Goal: Task Accomplishment & Management: Manage account settings

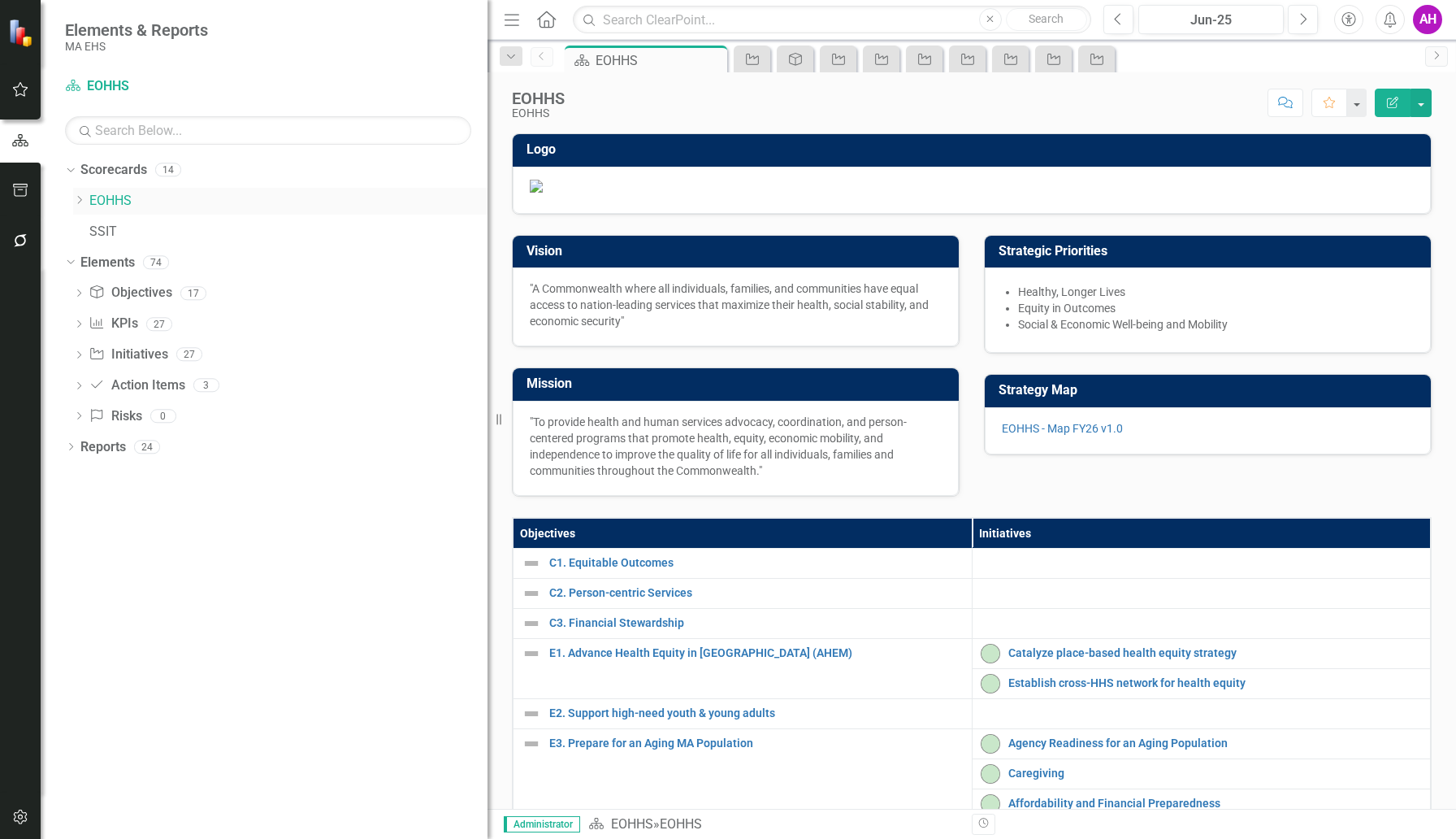
click at [94, 199] on link "EOHHS" at bounding box center [288, 201] width 398 height 19
click at [82, 193] on div "Dropdown EOHHS" at bounding box center [280, 201] width 414 height 27
click at [79, 199] on icon "Dropdown" at bounding box center [79, 200] width 12 height 10
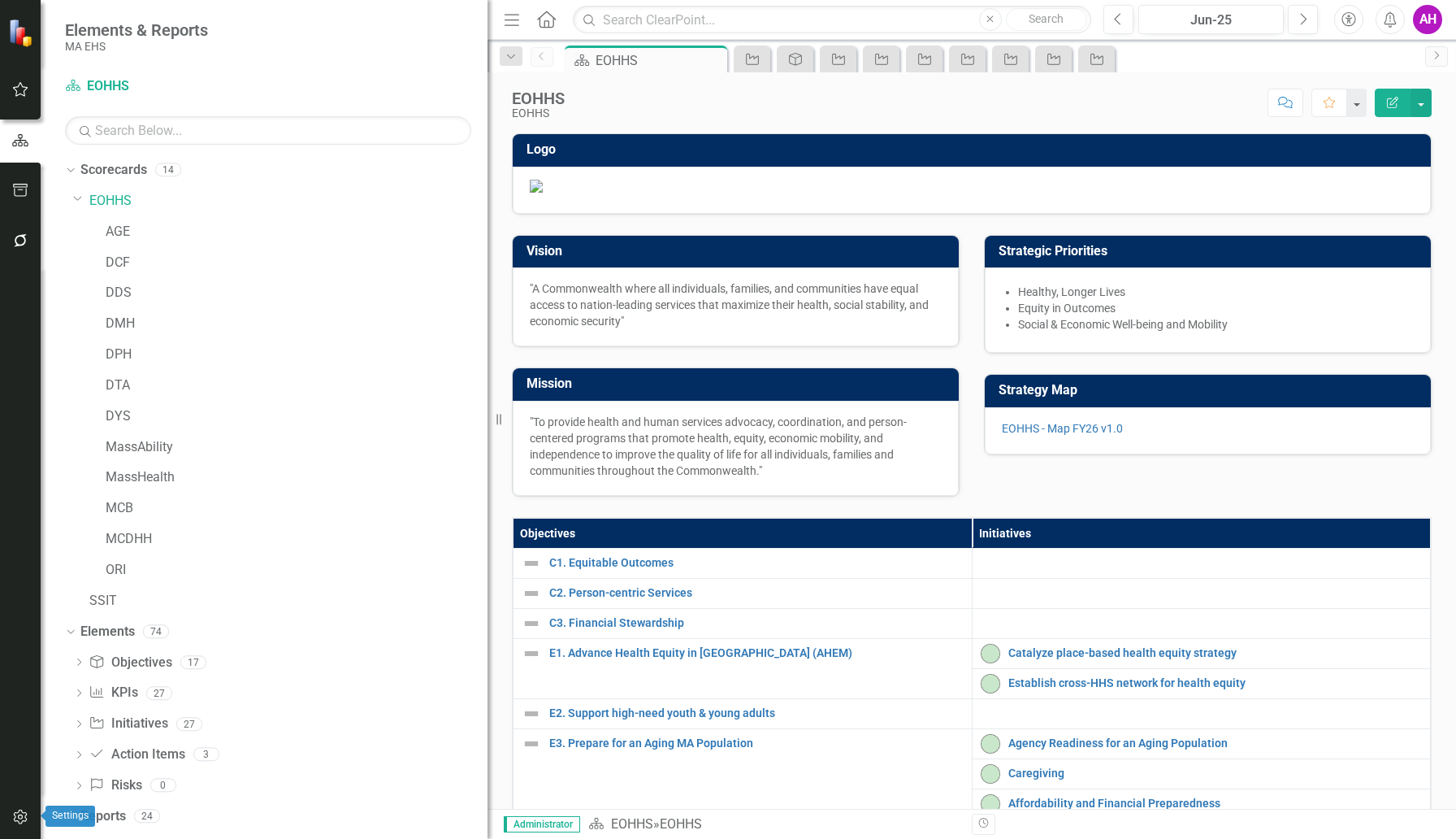
click at [19, 814] on icon "button" at bounding box center [20, 816] width 17 height 13
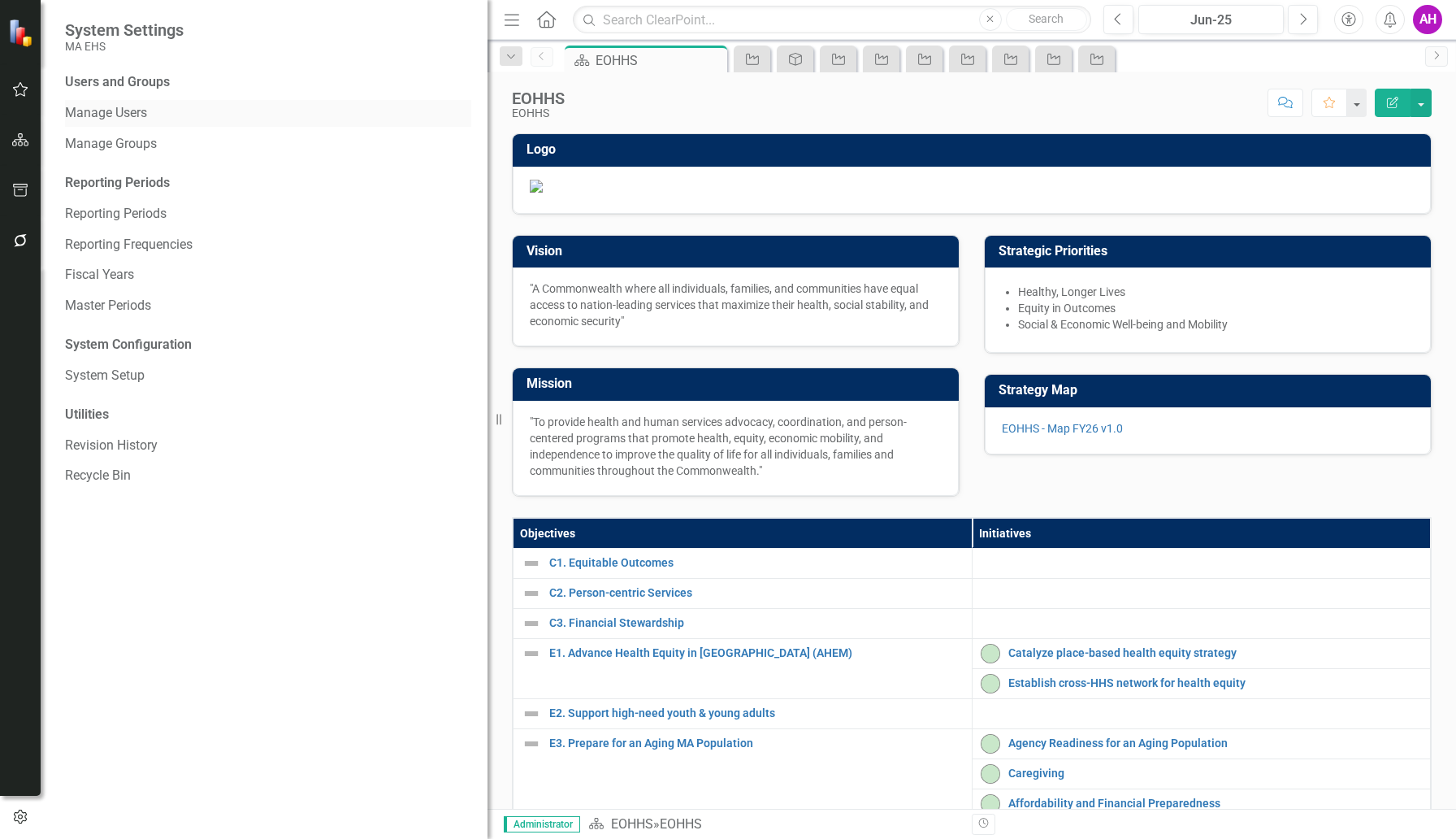
click at [122, 115] on link "Manage Users" at bounding box center [268, 113] width 406 height 19
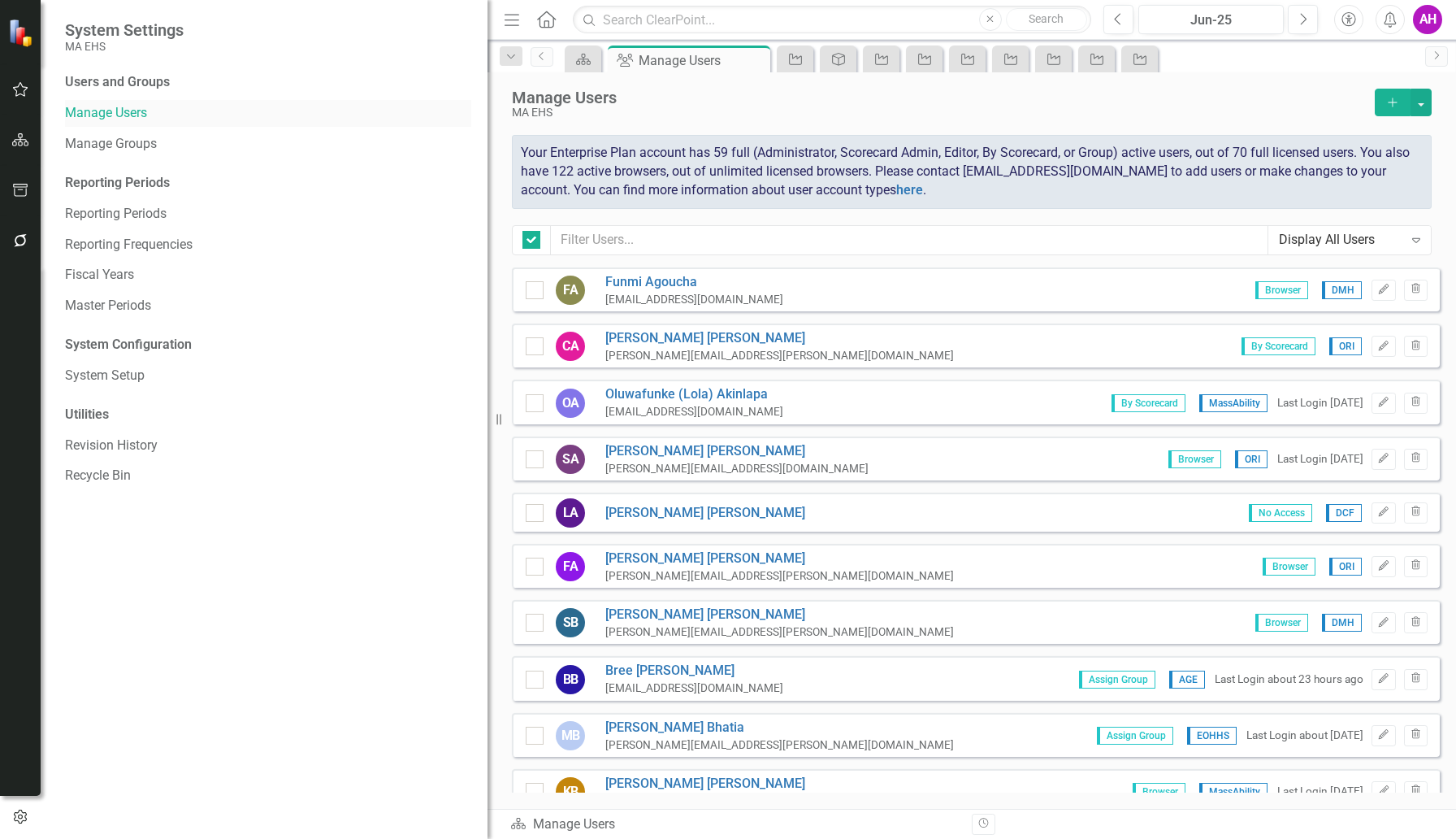
checkbox input "false"
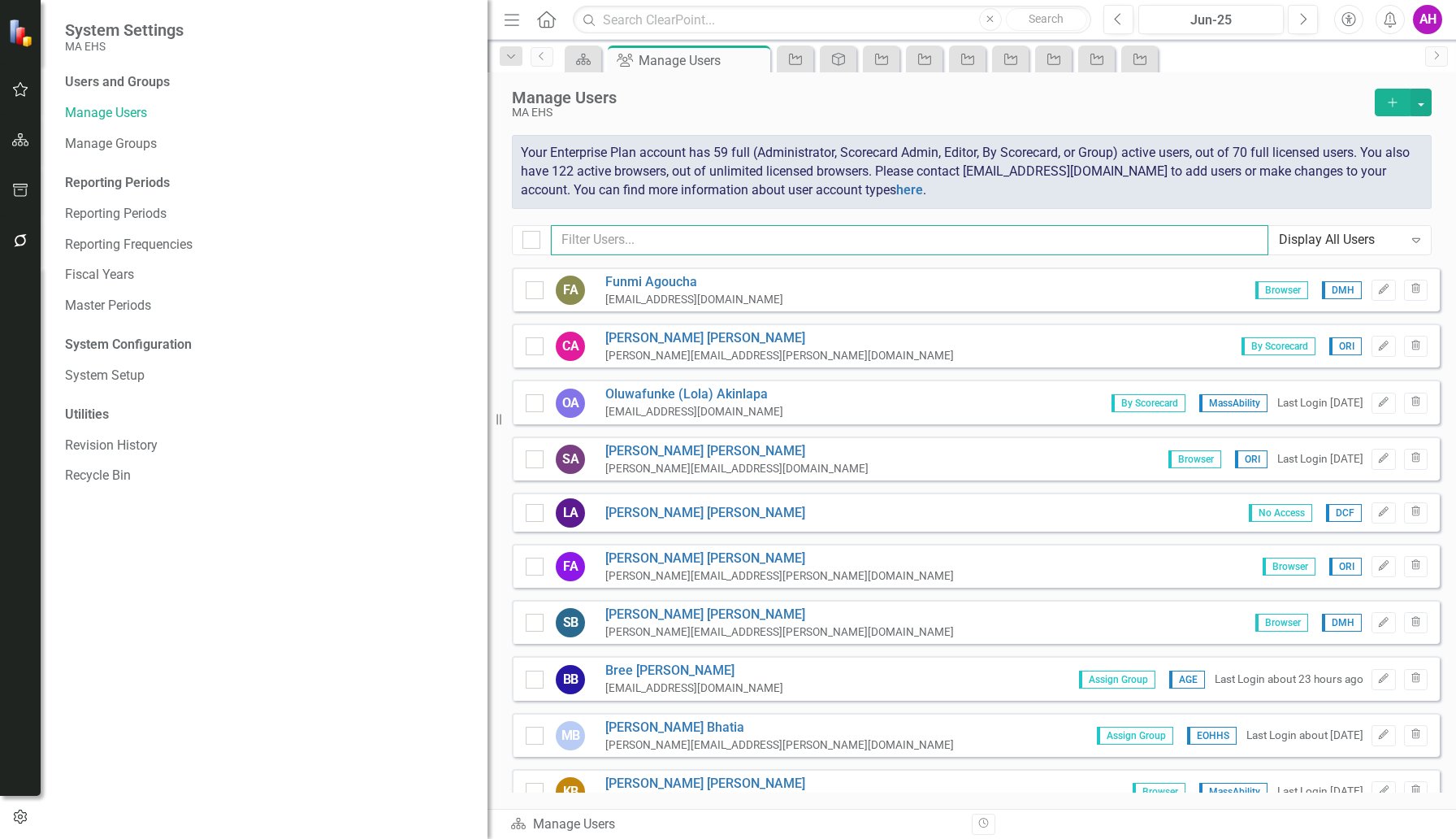
click at [691, 249] on input "text" at bounding box center [909, 240] width 717 height 30
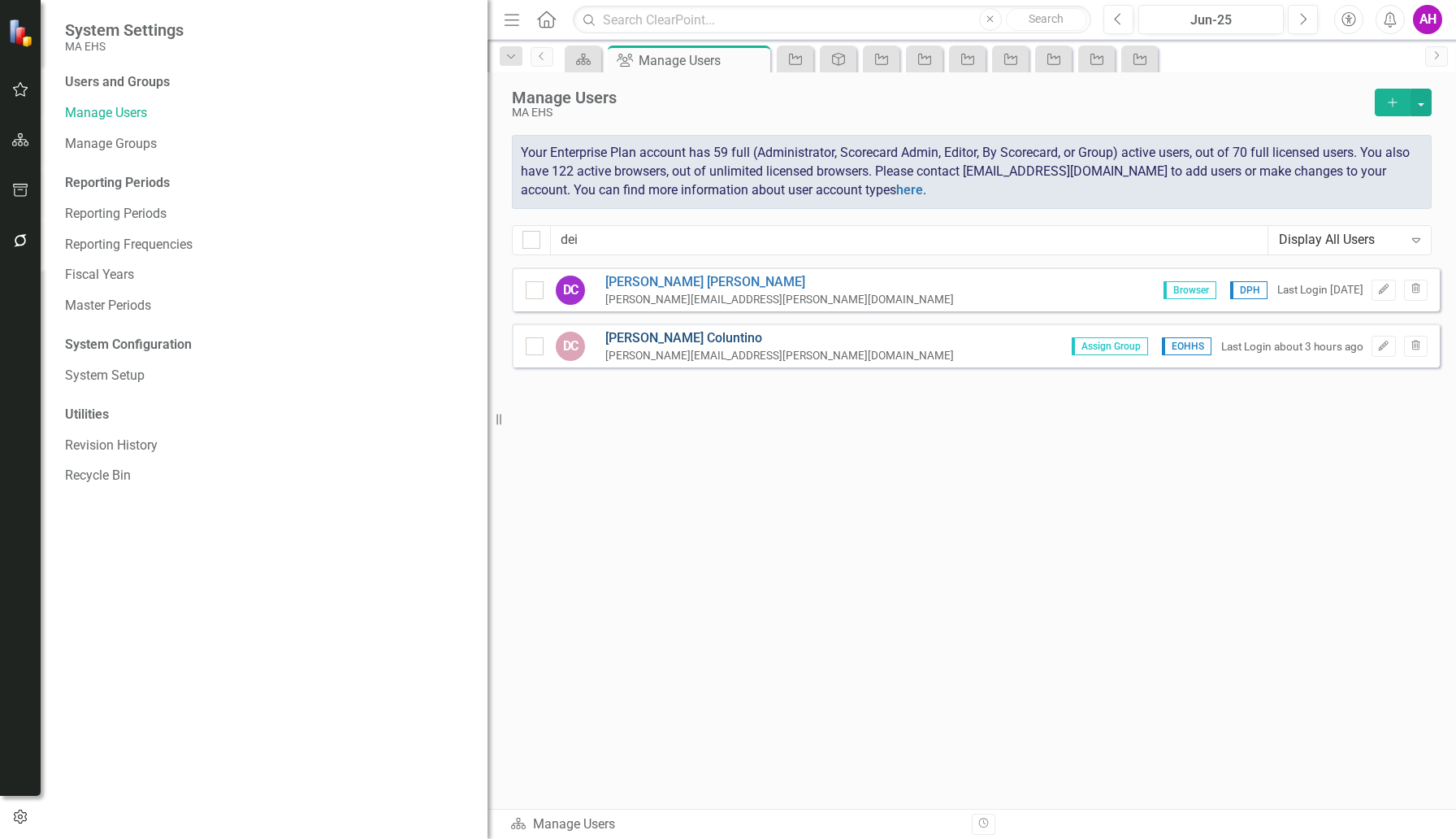
click at [712, 342] on link "[PERSON_NAME]" at bounding box center [780, 338] width 348 height 19
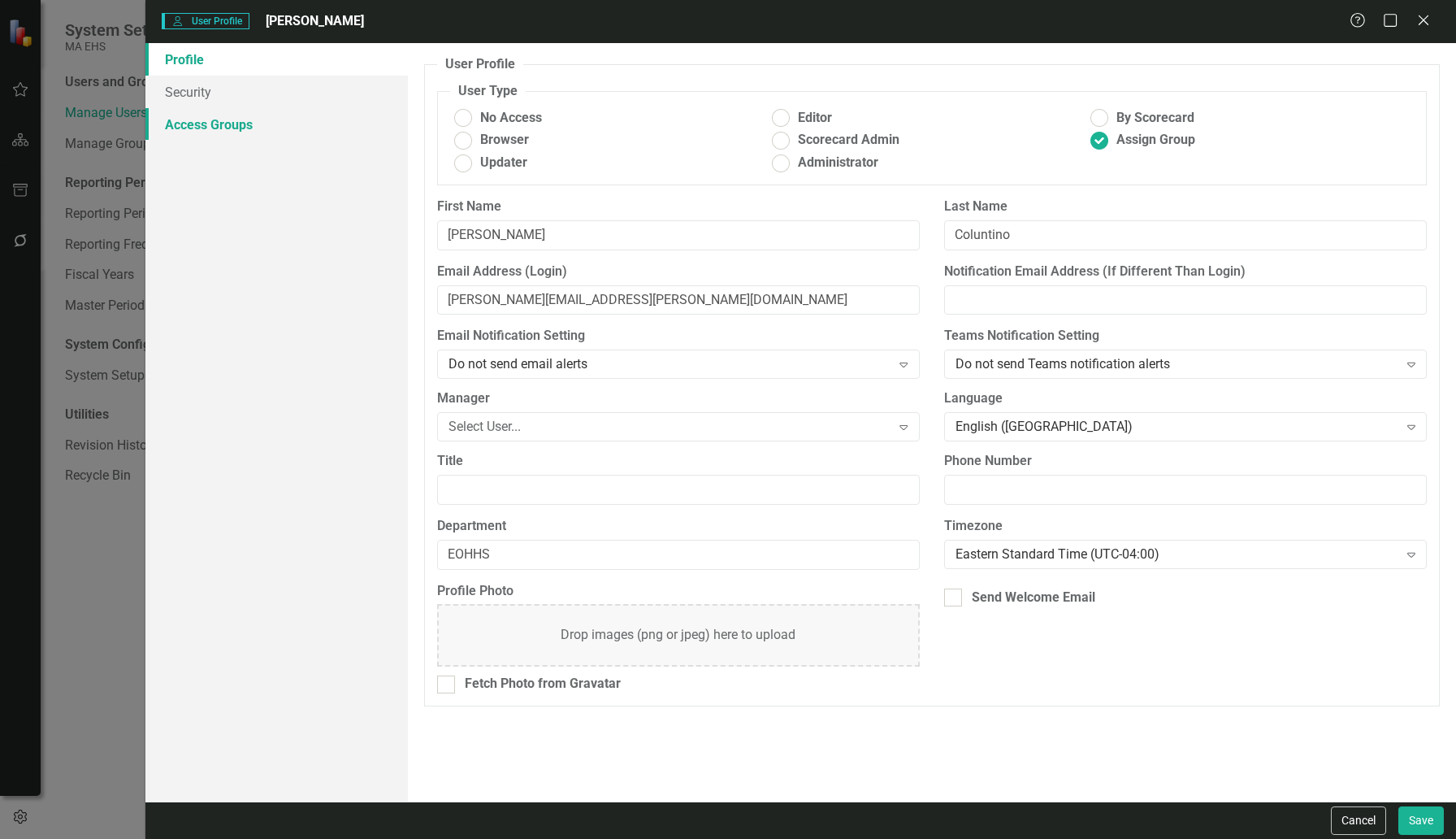
click at [255, 132] on link "Access Groups" at bounding box center [276, 124] width 262 height 32
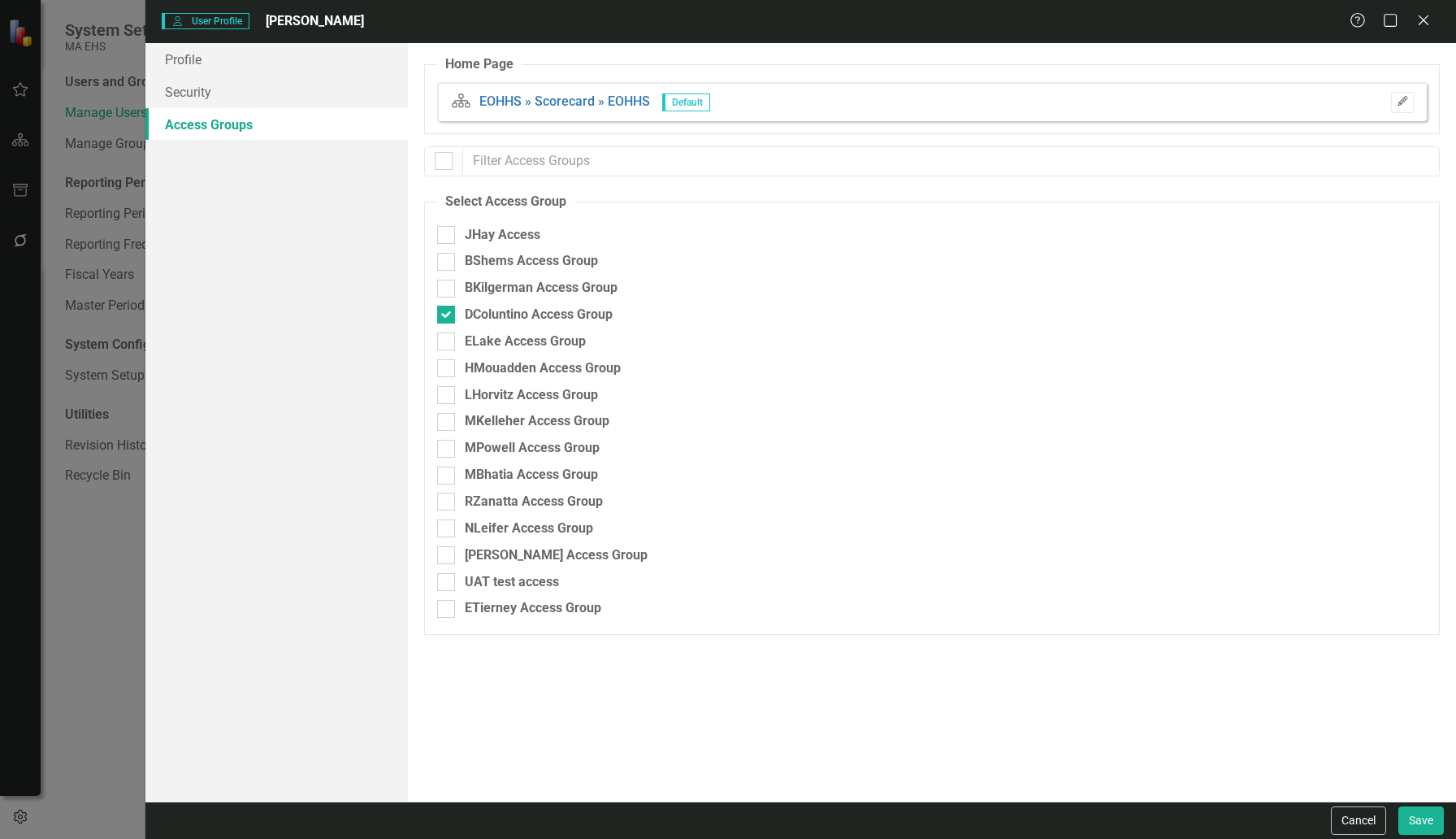
click at [1408, 96] on button "Edit" at bounding box center [1403, 102] width 24 height 21
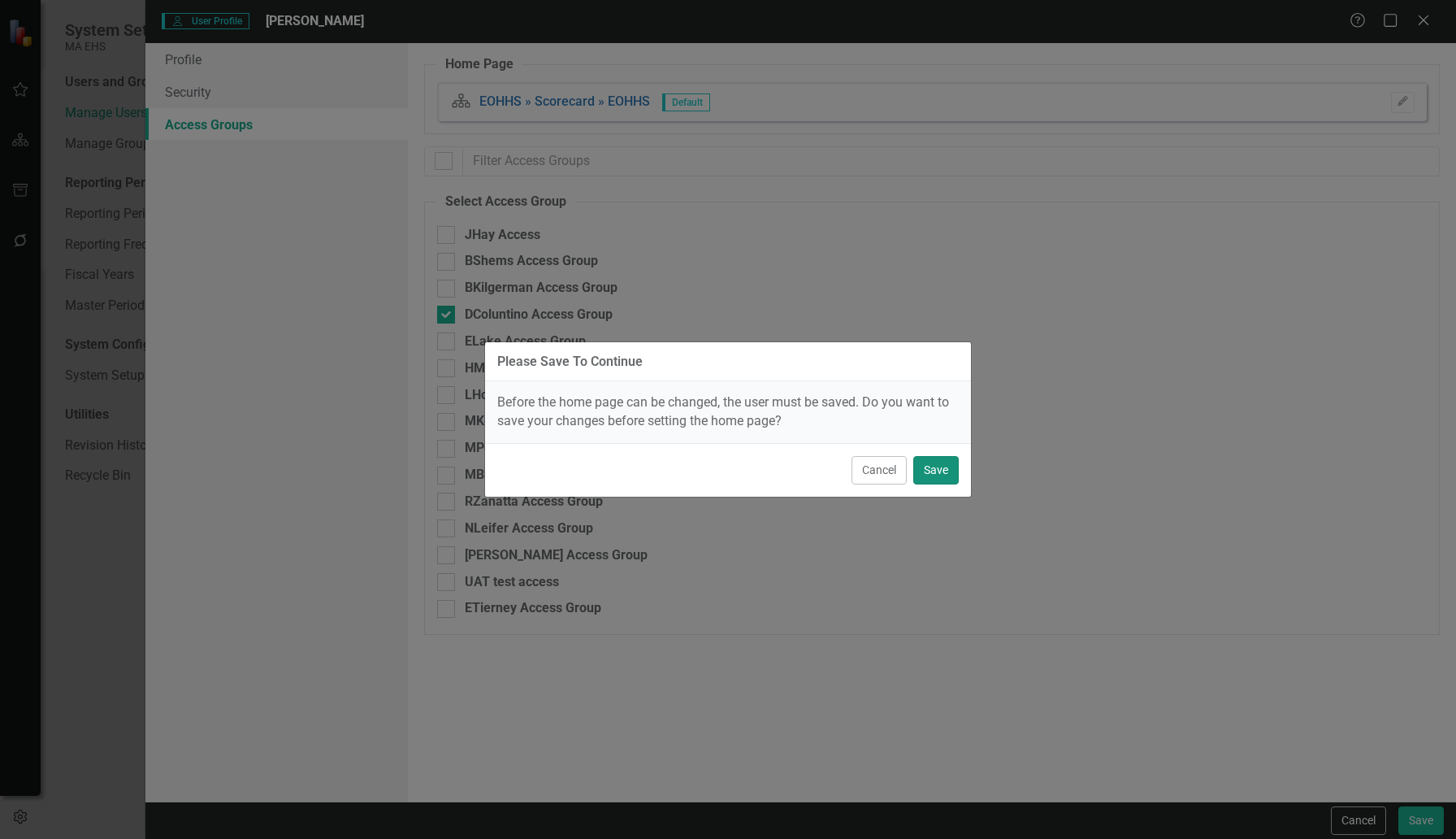
click at [941, 472] on button "Save" at bounding box center [936, 470] width 46 height 29
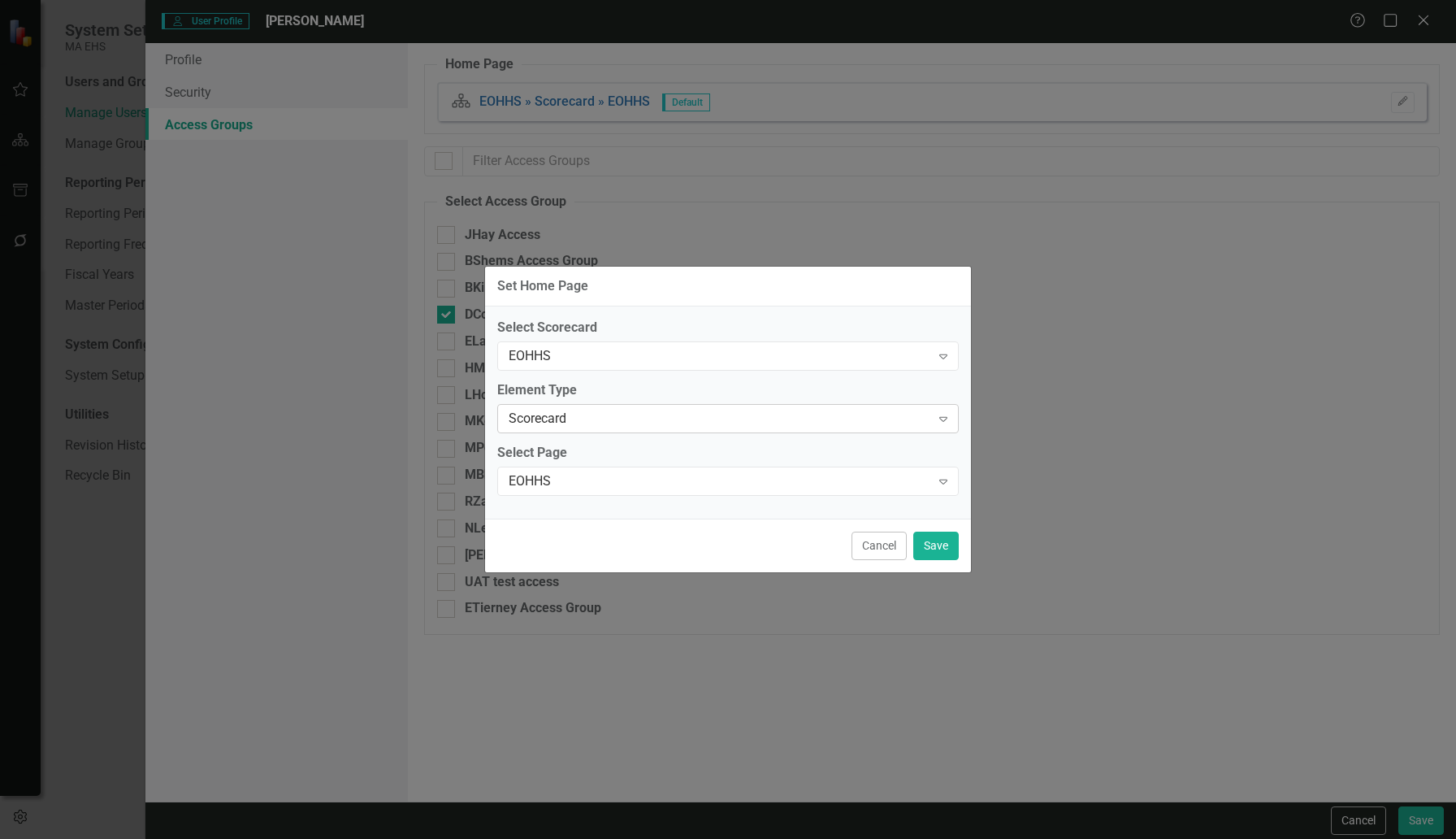
click at [946, 421] on icon "Expand" at bounding box center [943, 418] width 16 height 13
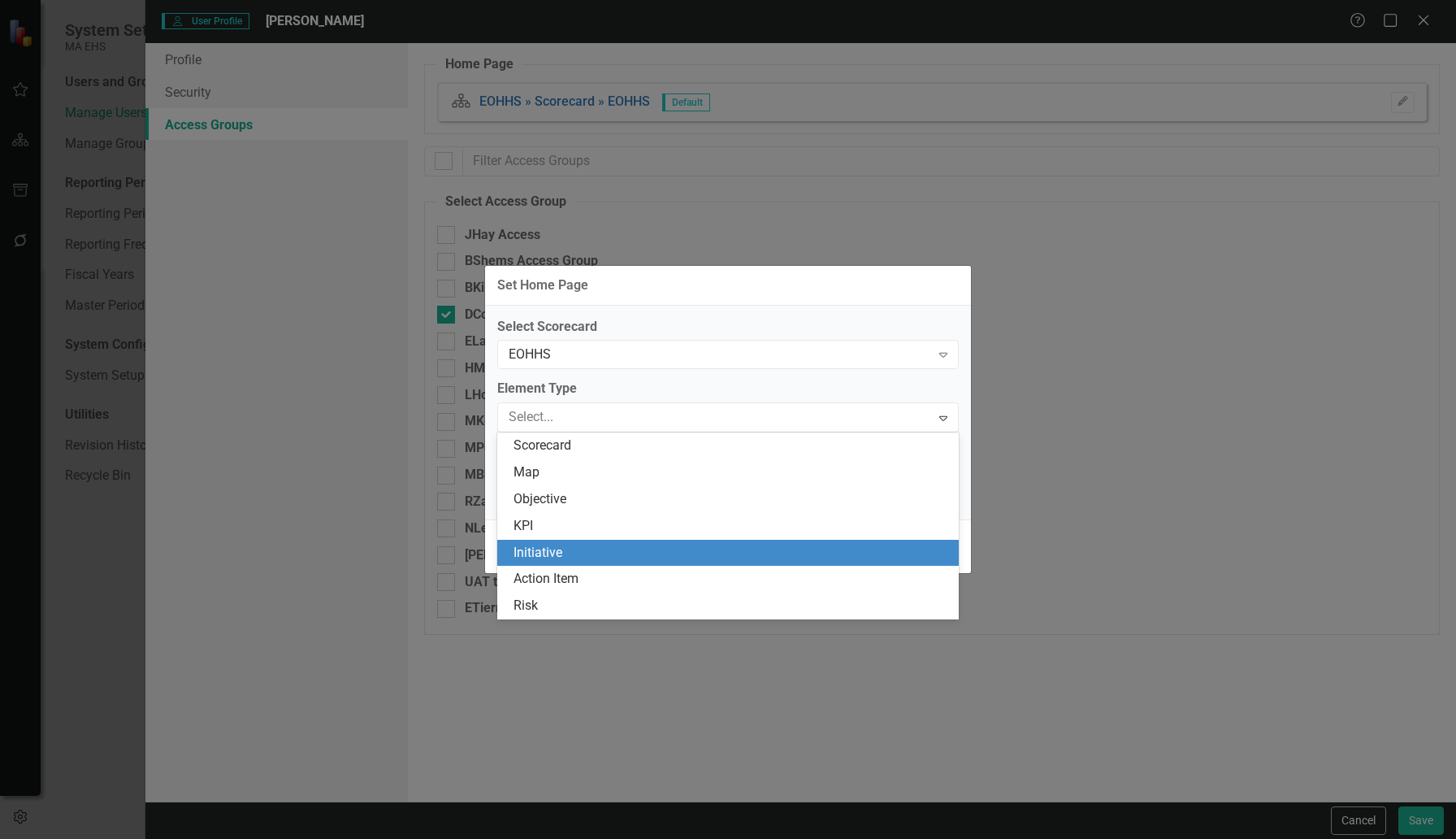
click at [818, 541] on div "Initiative" at bounding box center [728, 553] width 462 height 27
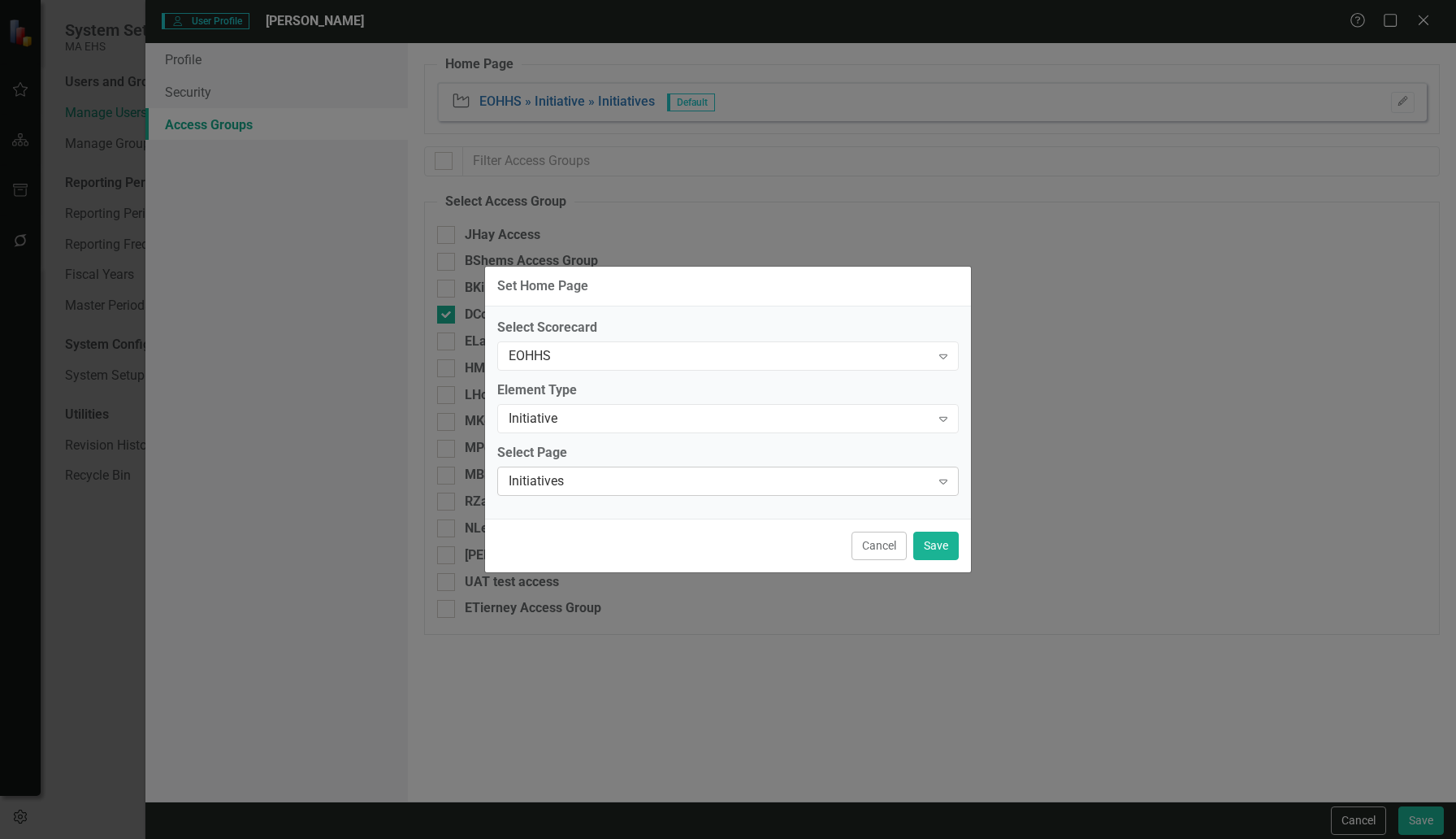
click at [941, 477] on icon "Expand" at bounding box center [943, 480] width 16 height 13
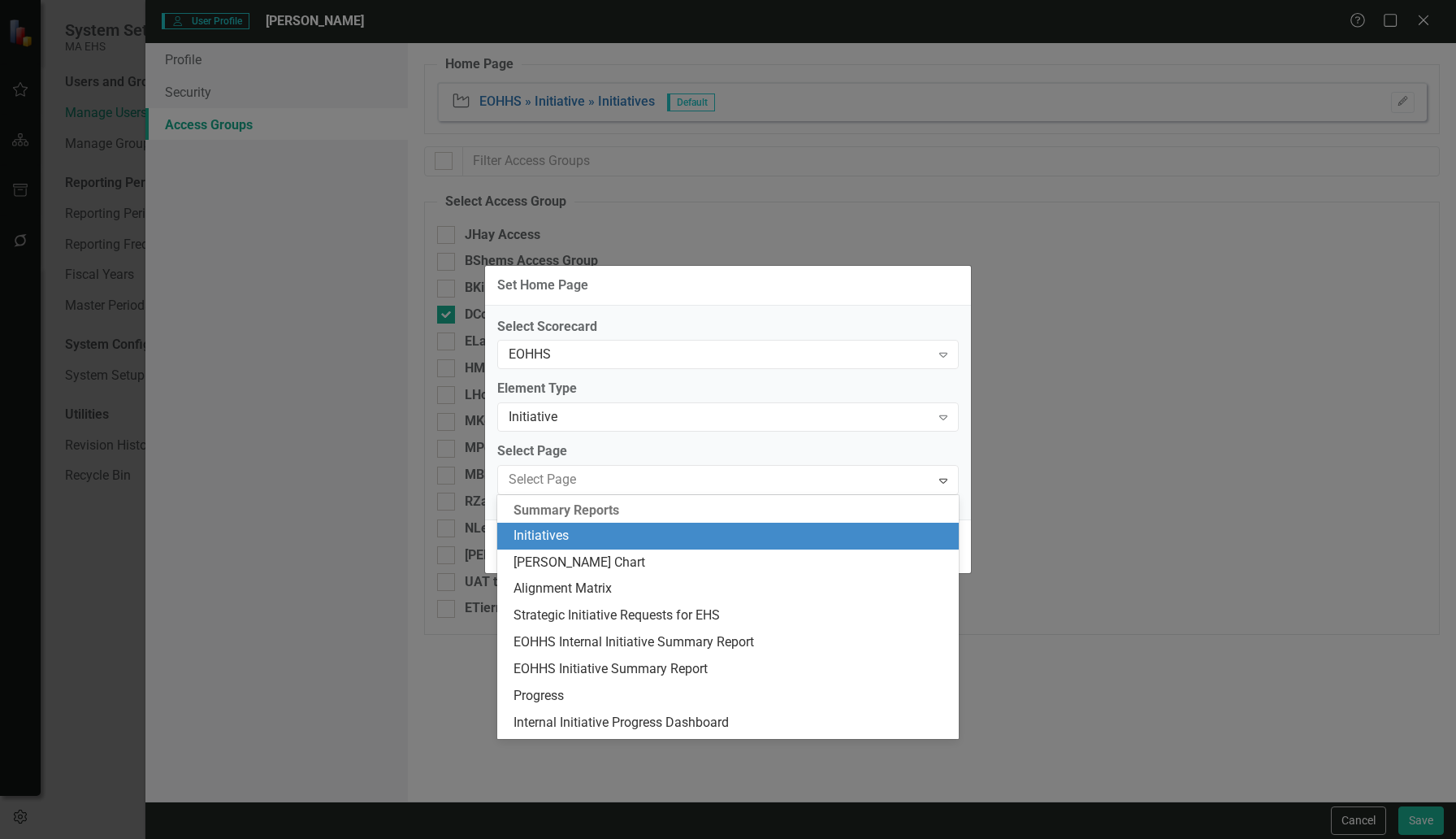
click at [729, 523] on div "Initiatives" at bounding box center [728, 536] width 462 height 27
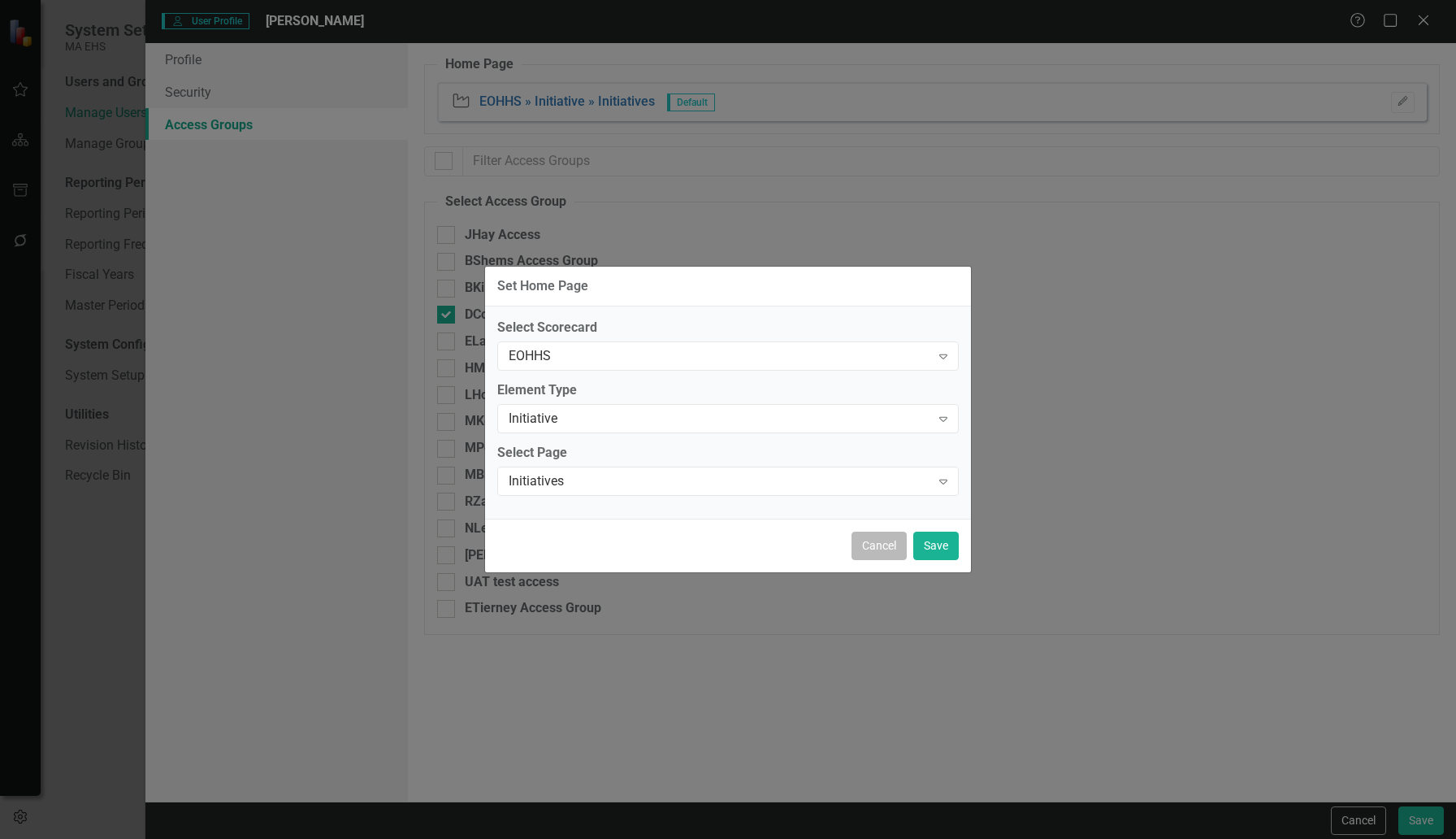
click at [876, 551] on button "Cancel" at bounding box center [879, 546] width 55 height 29
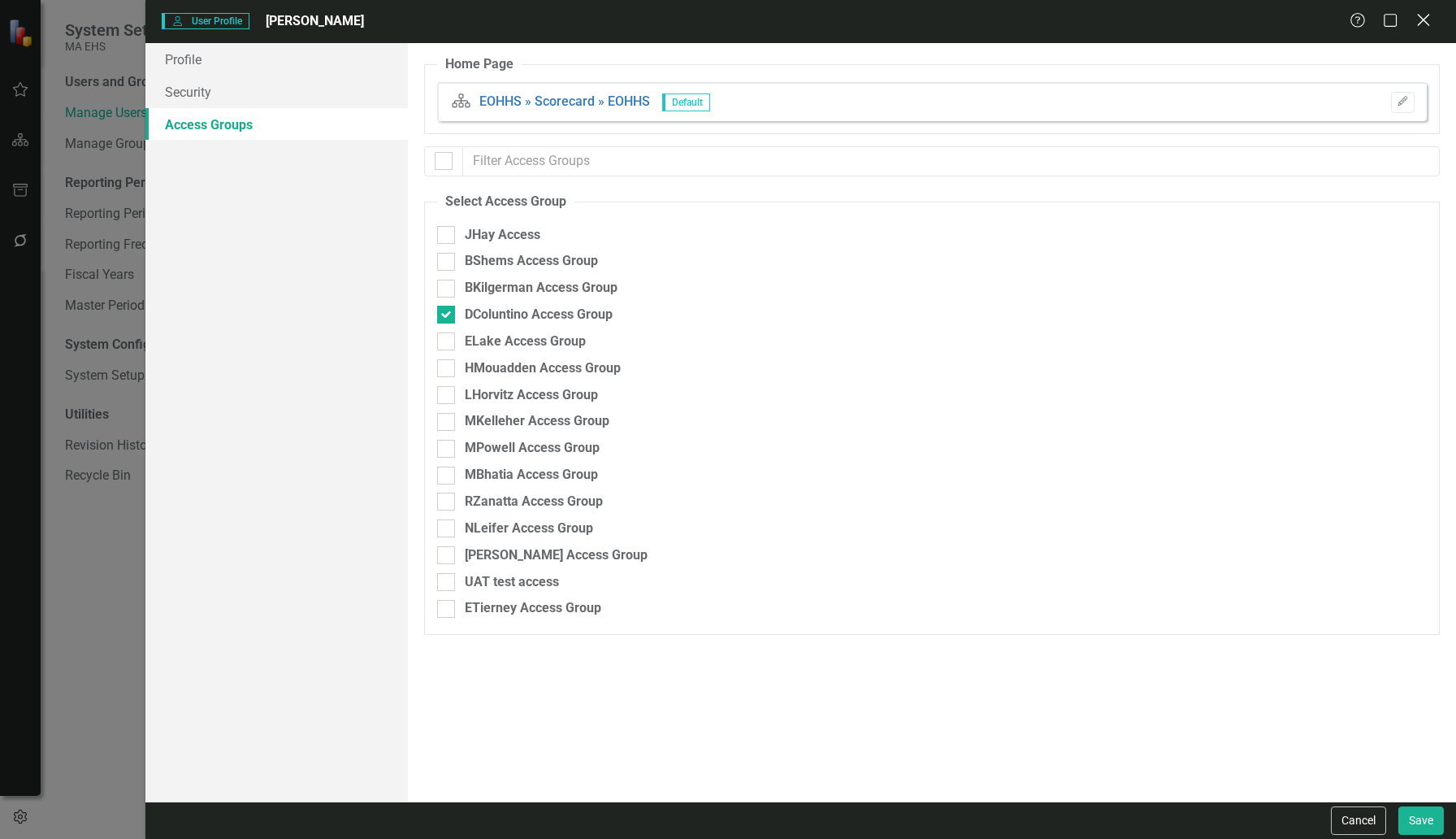
click at [1426, 17] on icon at bounding box center [1423, 19] width 12 height 12
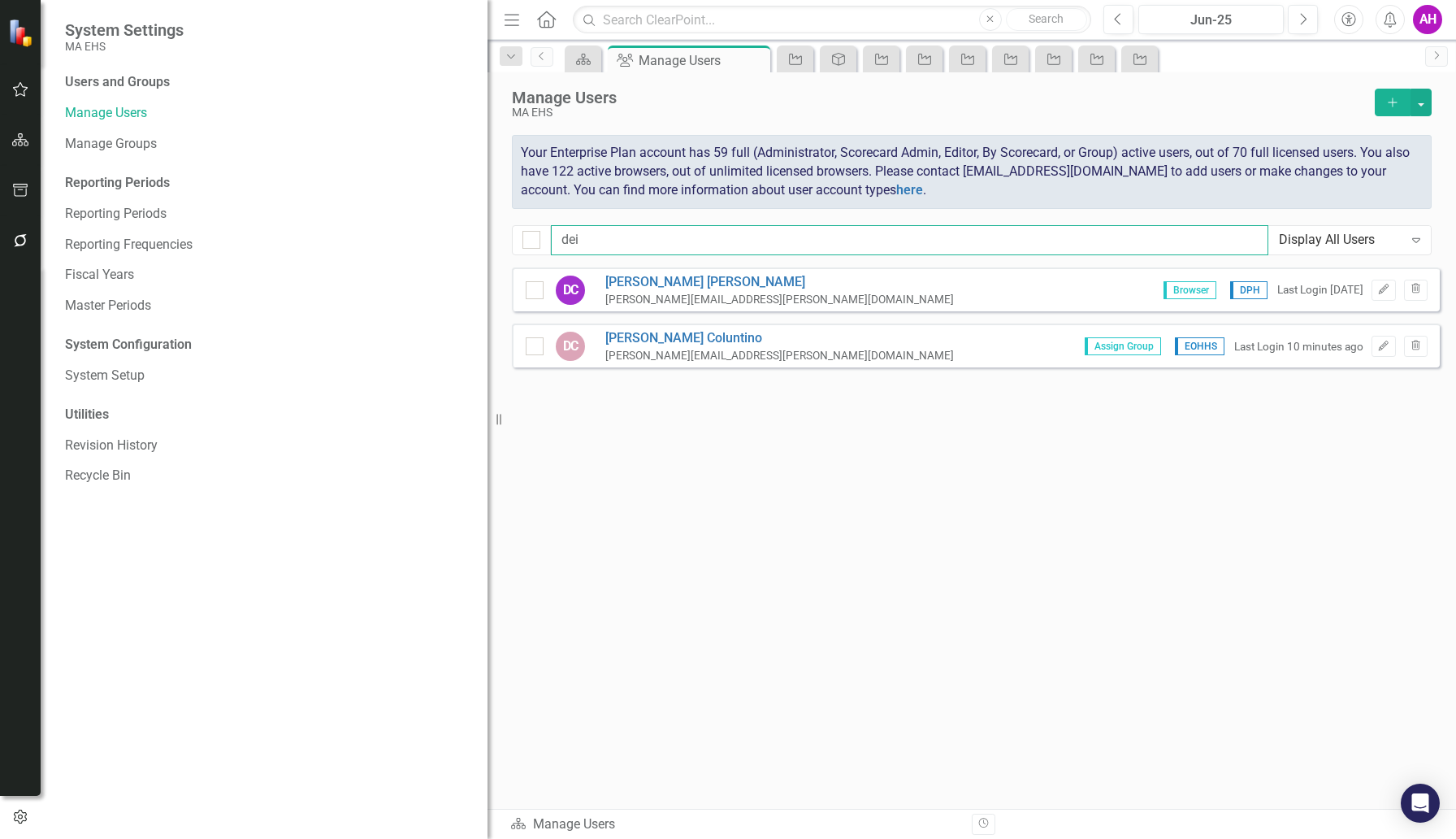
click at [594, 233] on input "dei" at bounding box center [909, 240] width 717 height 30
type input "d"
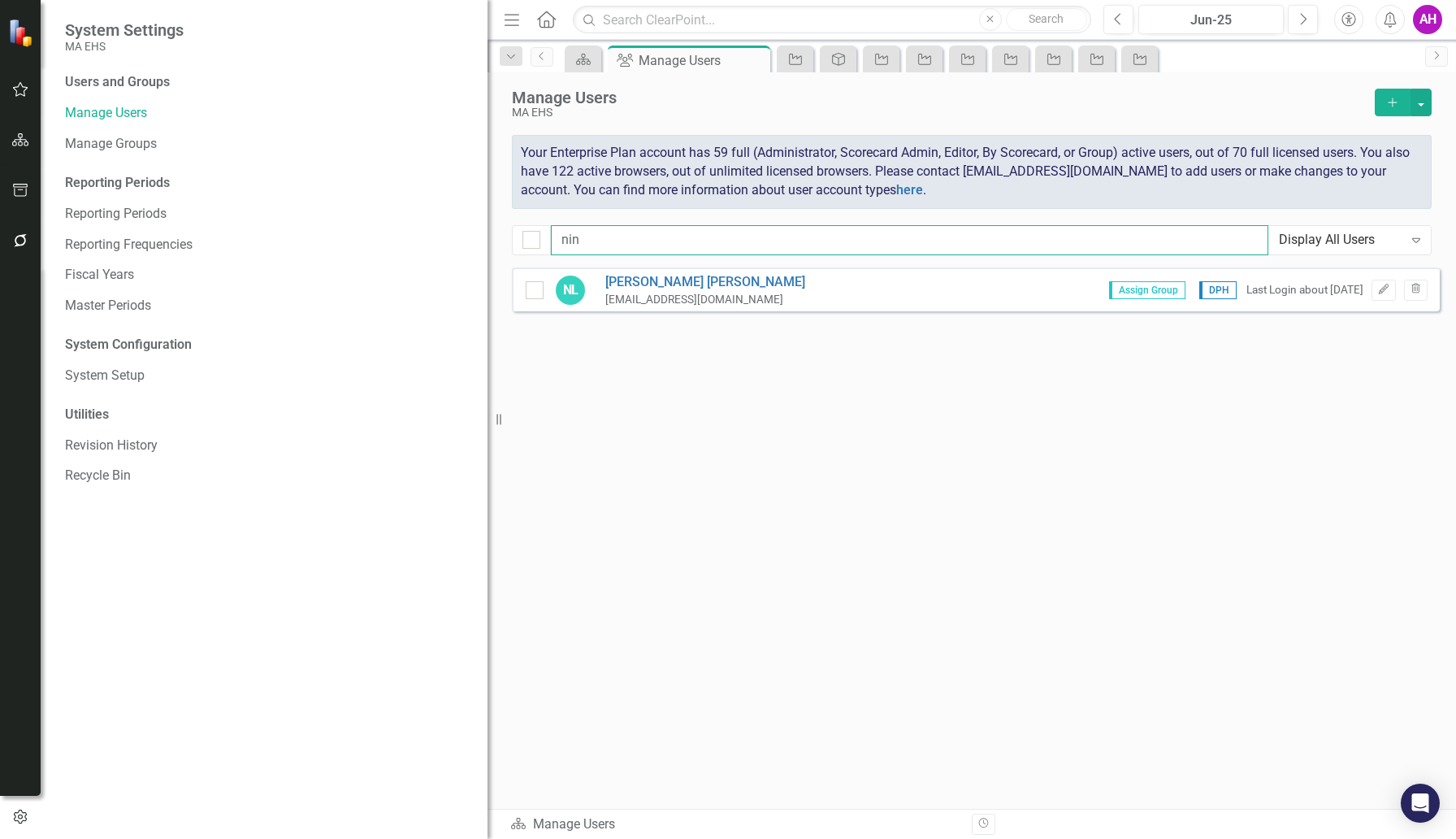
type input "nin"
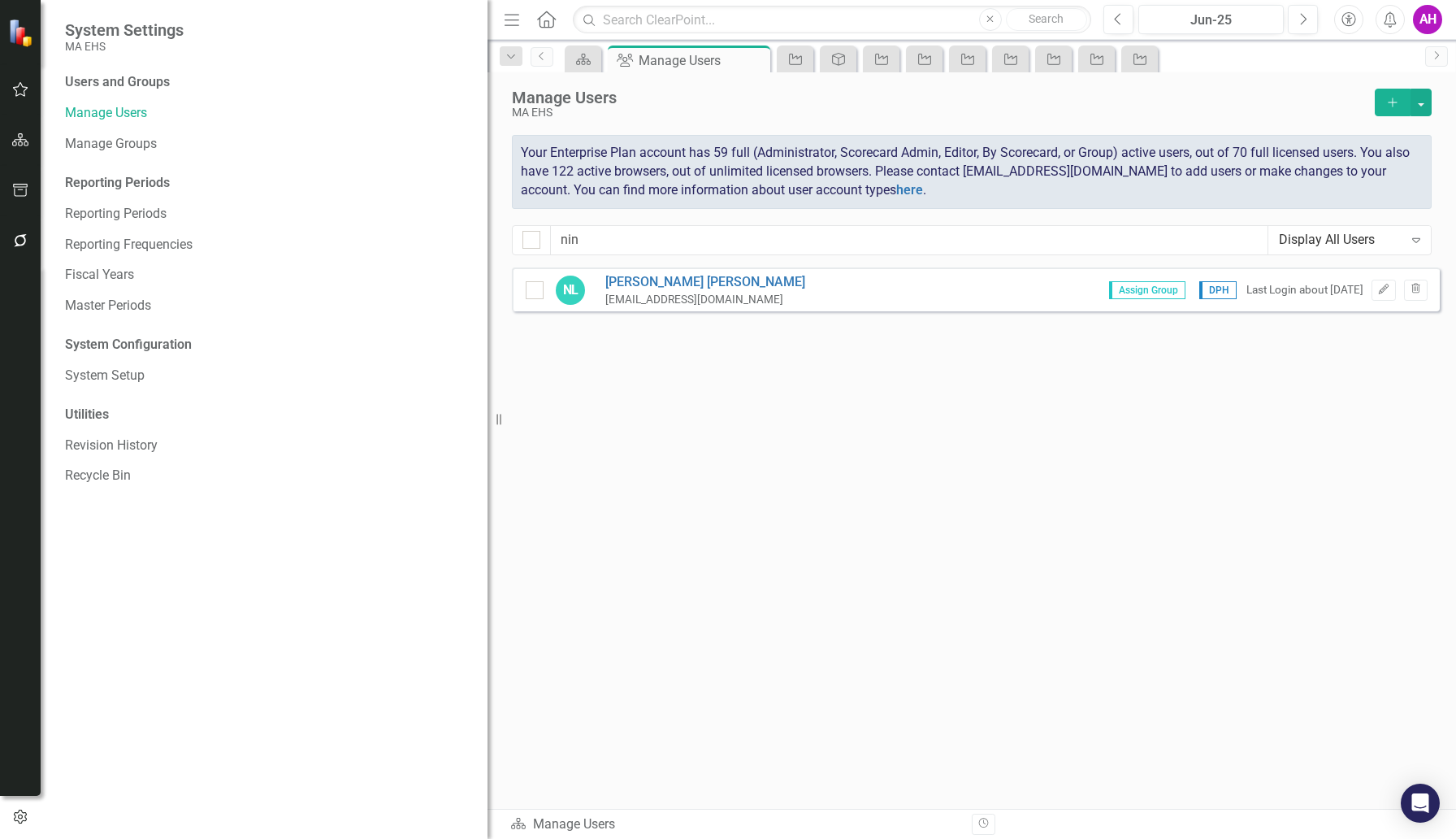
click at [634, 299] on div "[EMAIL_ADDRESS][DOMAIN_NAME]" at bounding box center [705, 299] width 200 height 15
click at [1382, 279] on div "NL [PERSON_NAME] [PERSON_NAME][EMAIL_ADDRESS][DOMAIN_NAME] Assign Group DPH Las…" at bounding box center [975, 289] width 928 height 44
click at [1382, 292] on icon "button" at bounding box center [1384, 289] width 10 height 10
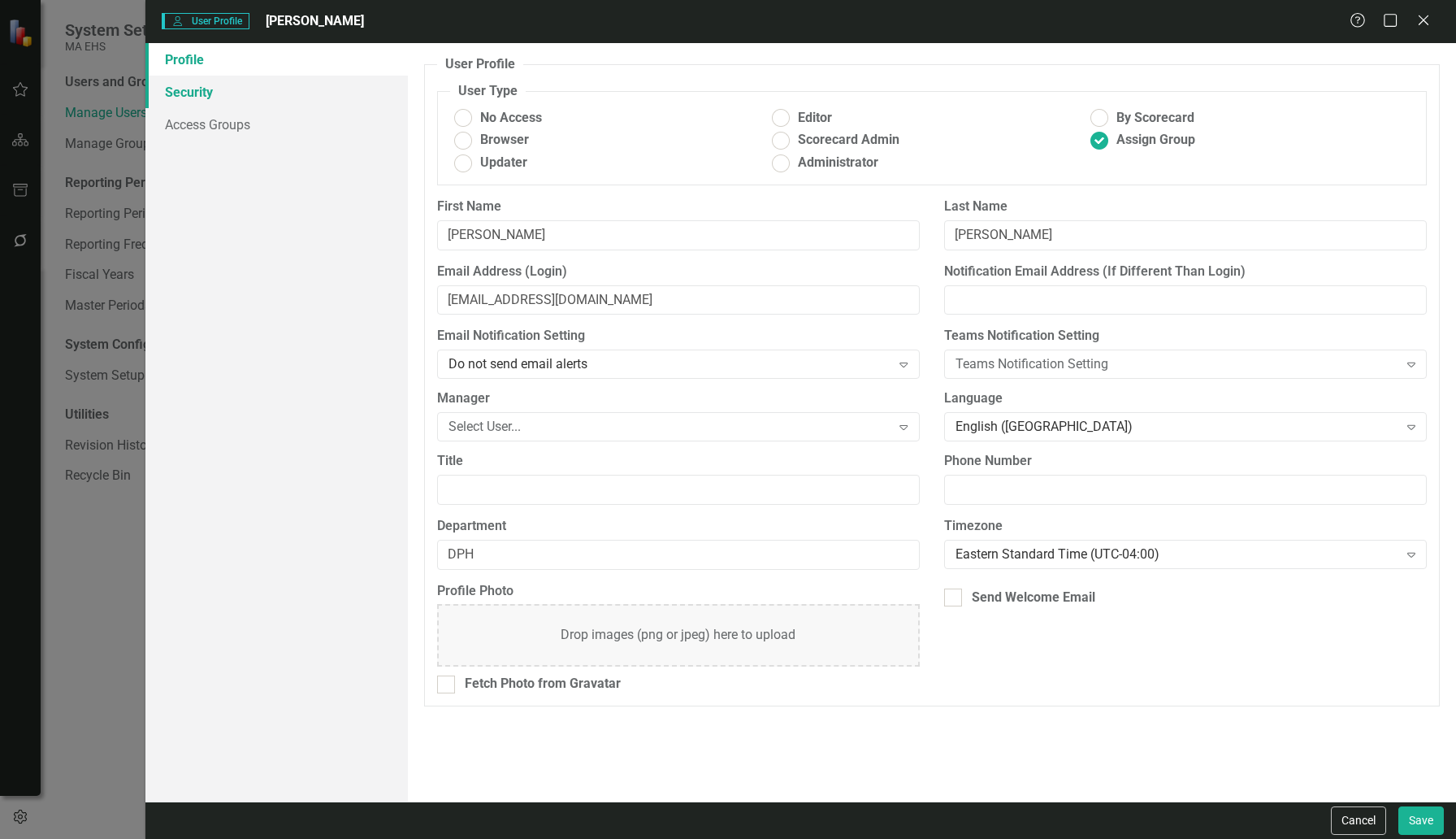
click at [199, 93] on link "Security" at bounding box center [276, 91] width 262 height 32
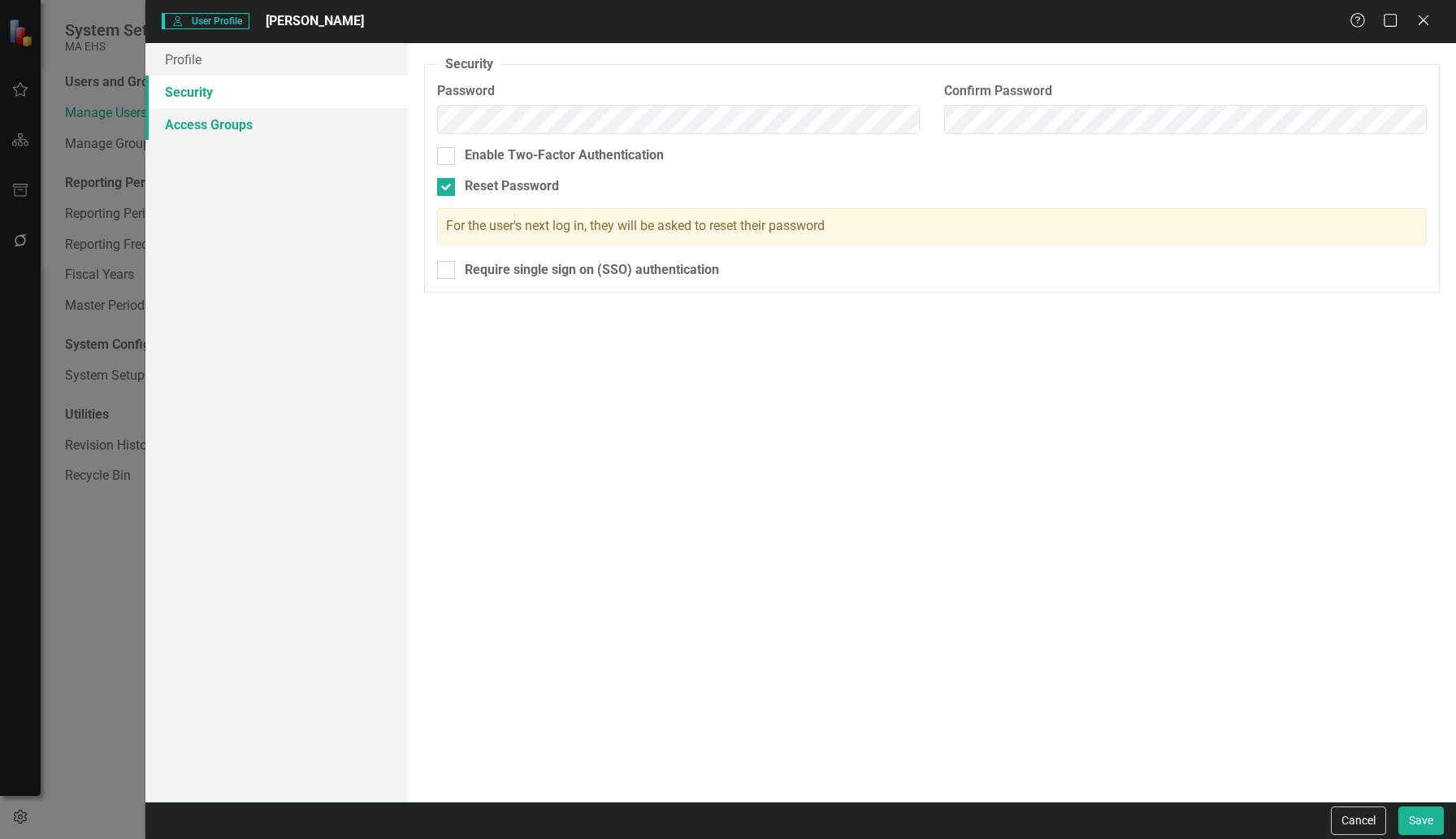
click at [201, 123] on link "Access Groups" at bounding box center [276, 124] width 262 height 32
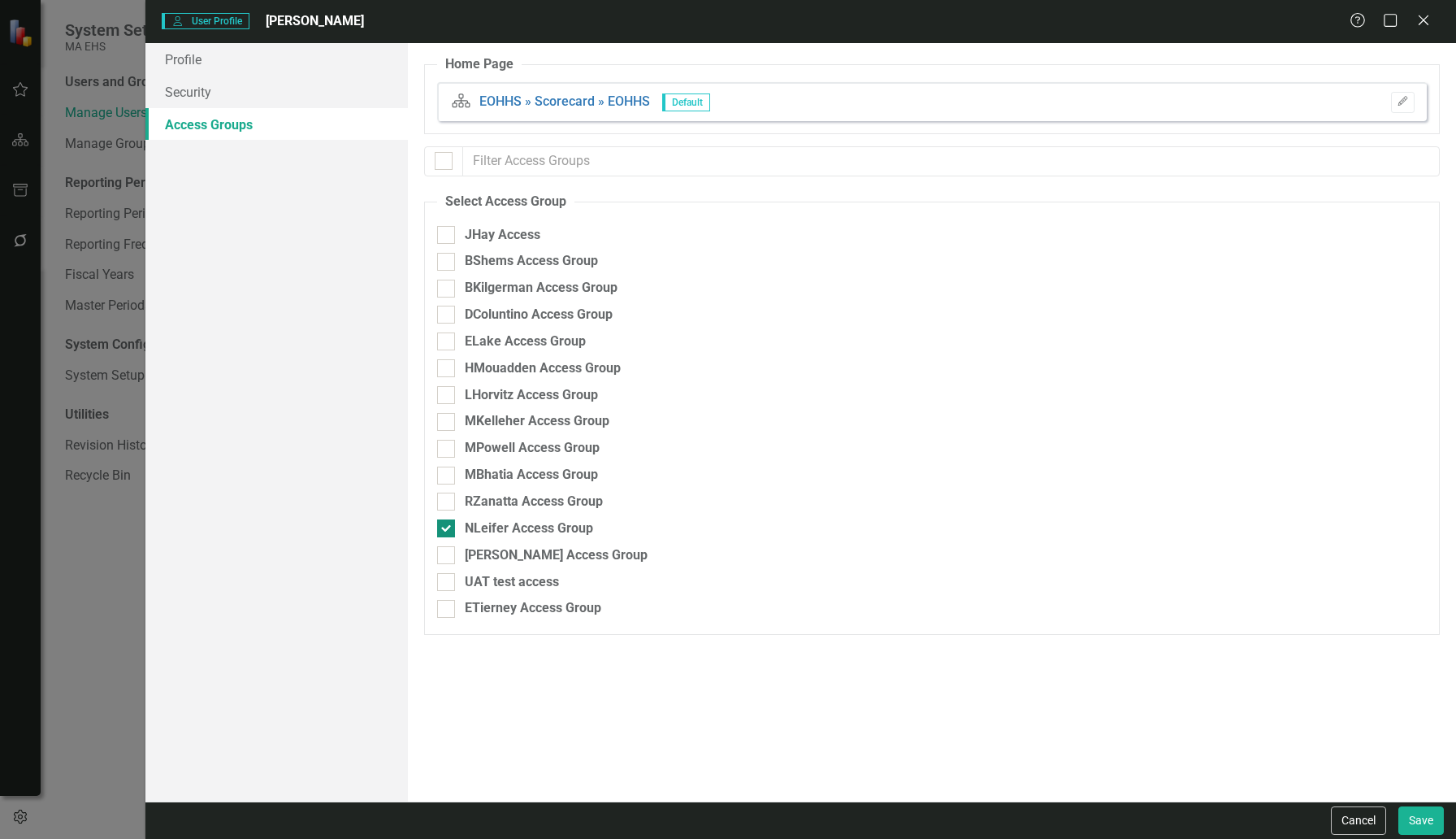
click at [502, 522] on div "NLeifer Access Group" at bounding box center [529, 529] width 129 height 19
click at [447, 522] on input "NLeifer Access Group" at bounding box center [442, 524] width 10 height 10
click at [502, 522] on div "NLeifer Access Group" at bounding box center [529, 529] width 129 height 19
click at [447, 522] on input "NLeifer Access Group" at bounding box center [442, 524] width 10 height 10
checkbox input "true"
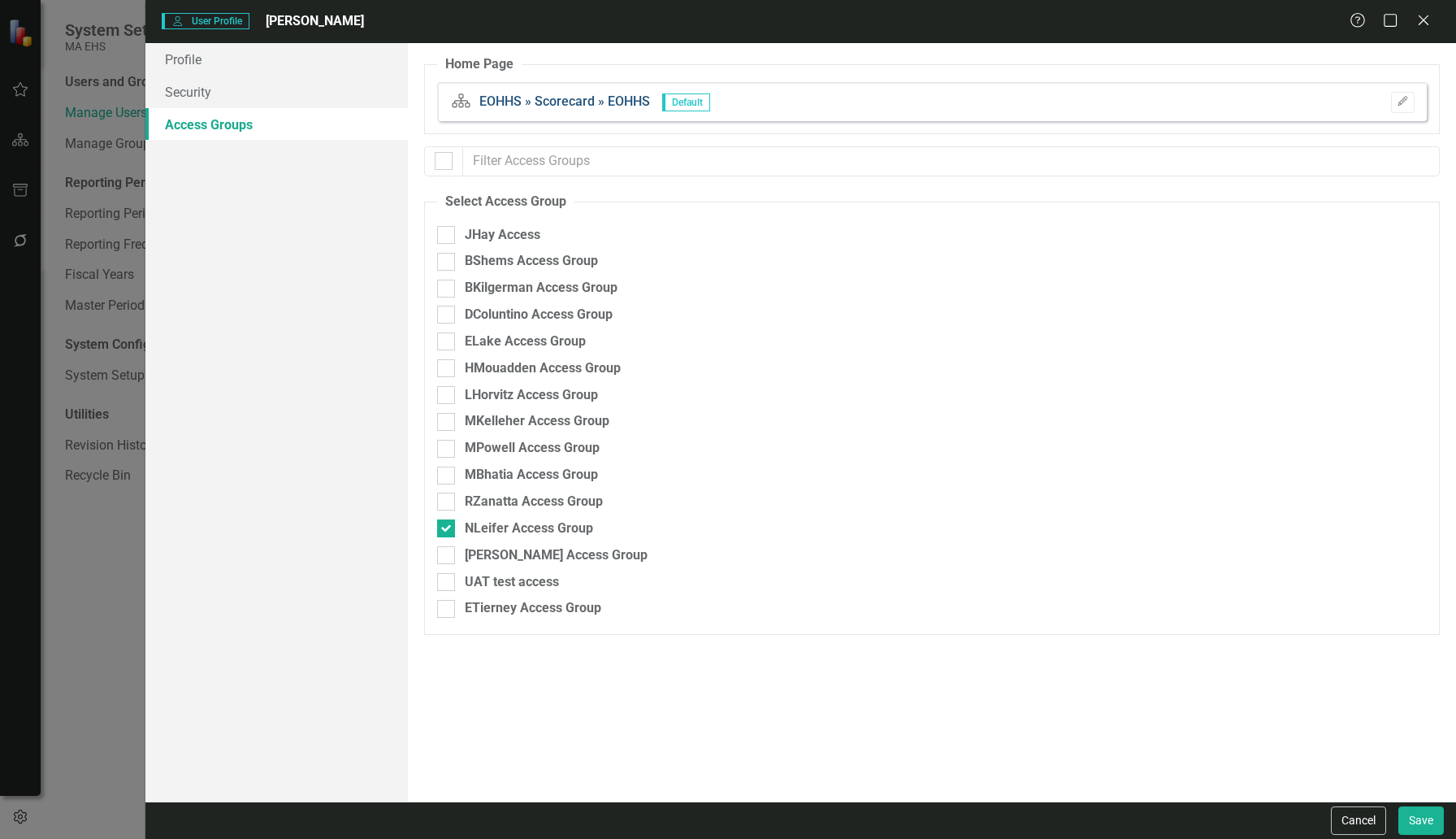
click at [501, 101] on link "EOHHS » Scorecard » EOHHS" at bounding box center [565, 101] width 171 height 15
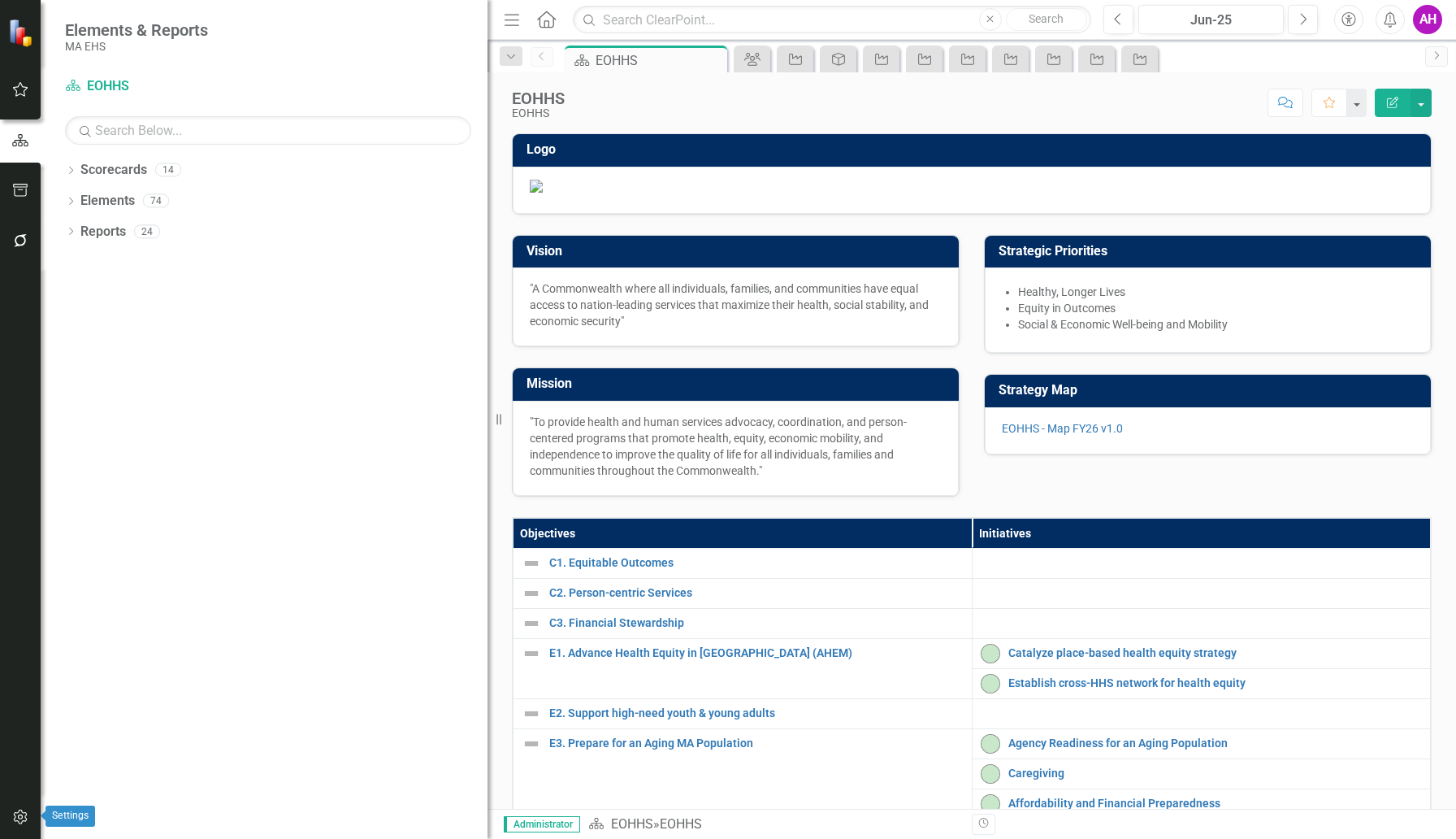
click at [24, 809] on button "button" at bounding box center [20, 817] width 36 height 34
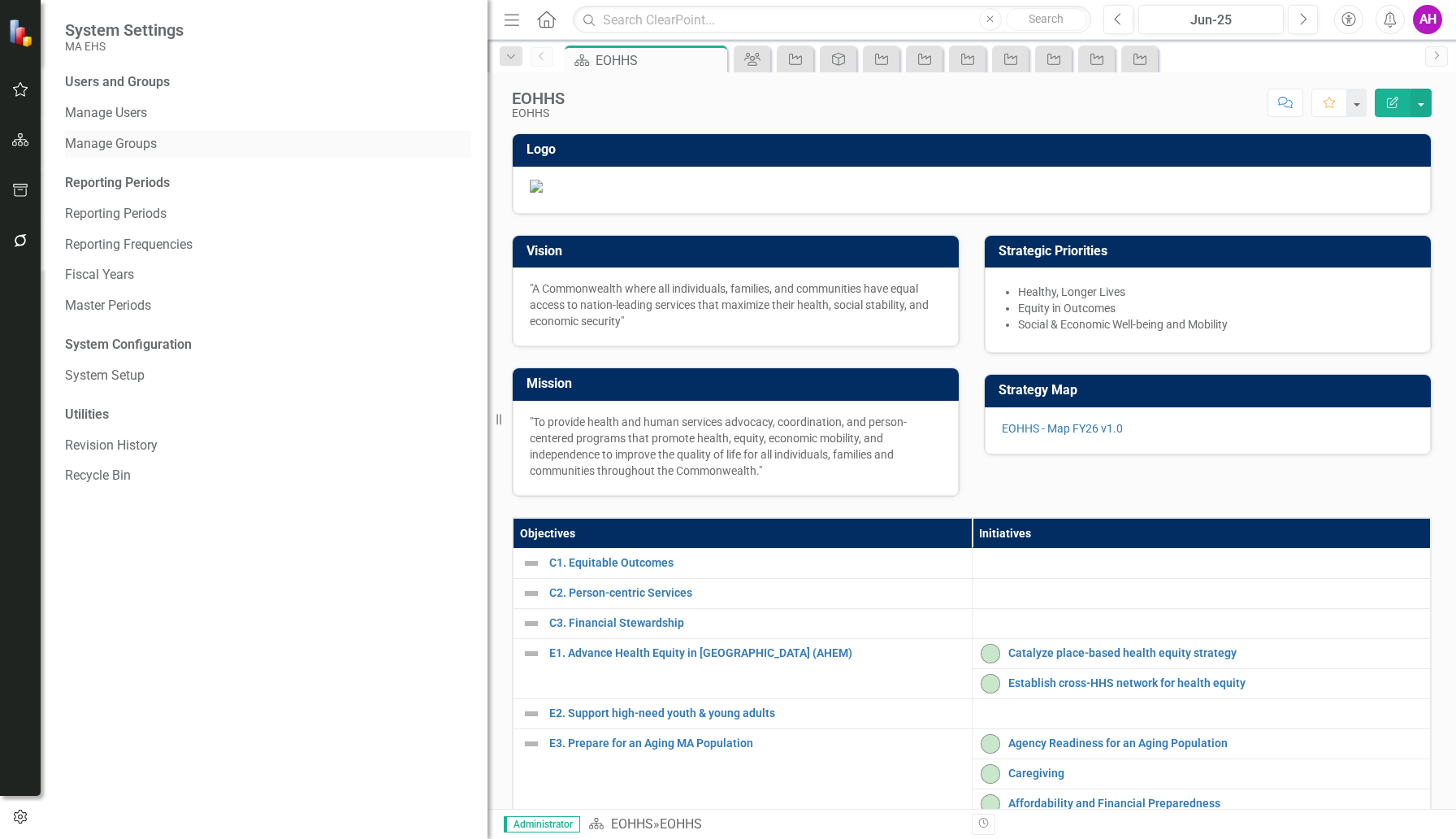
click at [85, 140] on link "Manage Groups" at bounding box center [268, 145] width 406 height 19
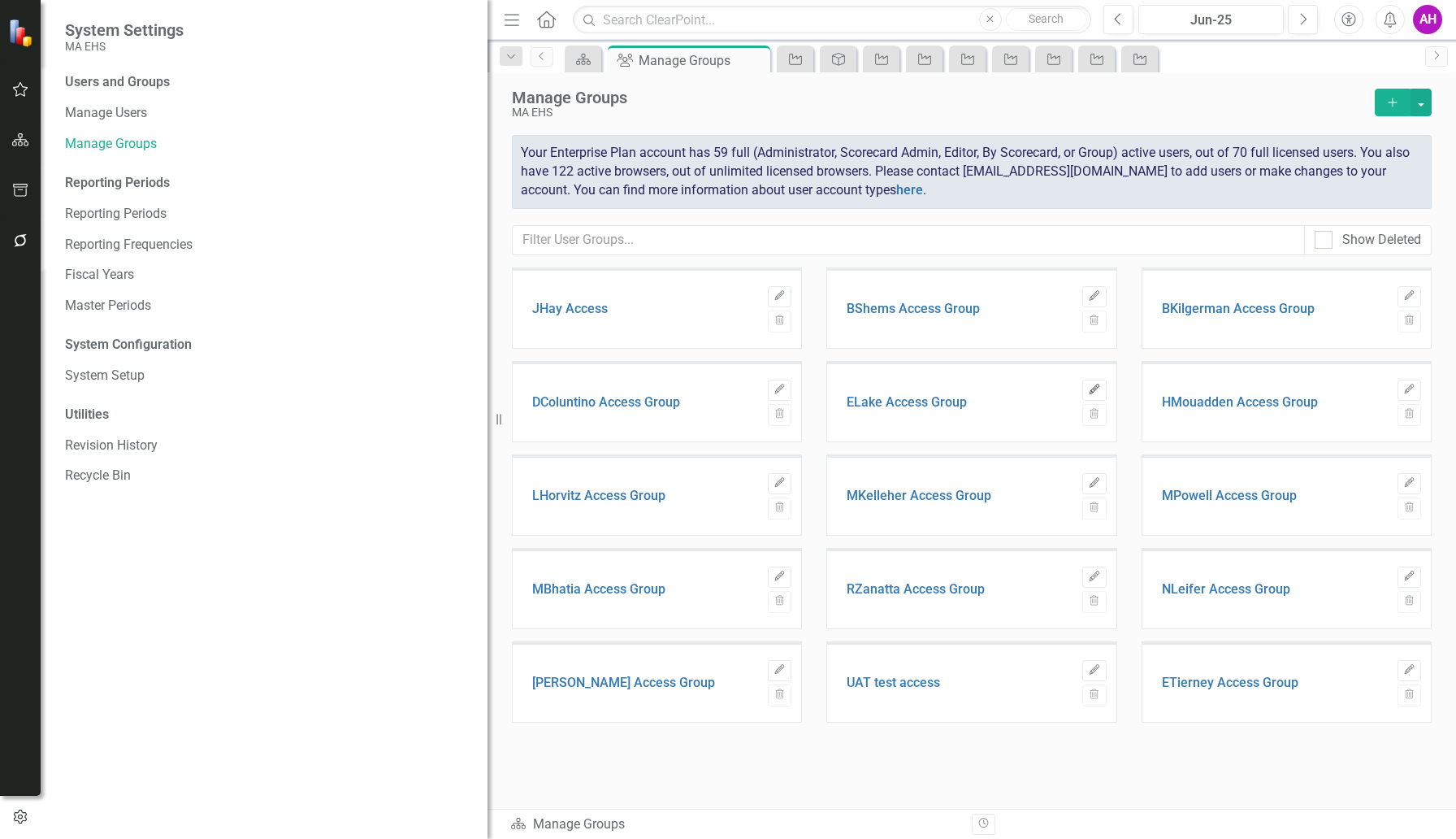
click at [1089, 392] on icon "Edit" at bounding box center [1094, 390] width 12 height 10
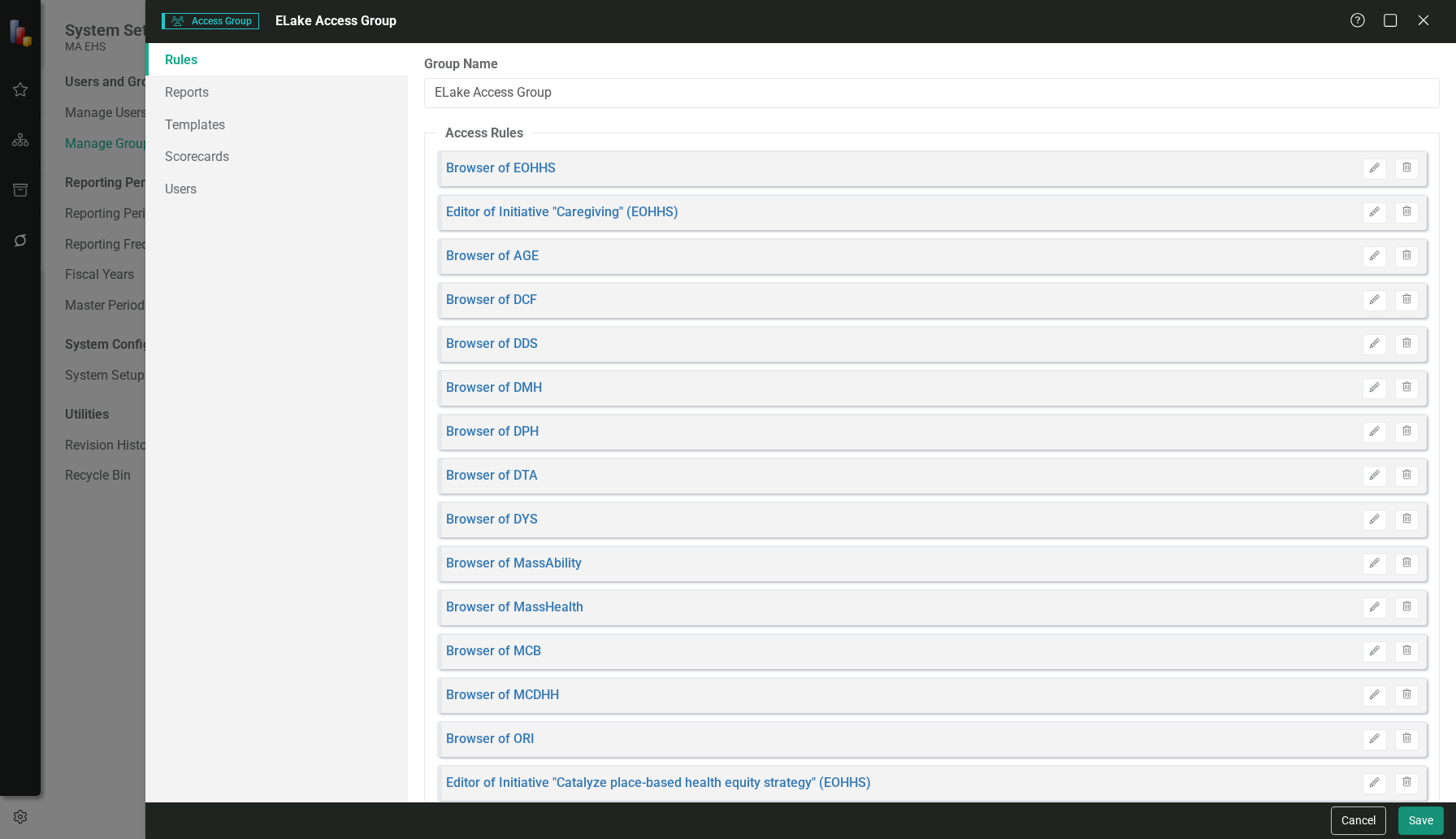
click at [1417, 825] on button "Save" at bounding box center [1421, 820] width 46 height 29
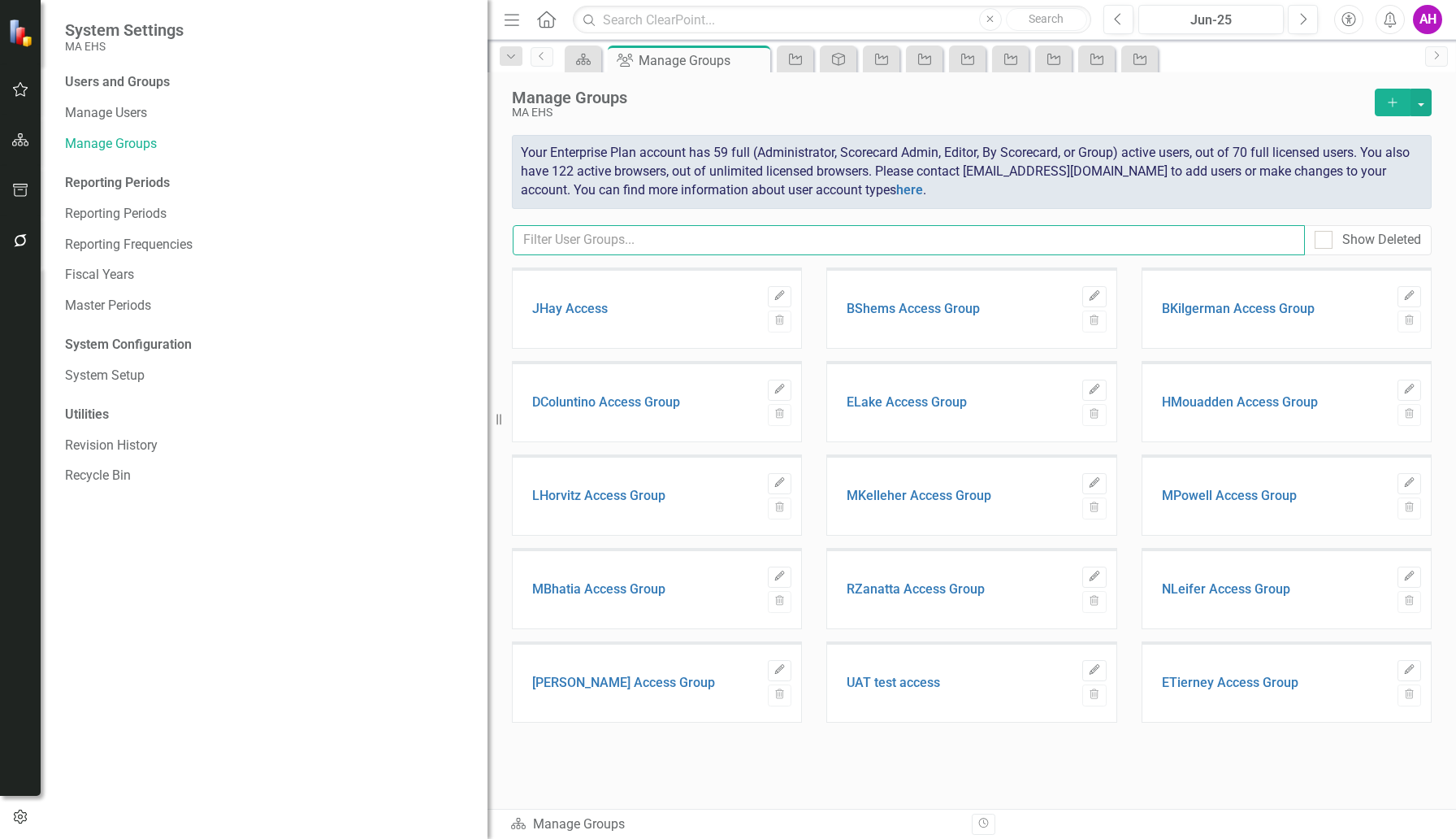
click at [632, 239] on input "text" at bounding box center [908, 240] width 792 height 30
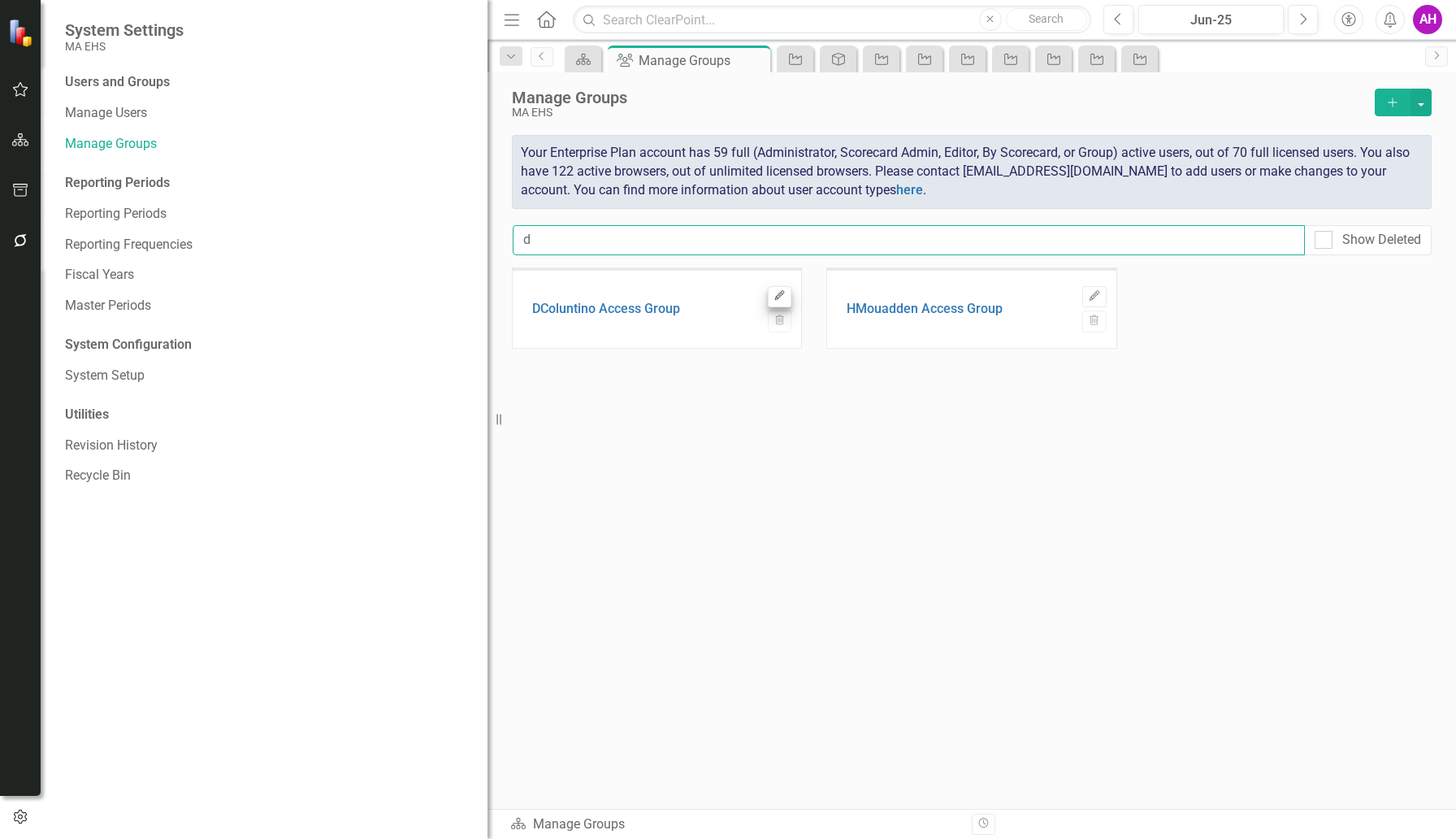
type input "d"
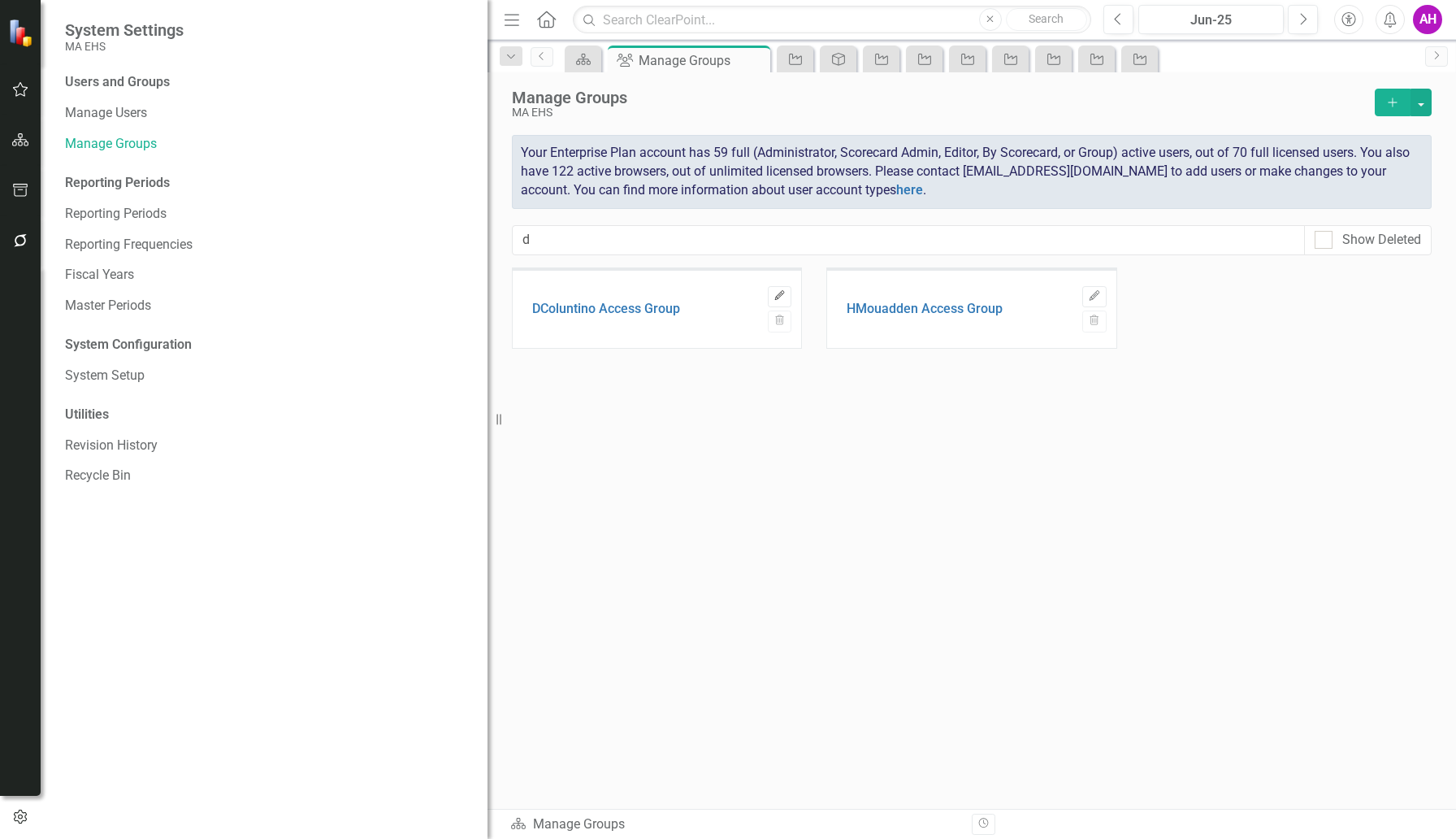
click at [783, 296] on icon "Edit" at bounding box center [780, 296] width 12 height 10
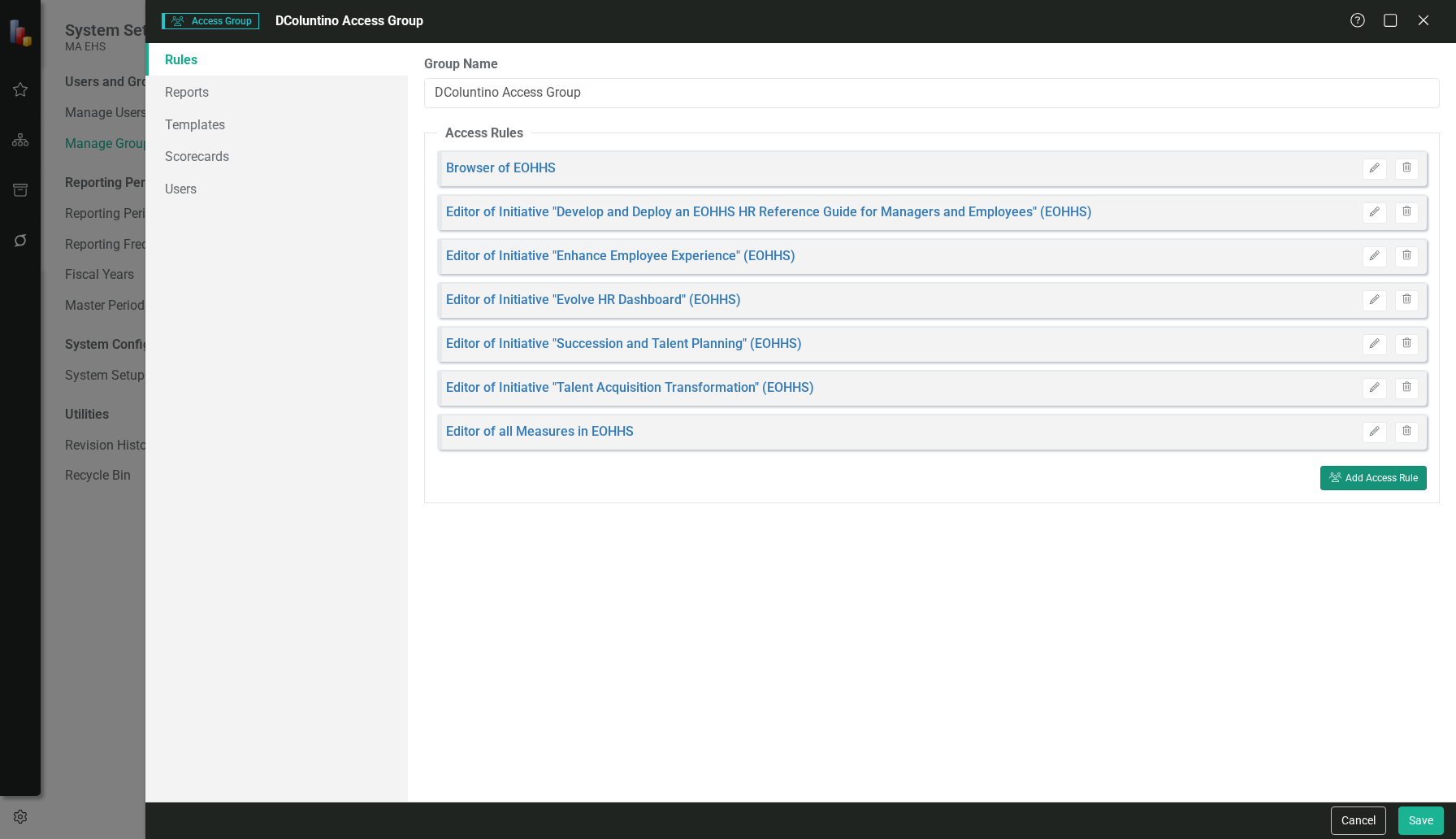
click at [1344, 476] on button "User Group Add Access Rule" at bounding box center [1373, 478] width 107 height 25
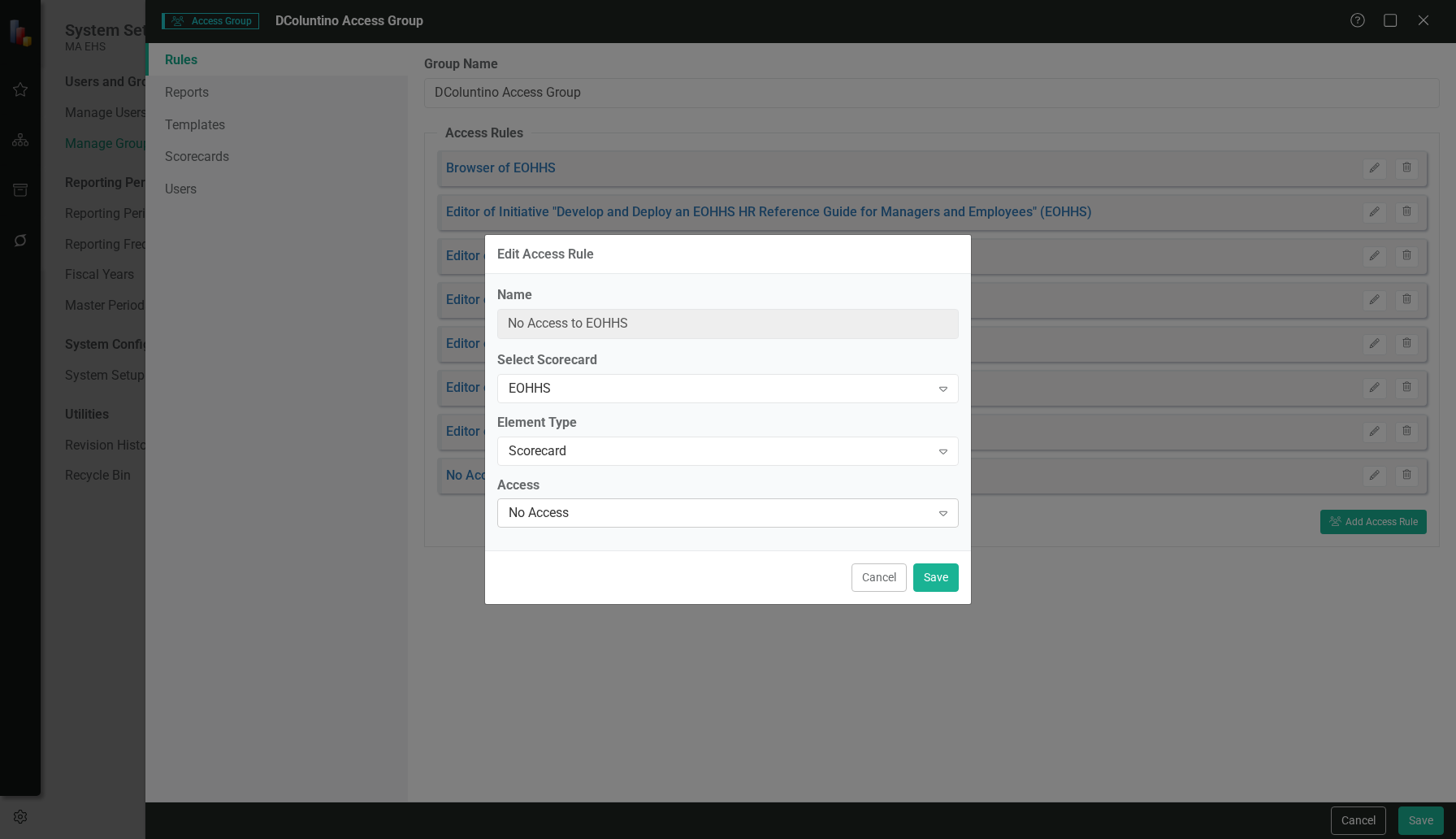
click at [944, 510] on icon "Expand" at bounding box center [943, 513] width 16 height 13
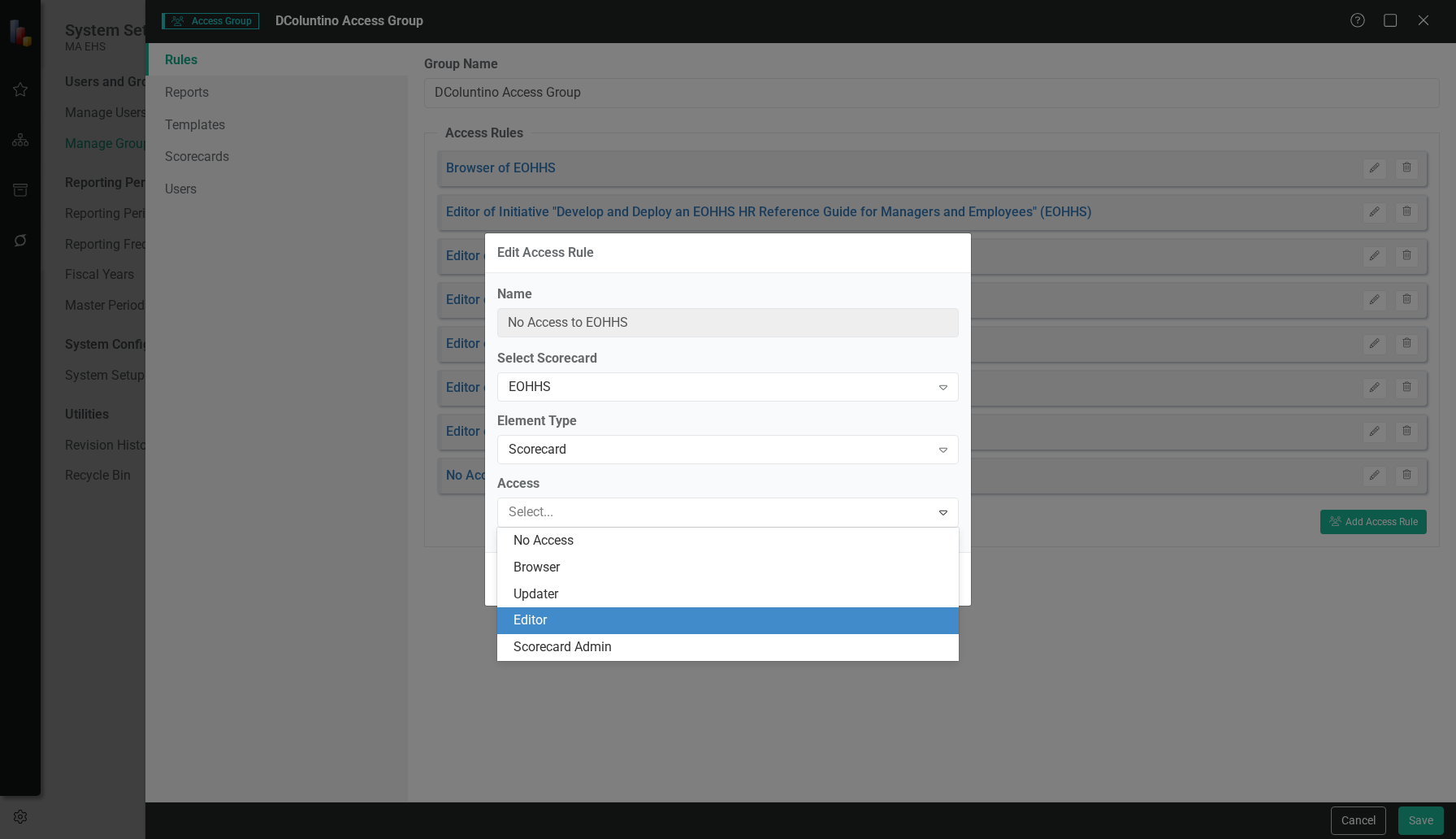
click at [522, 610] on div "Editor" at bounding box center [728, 621] width 462 height 27
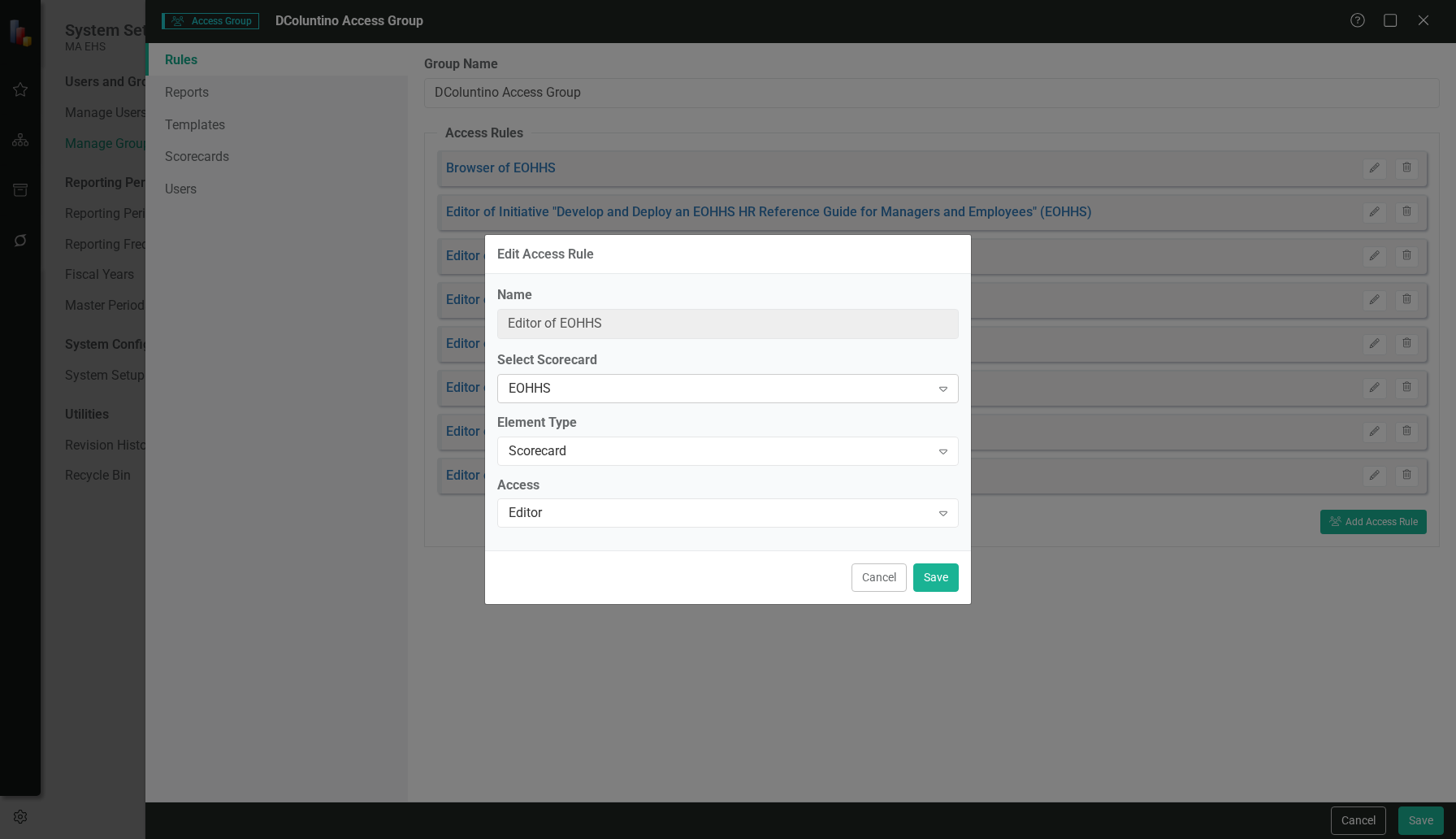
click at [591, 387] on div "EOHHS" at bounding box center [720, 388] width 422 height 19
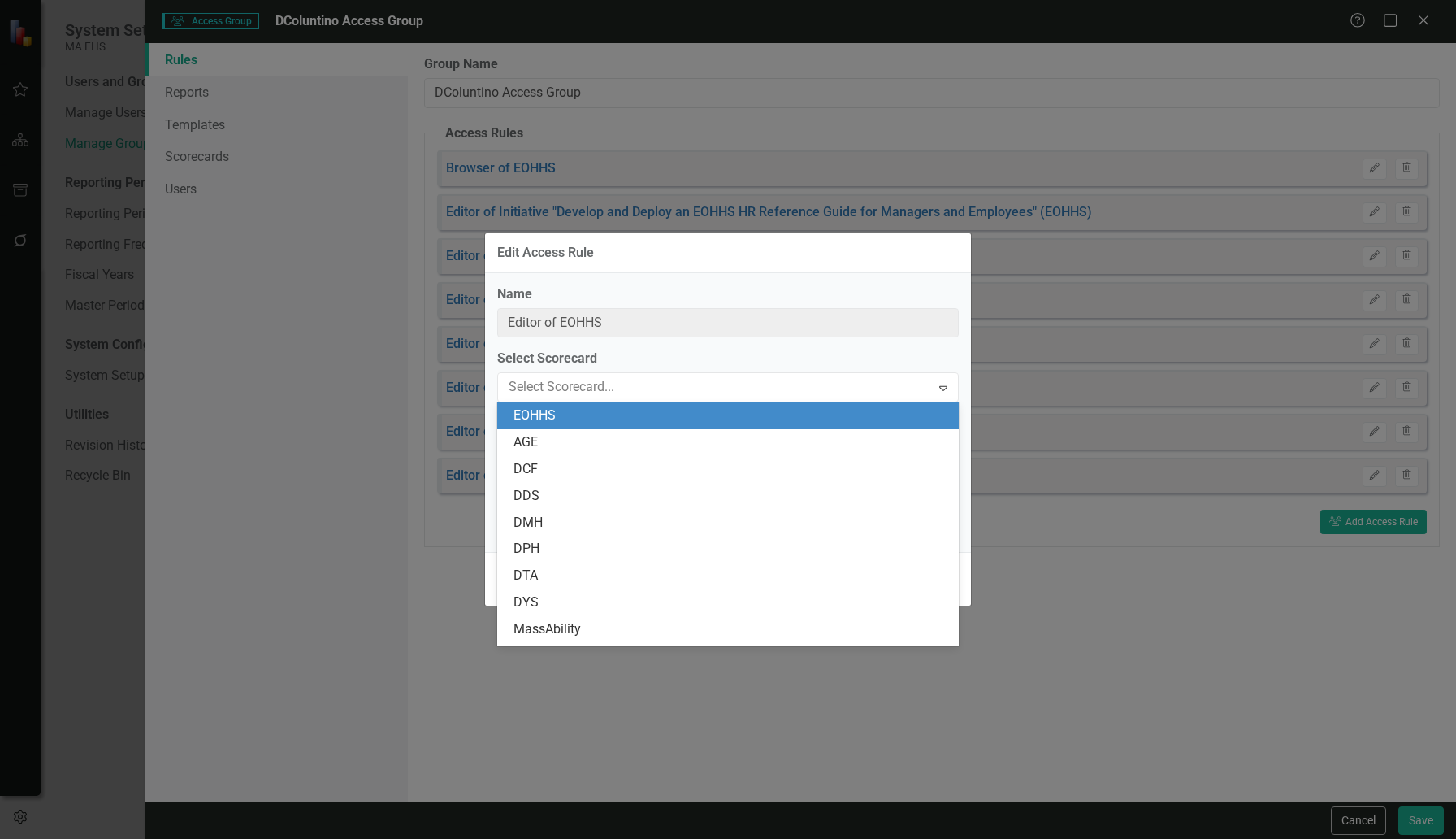
click at [559, 410] on div "EOHHS" at bounding box center [731, 415] width 435 height 19
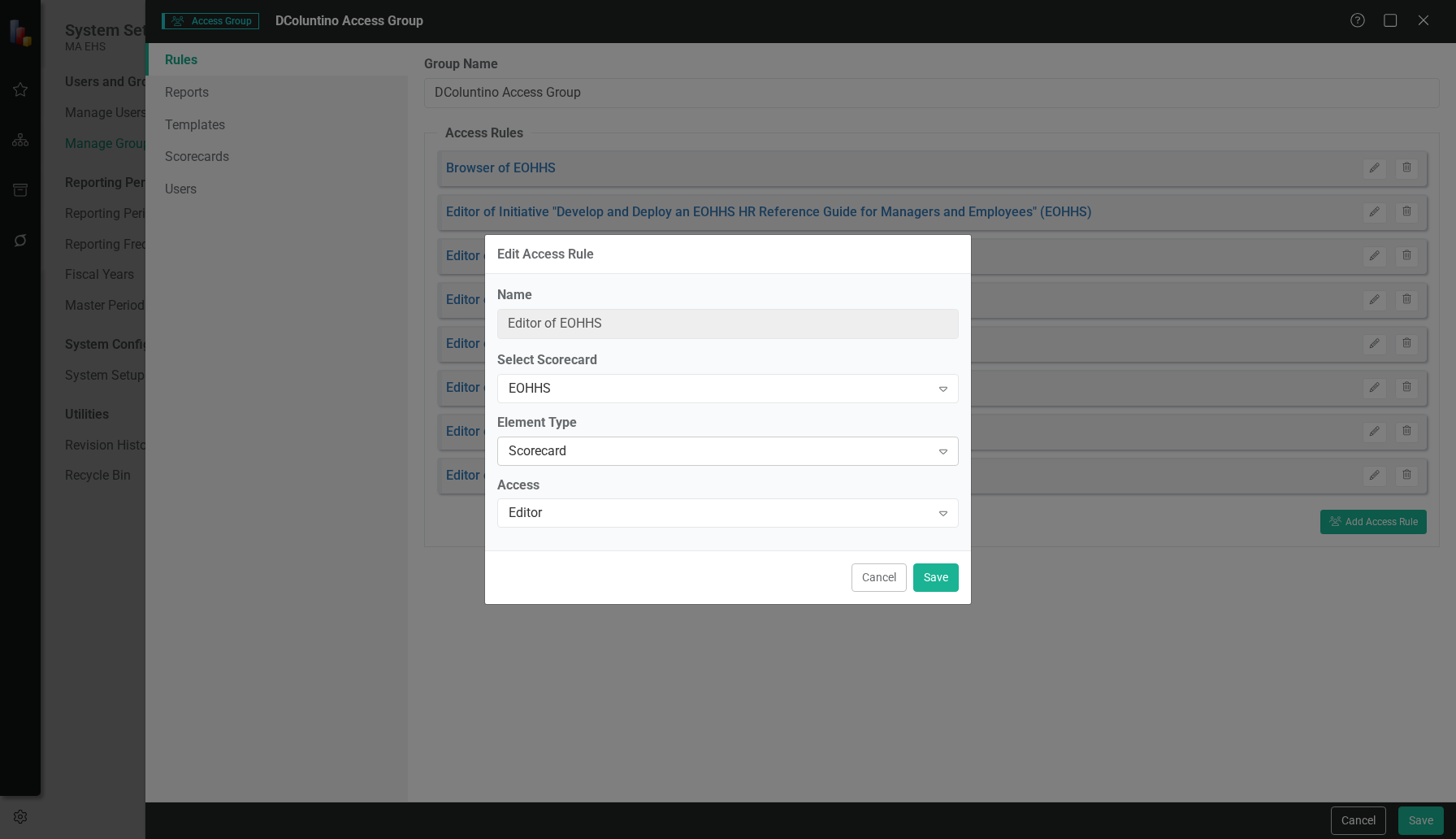
click at [556, 444] on div "Scorecard" at bounding box center [720, 451] width 422 height 19
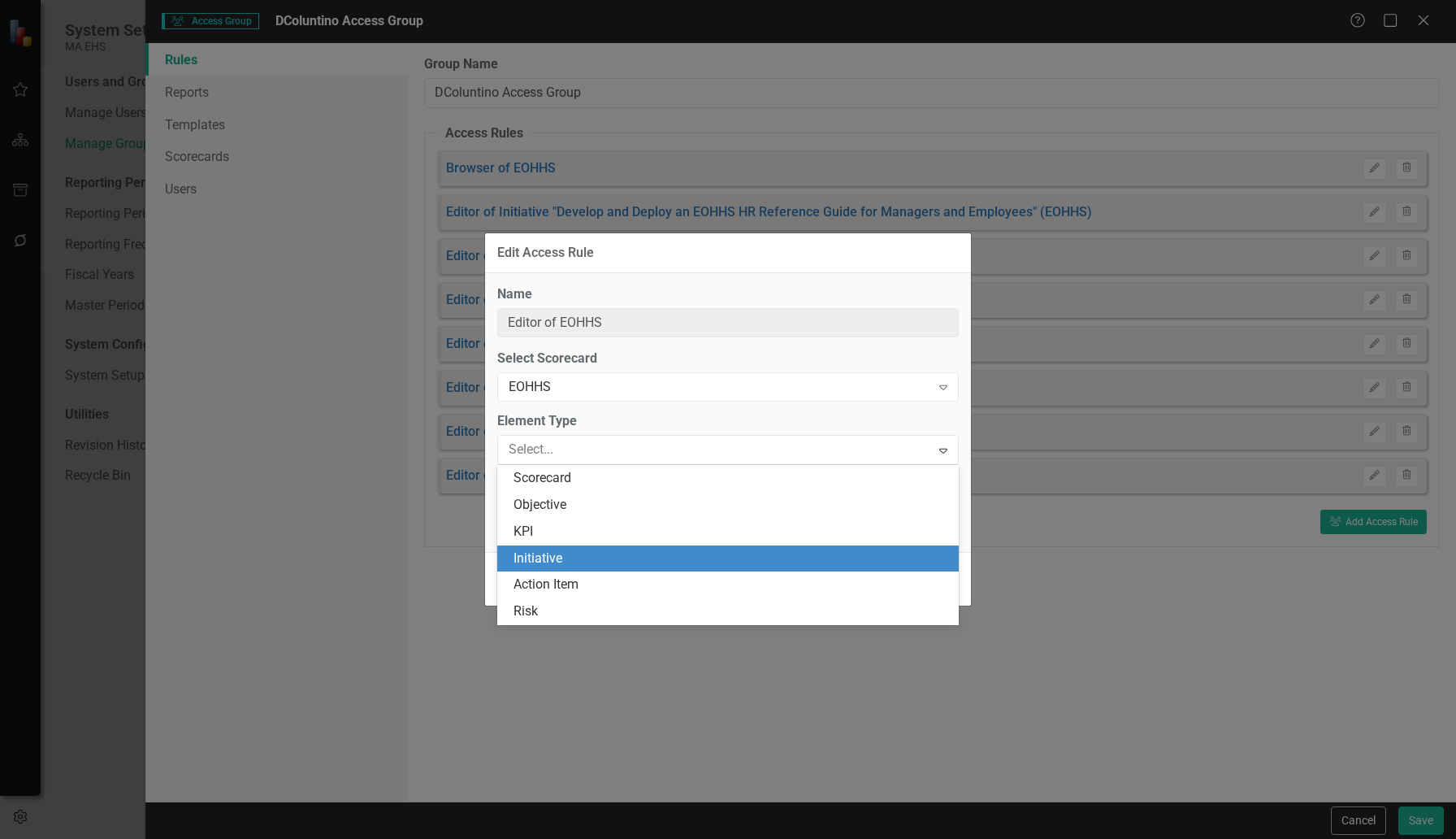
click at [550, 562] on div "Initiative" at bounding box center [731, 559] width 435 height 19
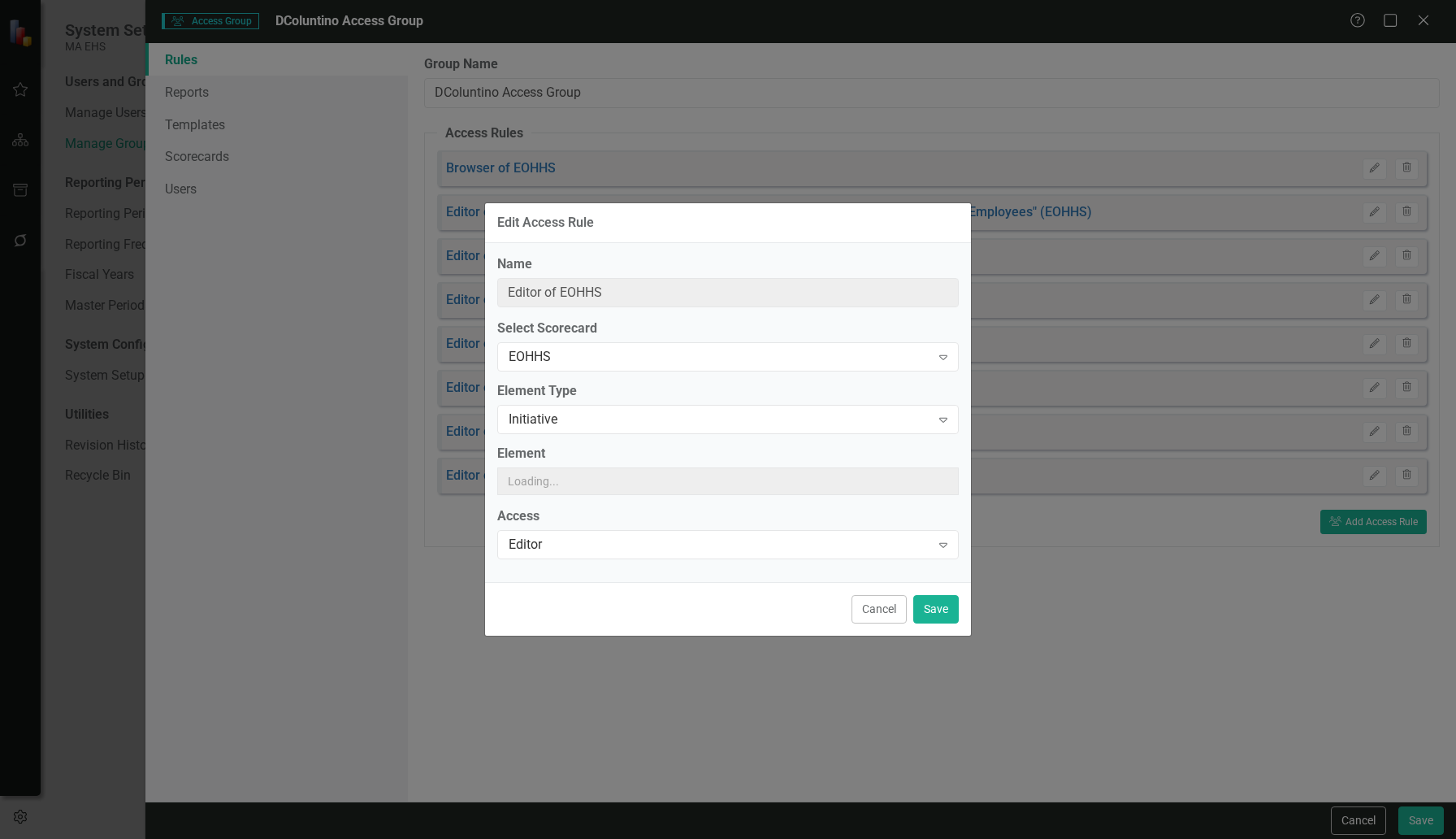
type input "Editor of all Initiatives in EOHHS"
click at [548, 474] on div "Select All" at bounding box center [720, 482] width 422 height 19
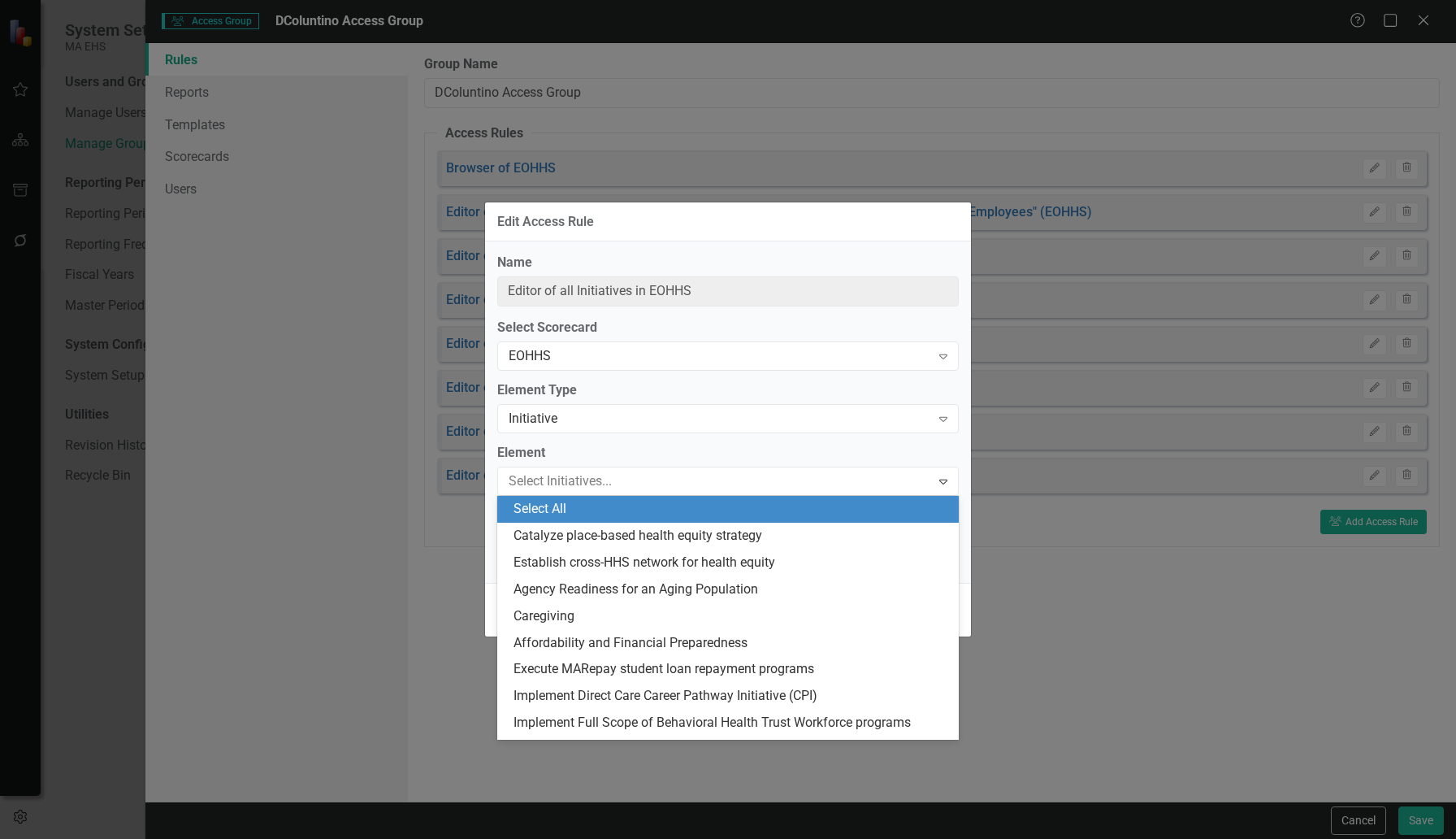
click at [532, 507] on div "Select All" at bounding box center [731, 509] width 435 height 19
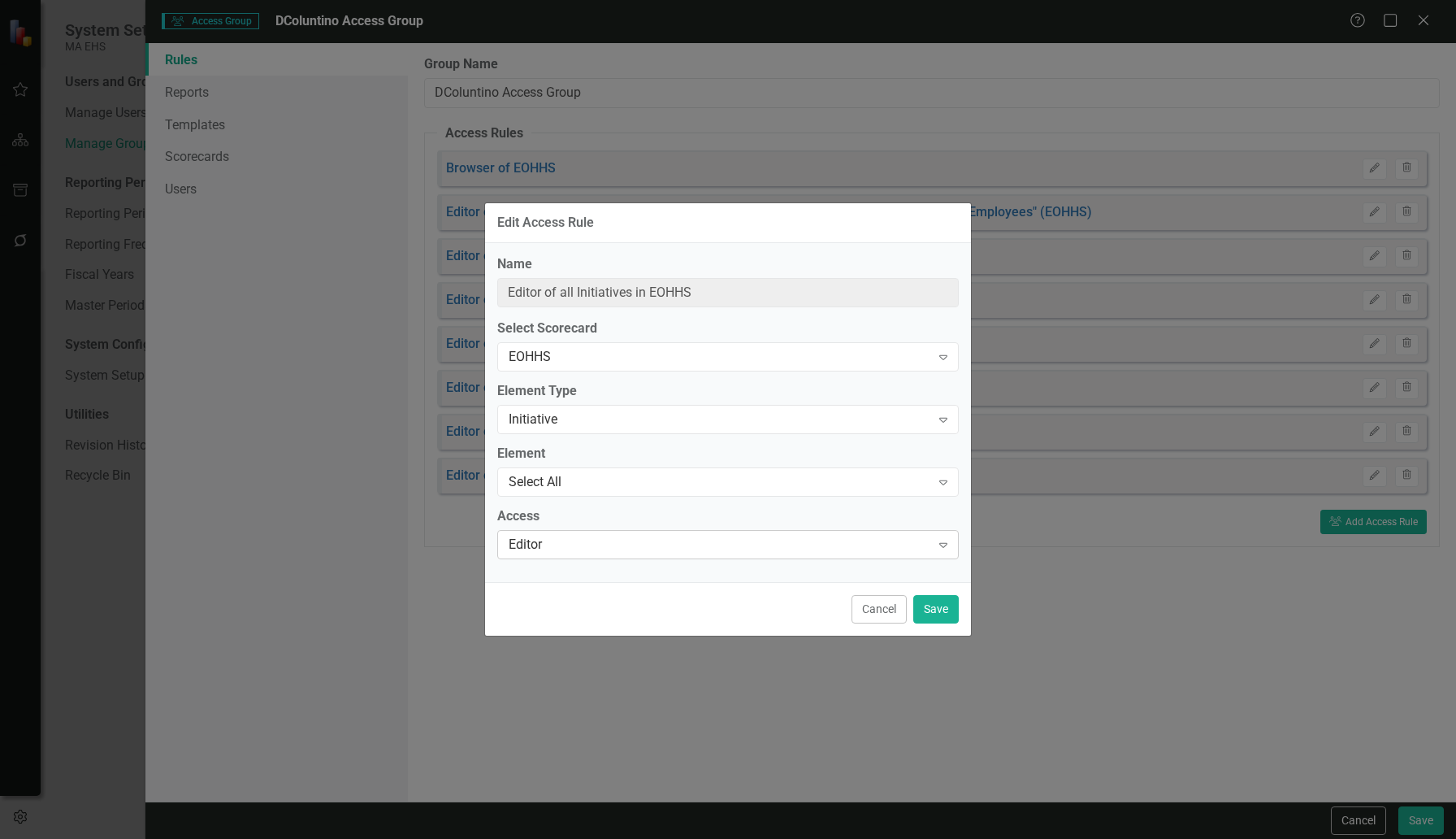
click at [545, 546] on div "Editor" at bounding box center [720, 544] width 422 height 19
click at [943, 605] on button "Save" at bounding box center [936, 609] width 46 height 29
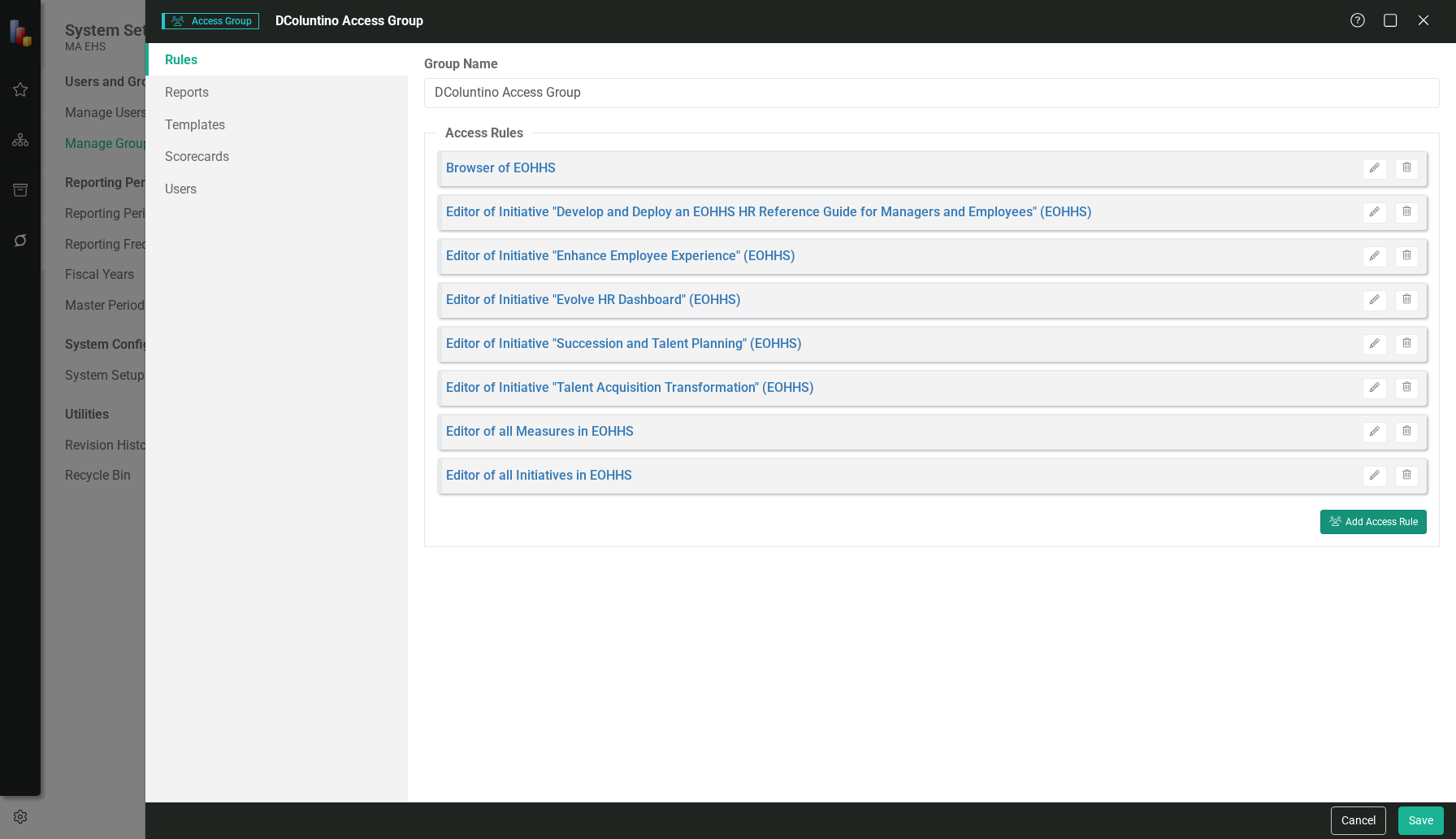
click at [1356, 523] on div "Add Access Rule" at bounding box center [1382, 521] width 73 height 11
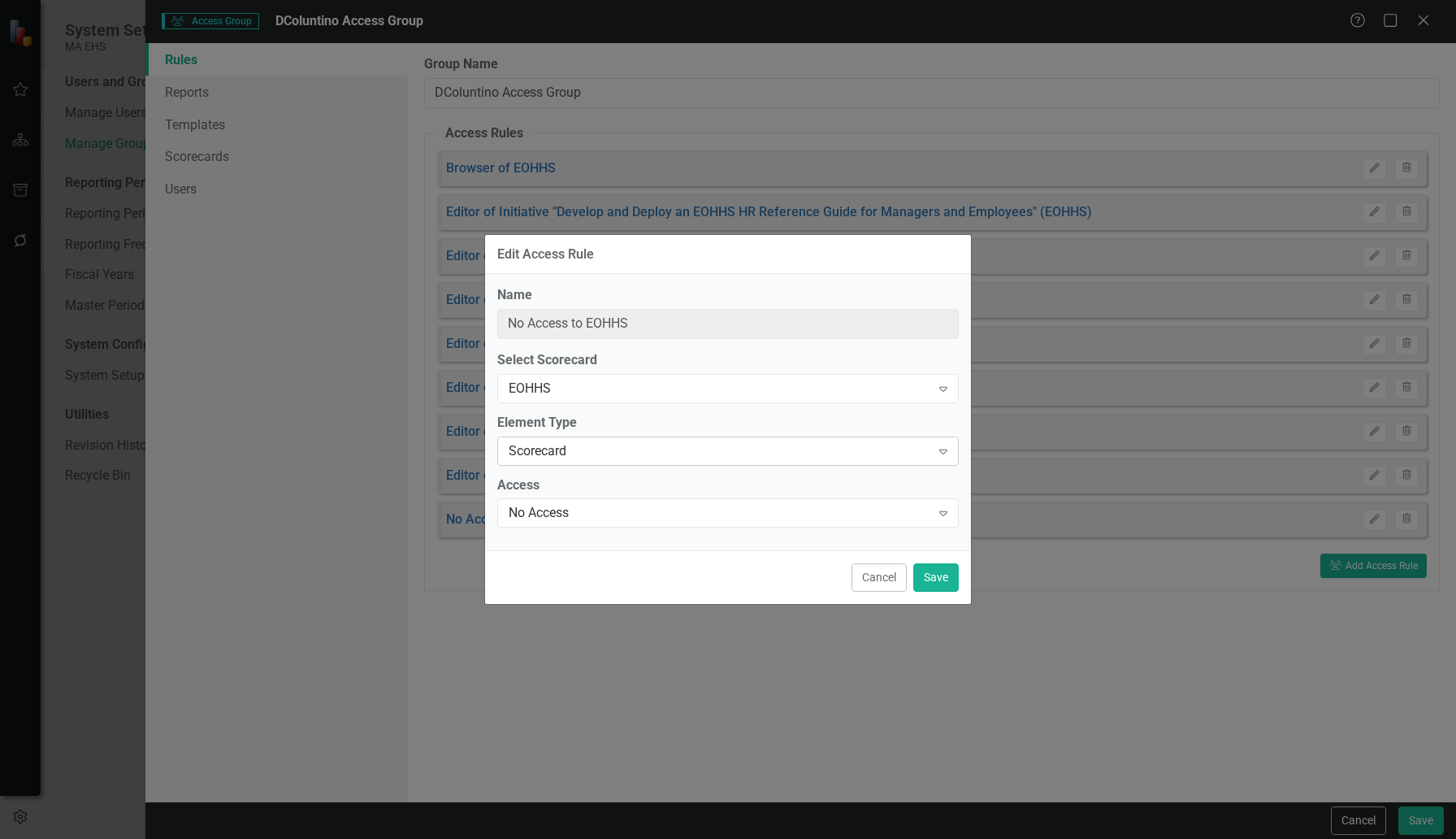
click at [587, 454] on div "Scorecard" at bounding box center [720, 451] width 422 height 19
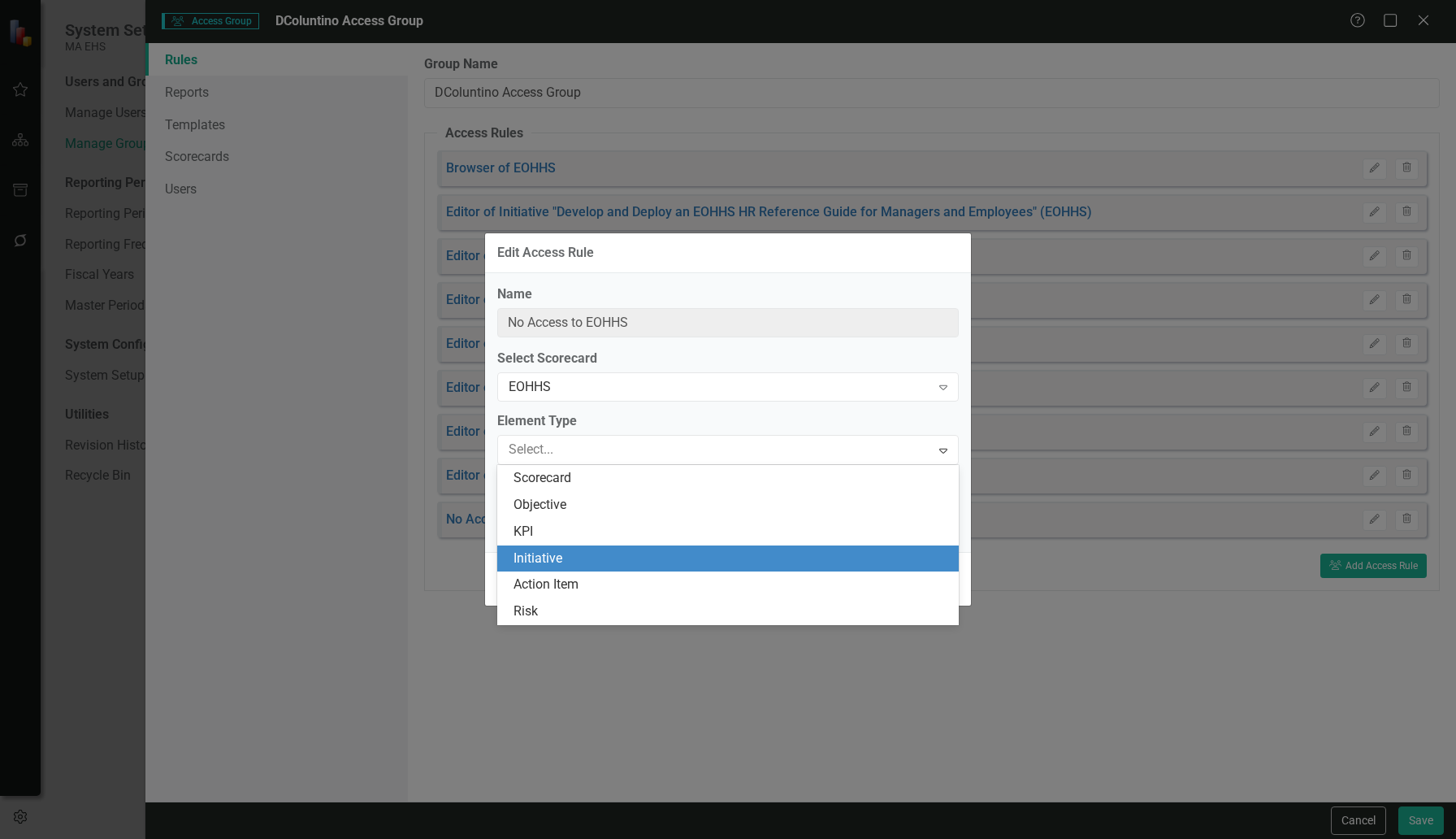
click at [561, 561] on div "Initiative" at bounding box center [731, 559] width 435 height 19
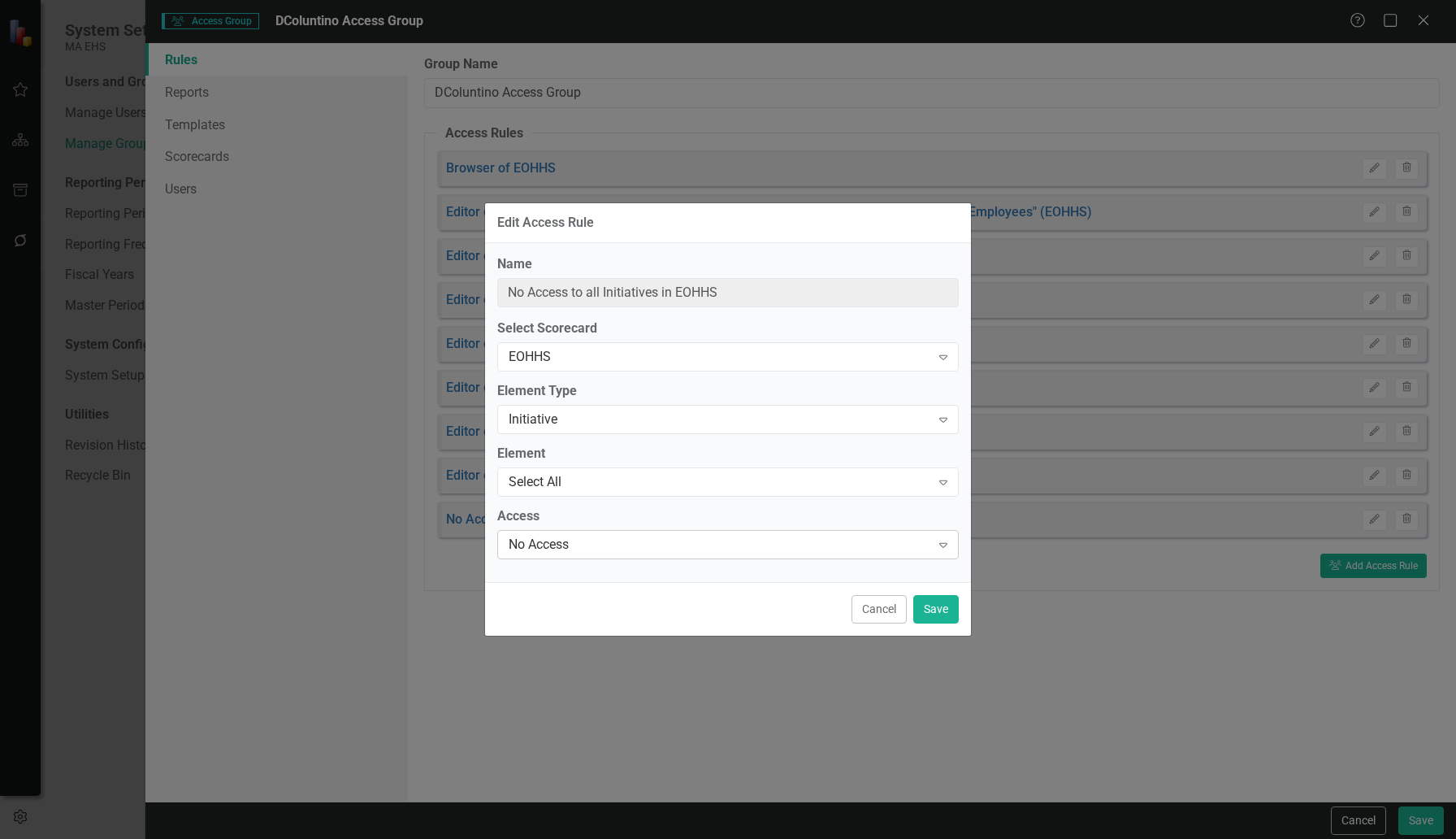
click at [557, 539] on div "No Access" at bounding box center [720, 544] width 422 height 19
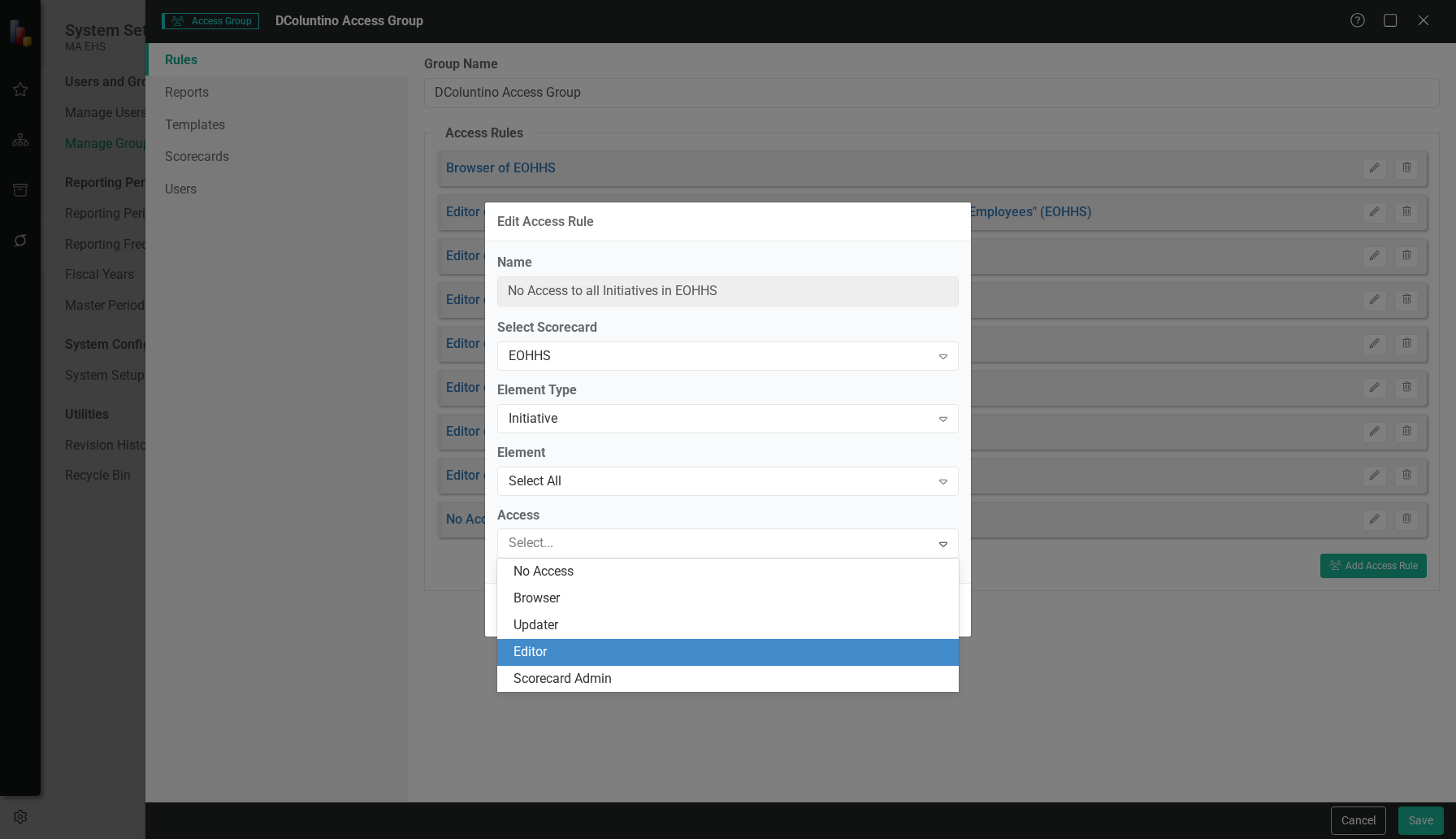
click at [533, 654] on div "Editor" at bounding box center [731, 652] width 435 height 19
type input "Editor of all Initiatives in EOHHS"
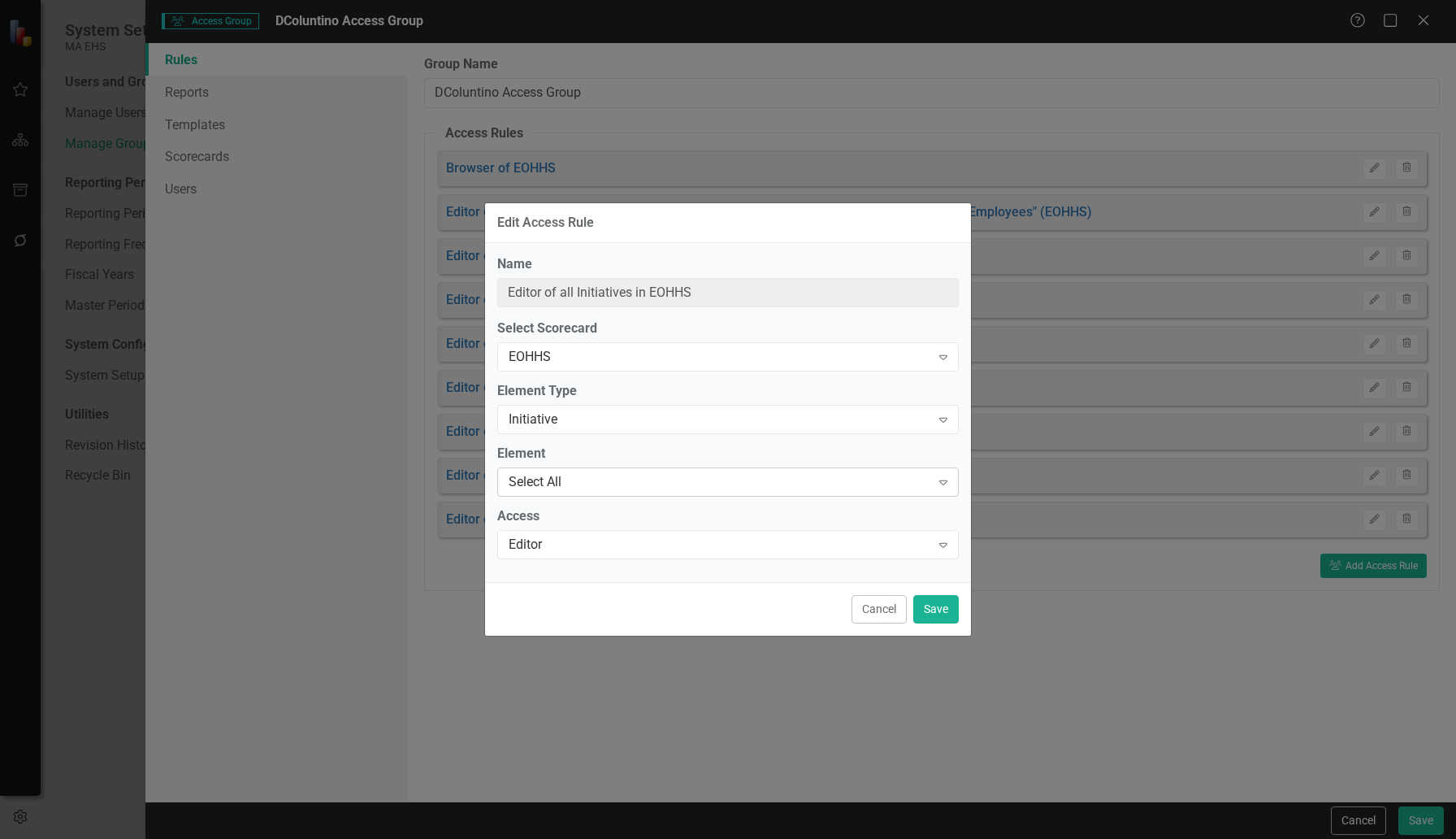
click at [943, 489] on div "Expand" at bounding box center [943, 481] width 30 height 26
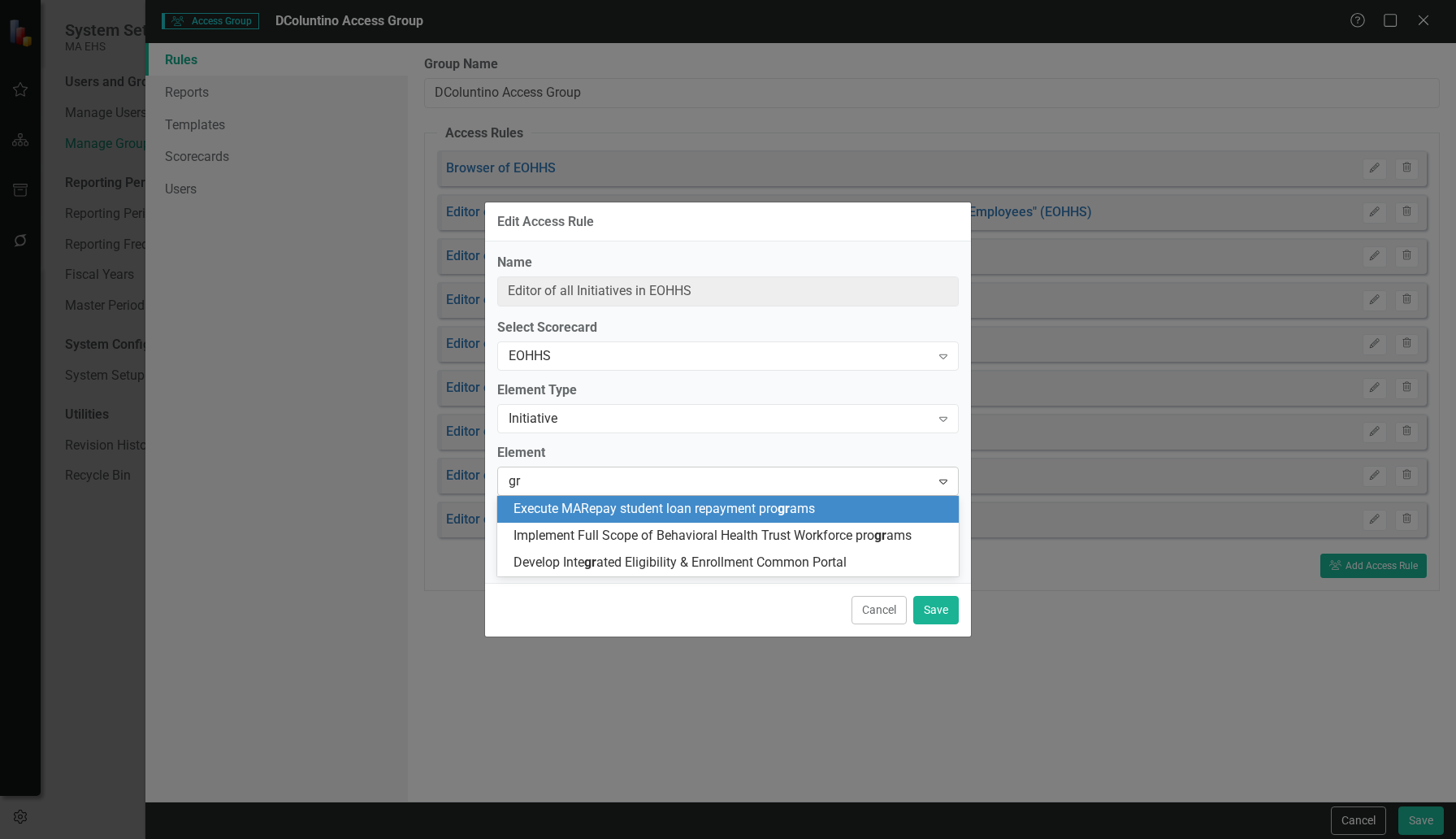
type input "g"
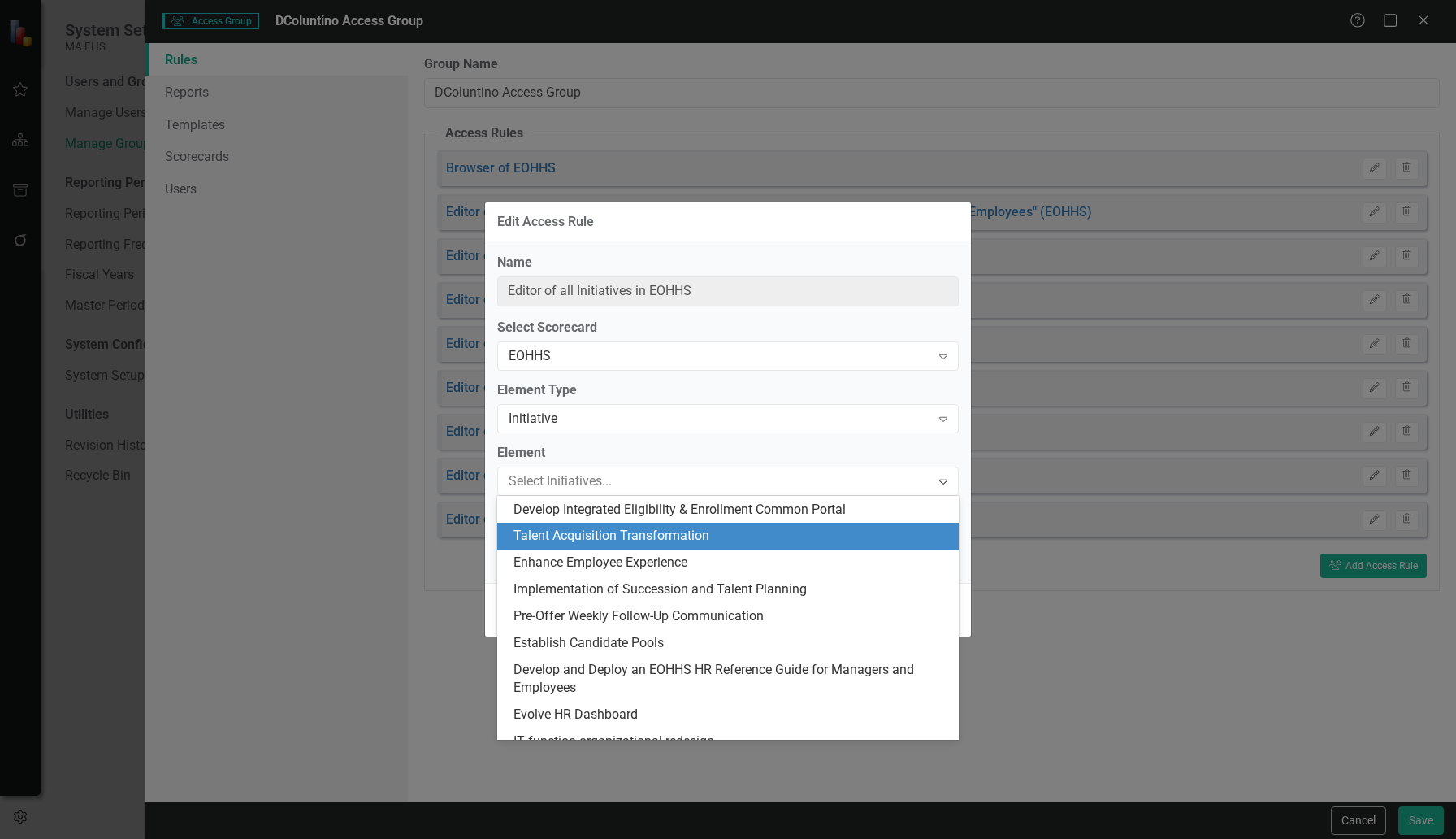
scroll to position [323, 0]
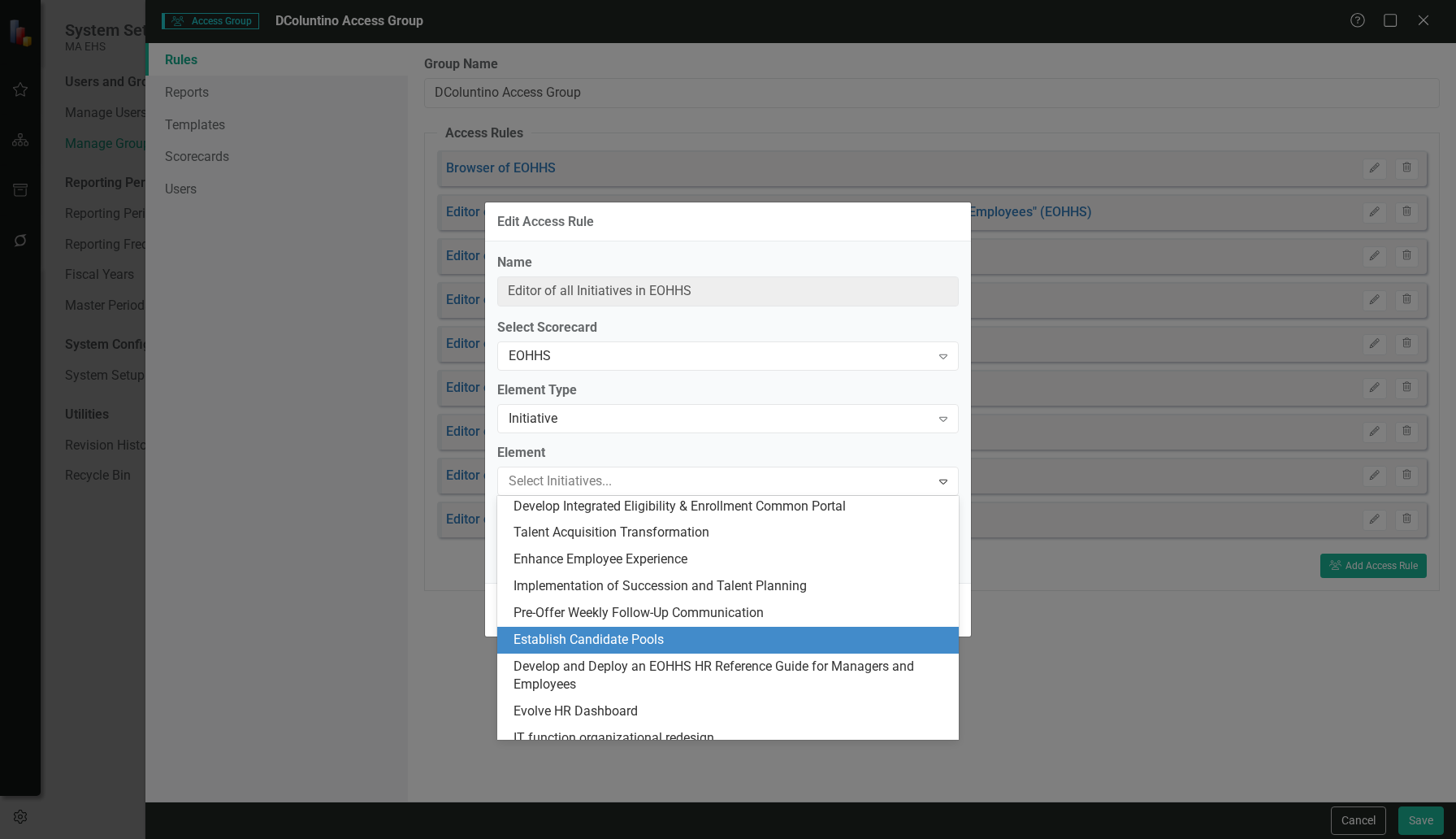
click at [577, 632] on div "Establish Candidate Pools" at bounding box center [731, 640] width 435 height 19
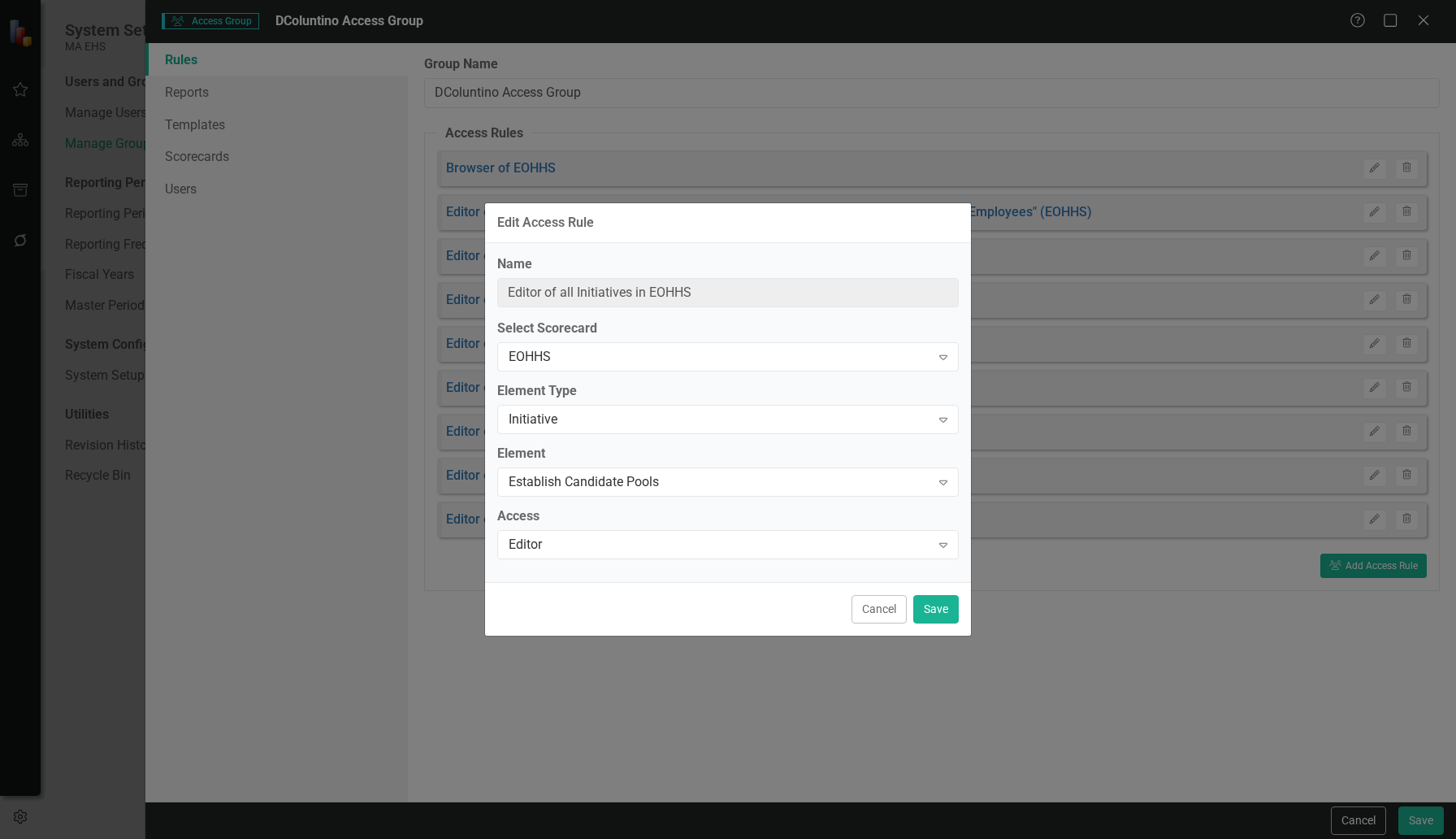
type input "Editor of Initiative "Establish Candidate Pools" (EOHHS)"
click at [925, 605] on button "Save" at bounding box center [936, 609] width 46 height 29
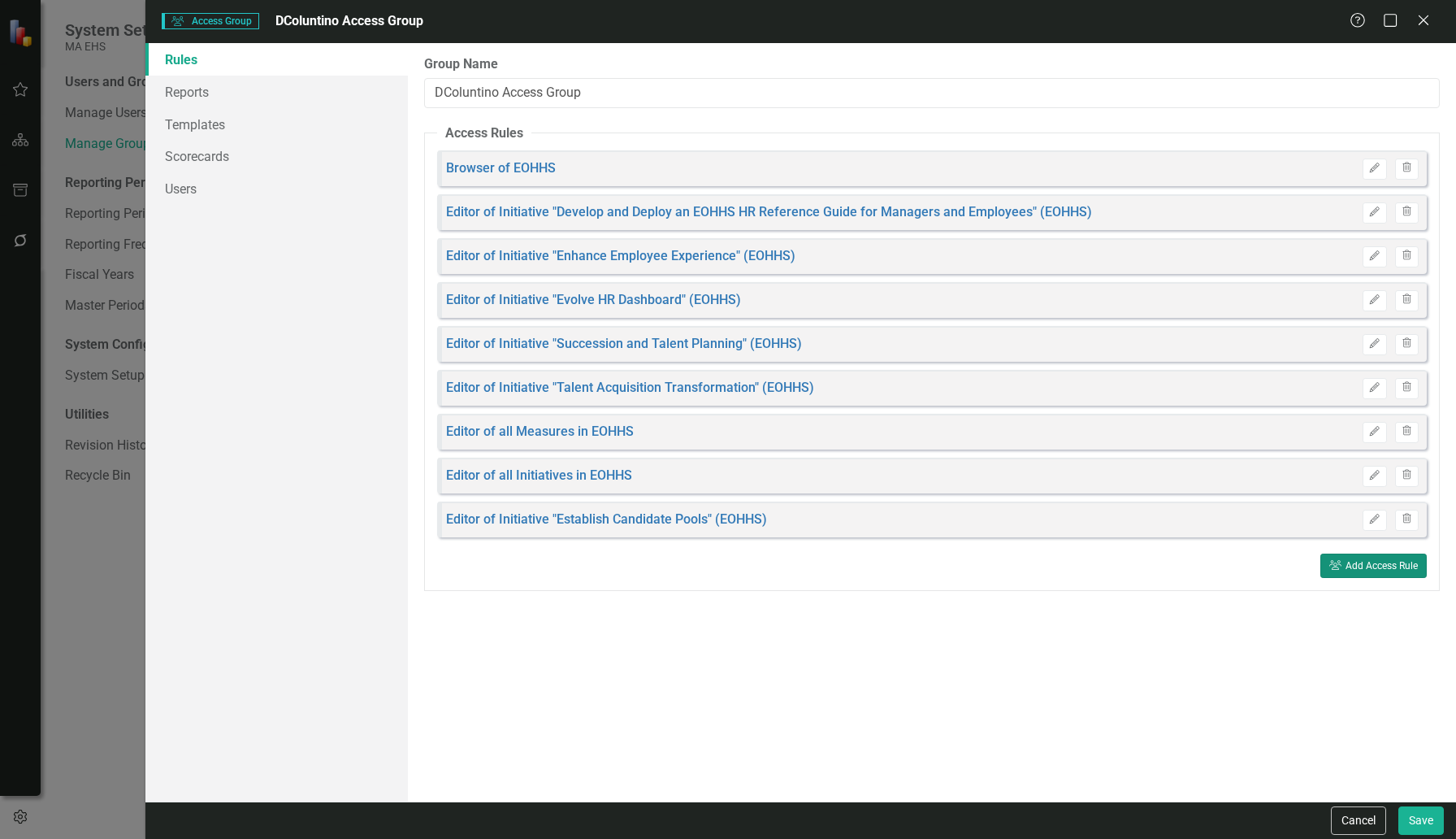
click at [1335, 570] on button "User Group Add Access Rule" at bounding box center [1373, 565] width 107 height 25
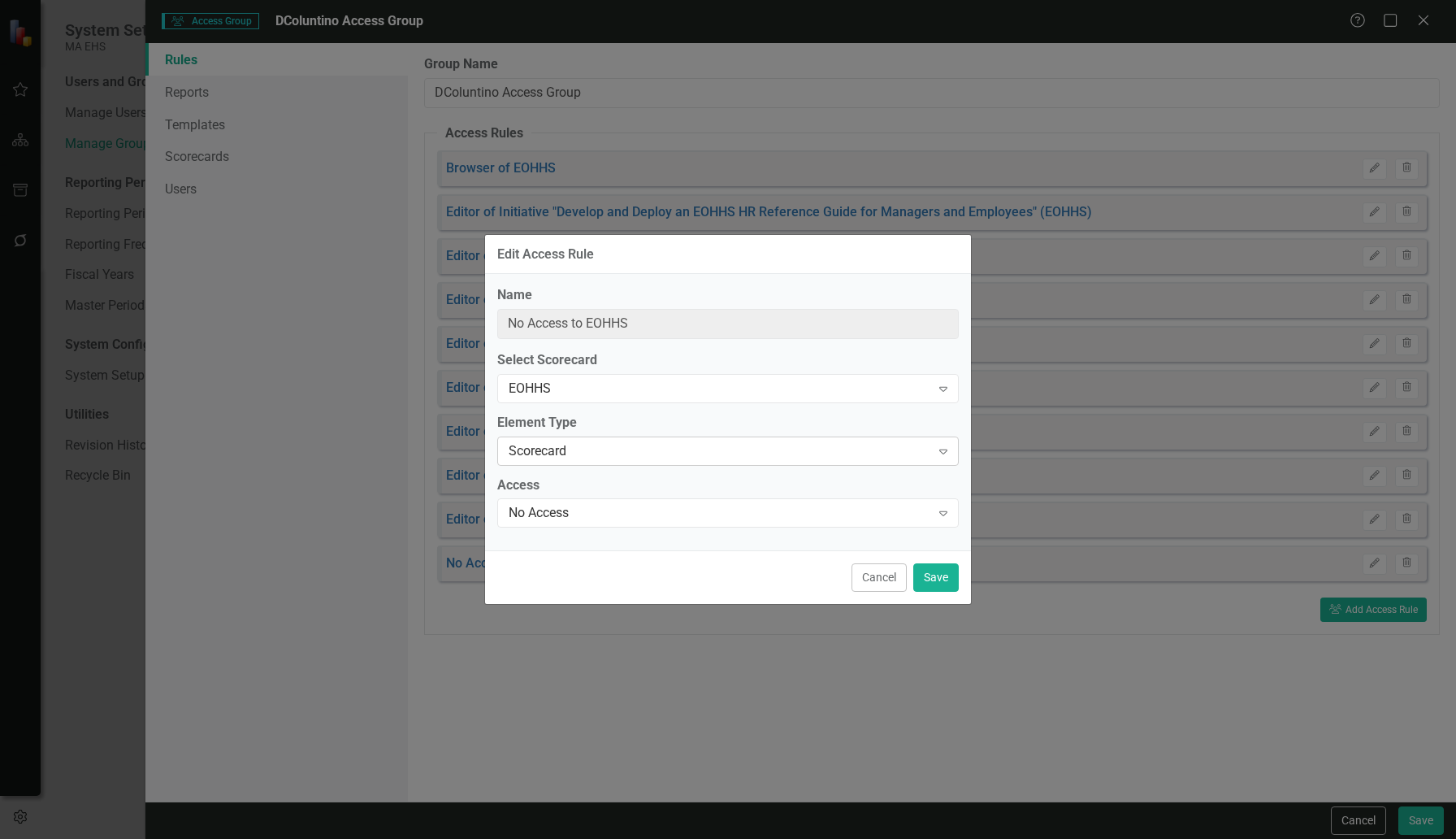
click at [946, 446] on icon "Expand" at bounding box center [943, 451] width 16 height 13
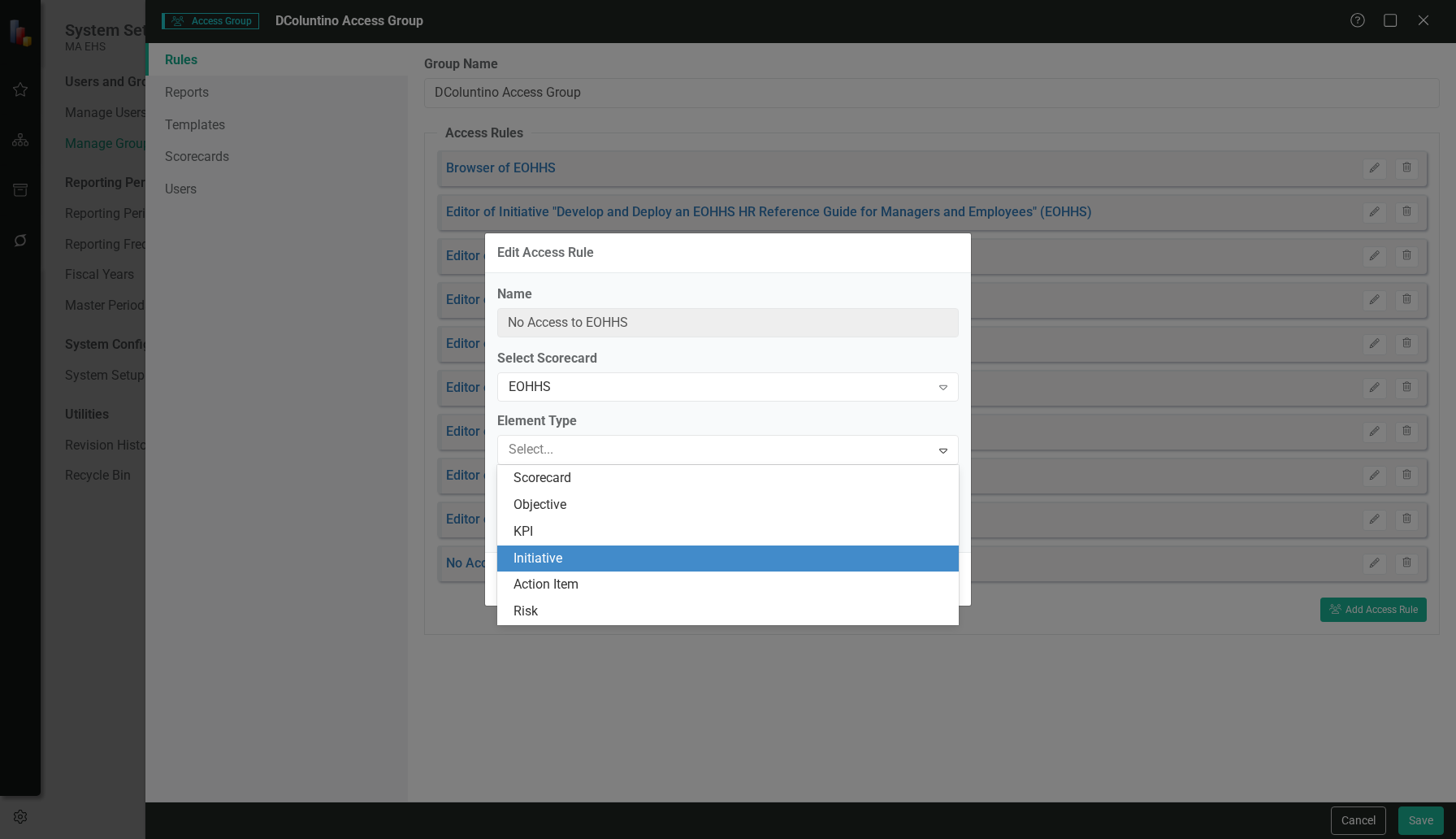
click at [538, 560] on div "Initiative" at bounding box center [731, 559] width 435 height 19
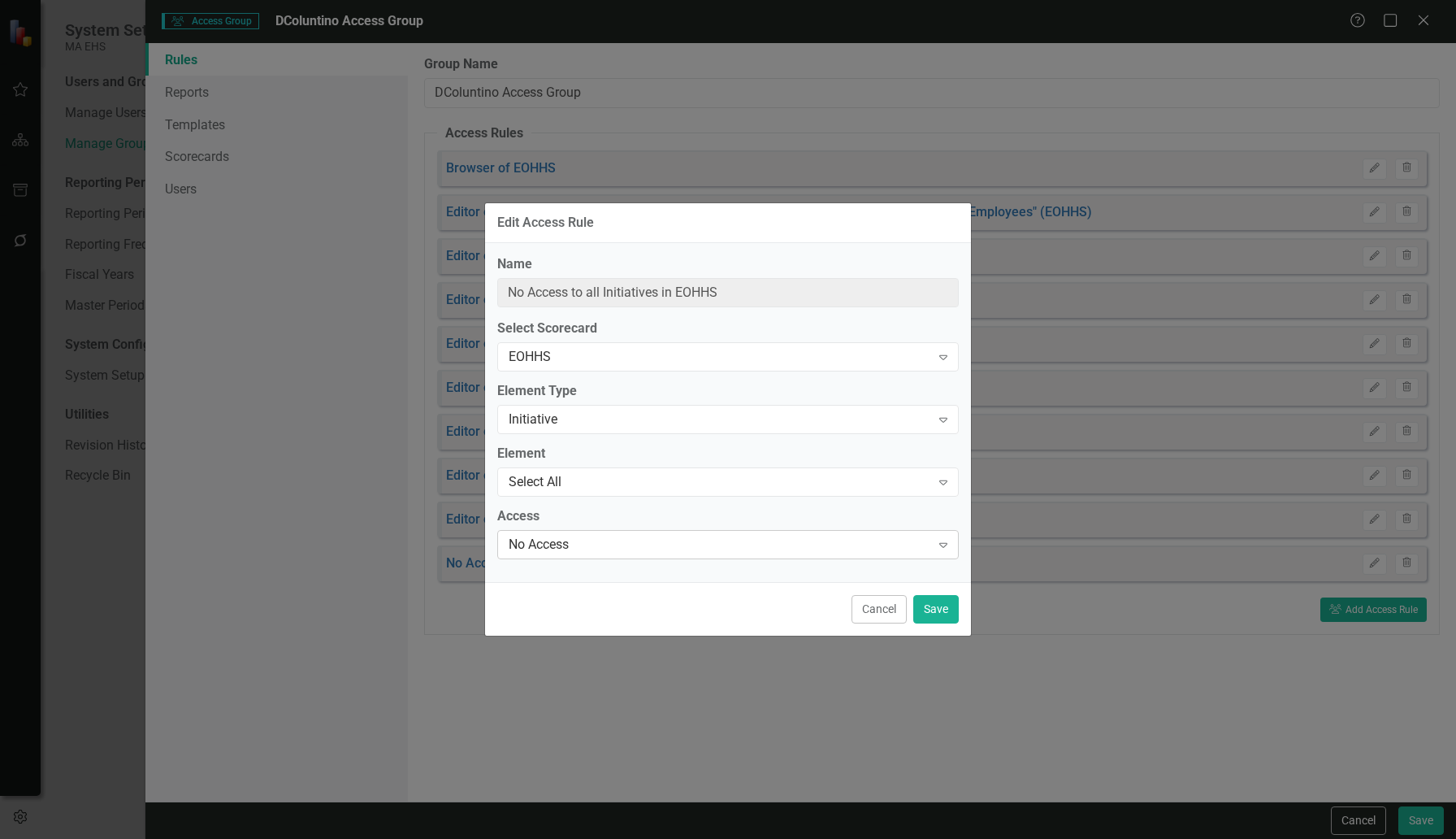
click at [541, 541] on div "No Access" at bounding box center [720, 544] width 422 height 19
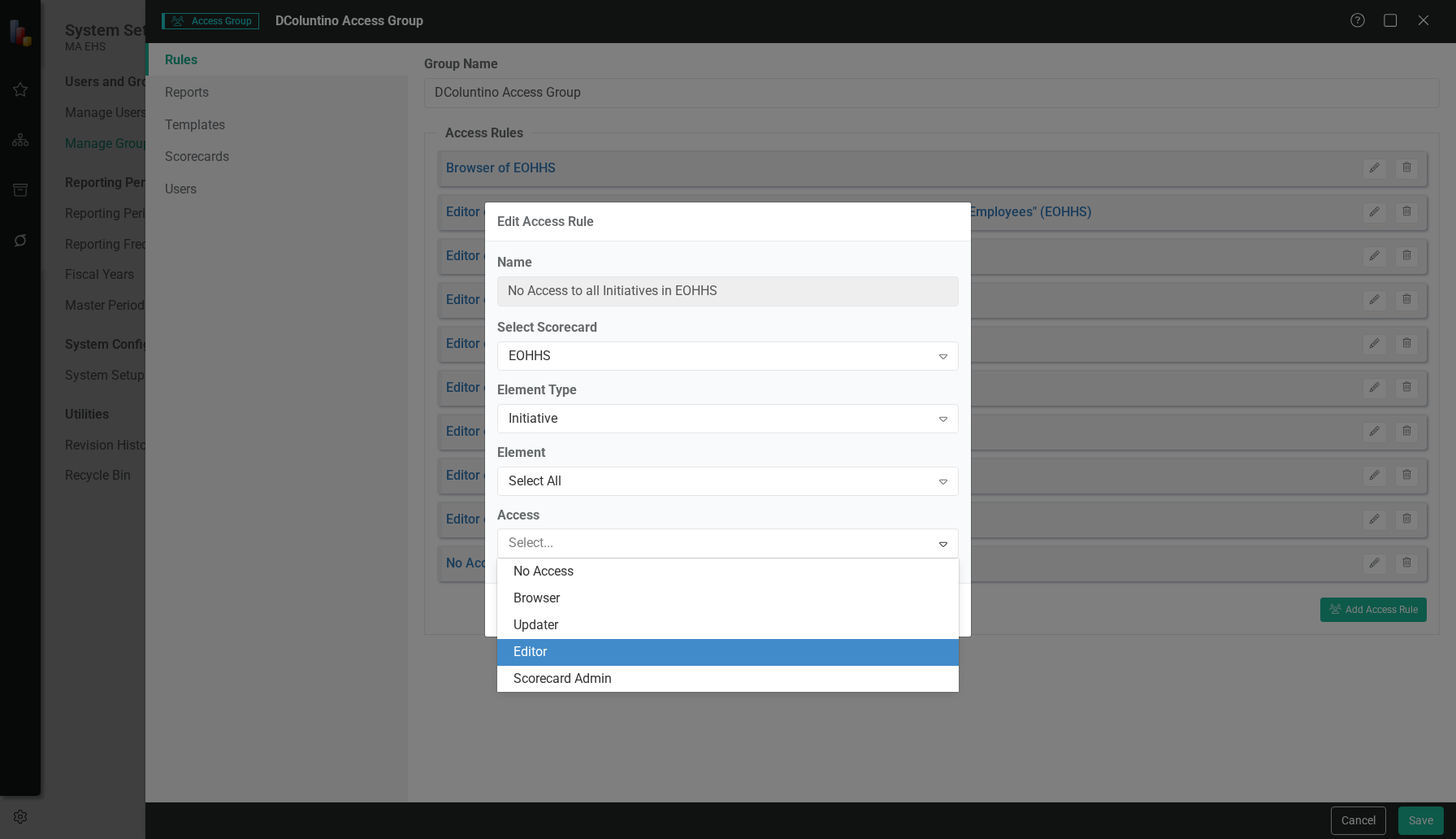
click at [538, 646] on div "Editor" at bounding box center [731, 652] width 435 height 19
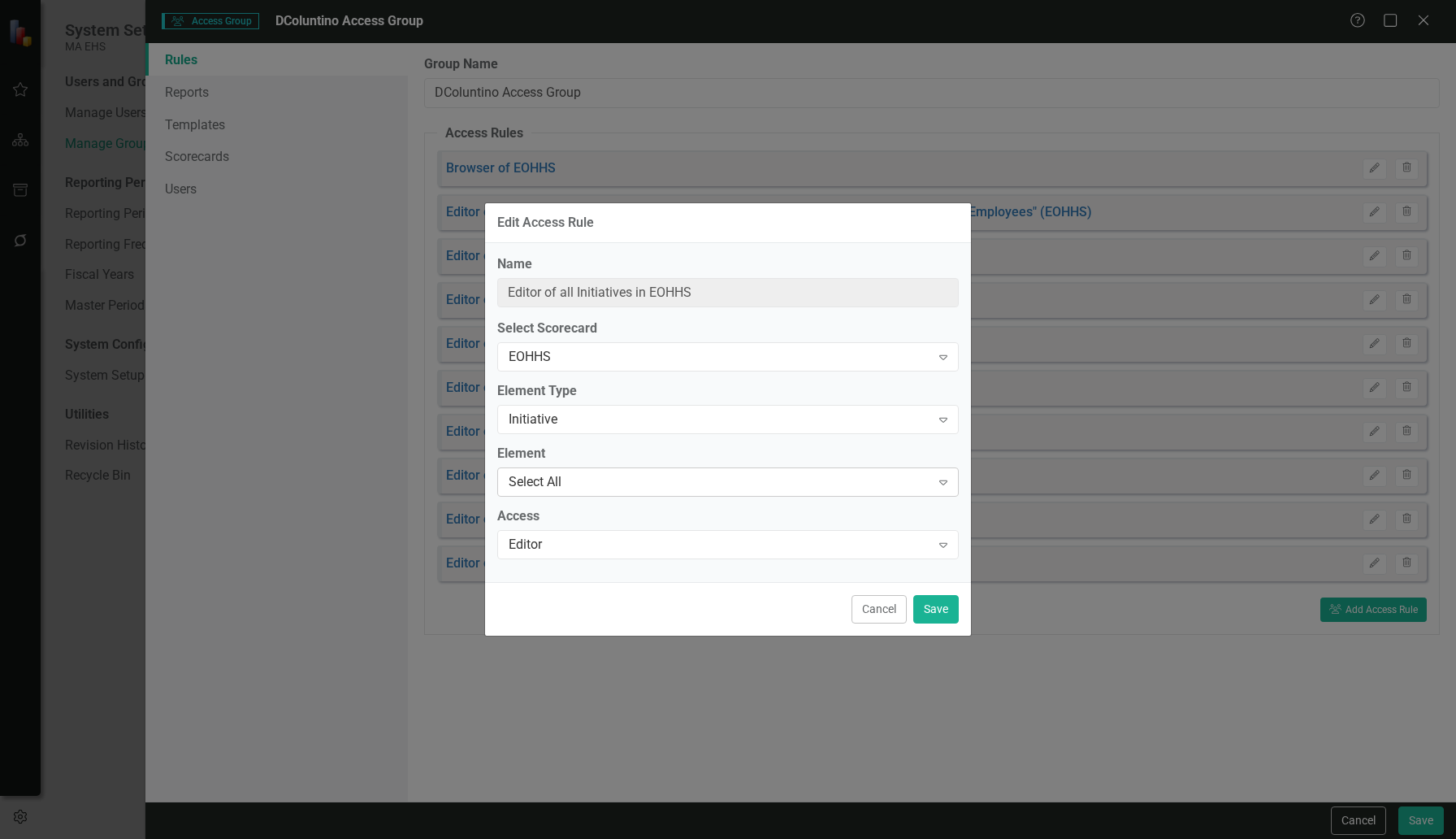
click at [550, 484] on div "Select All" at bounding box center [720, 482] width 422 height 19
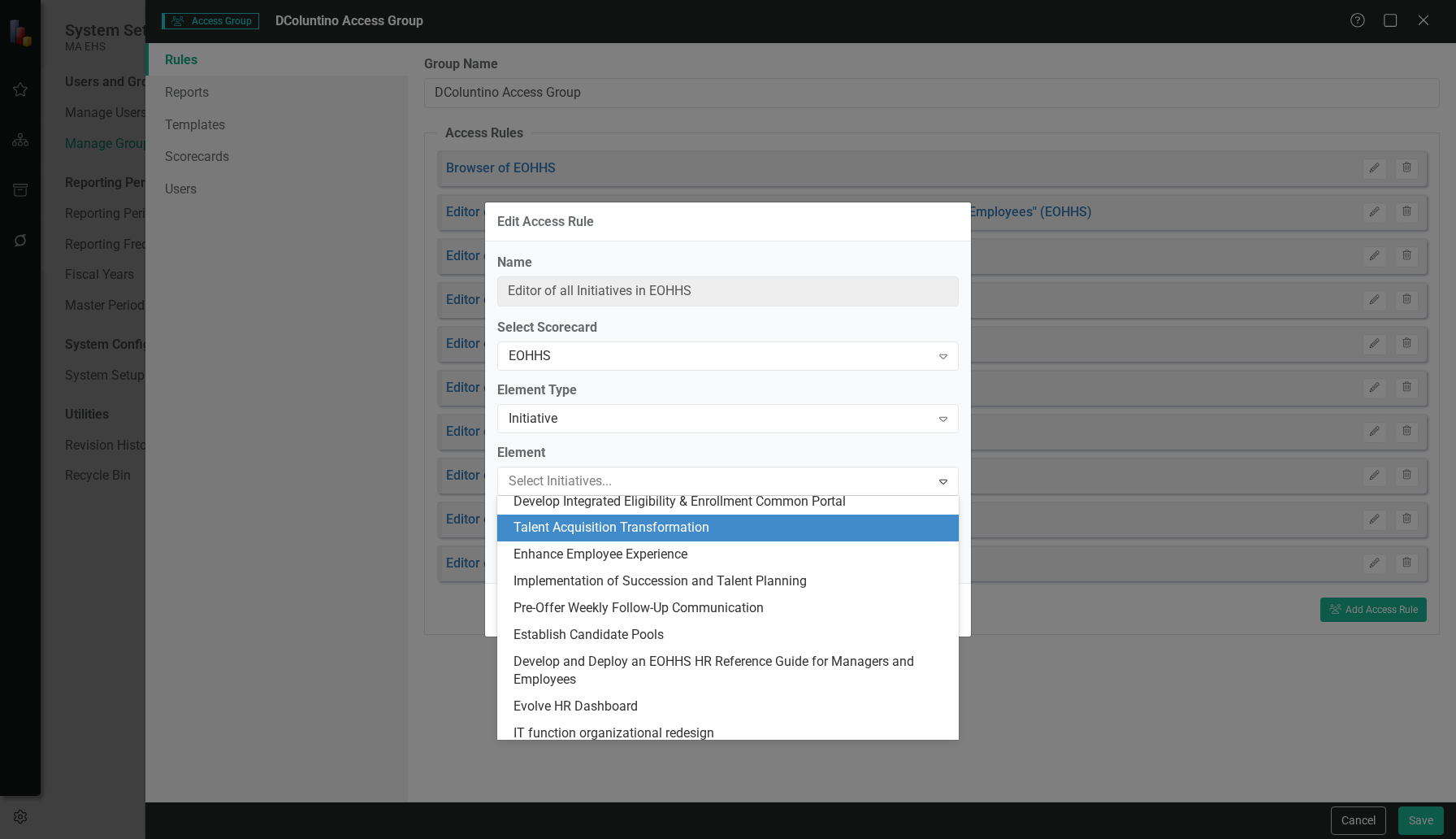
scroll to position [331, 0]
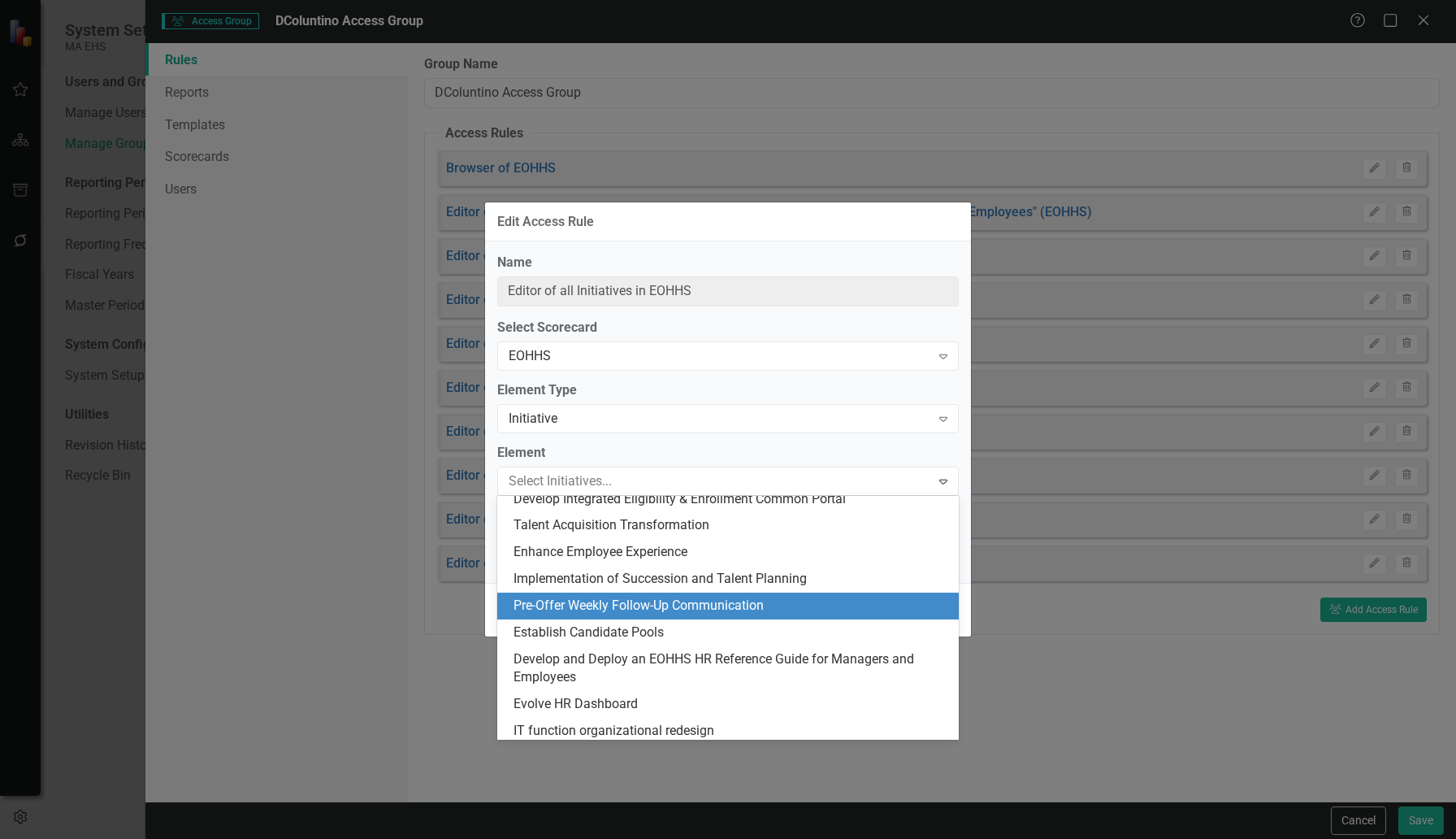
click at [581, 601] on div "Pre-Offer Weekly Follow-Up Communication" at bounding box center [731, 606] width 435 height 19
type input "Editor of Initiative "Pre-Offer Weekly Follow-Up Communication" (EOHHS)"
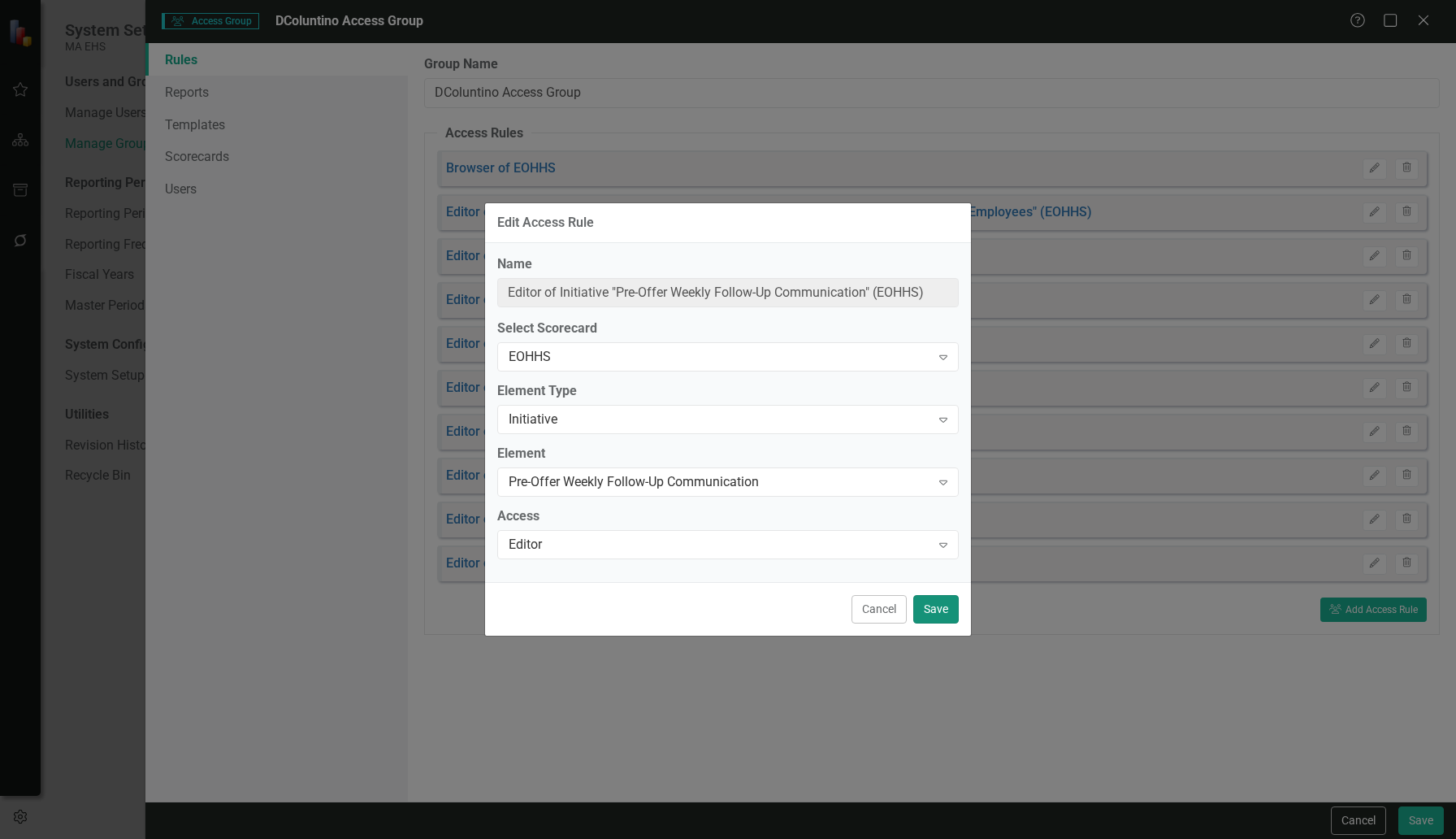
click at [939, 608] on button "Save" at bounding box center [936, 609] width 46 height 29
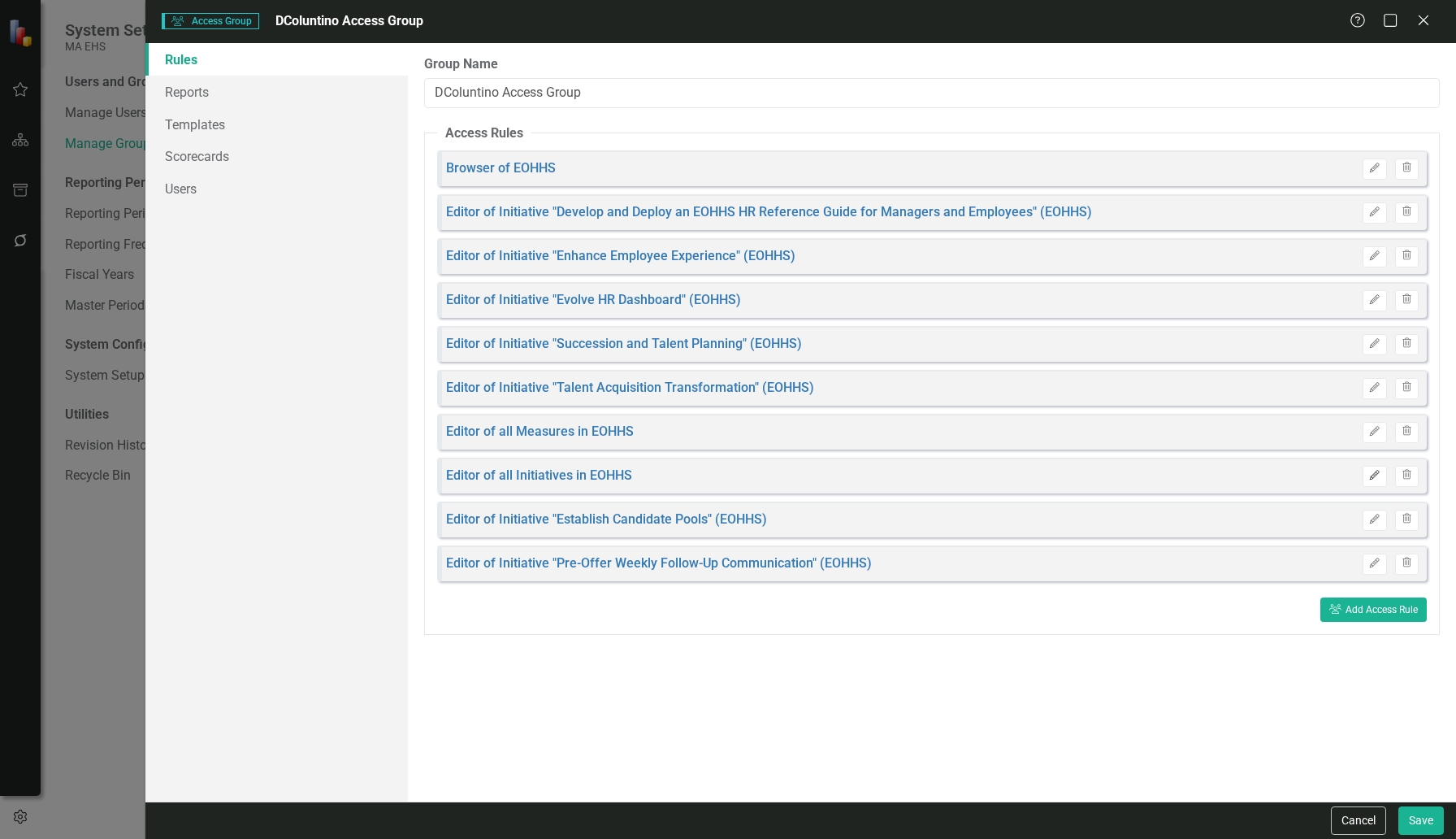
click at [1378, 474] on icon "Edit" at bounding box center [1374, 475] width 12 height 10
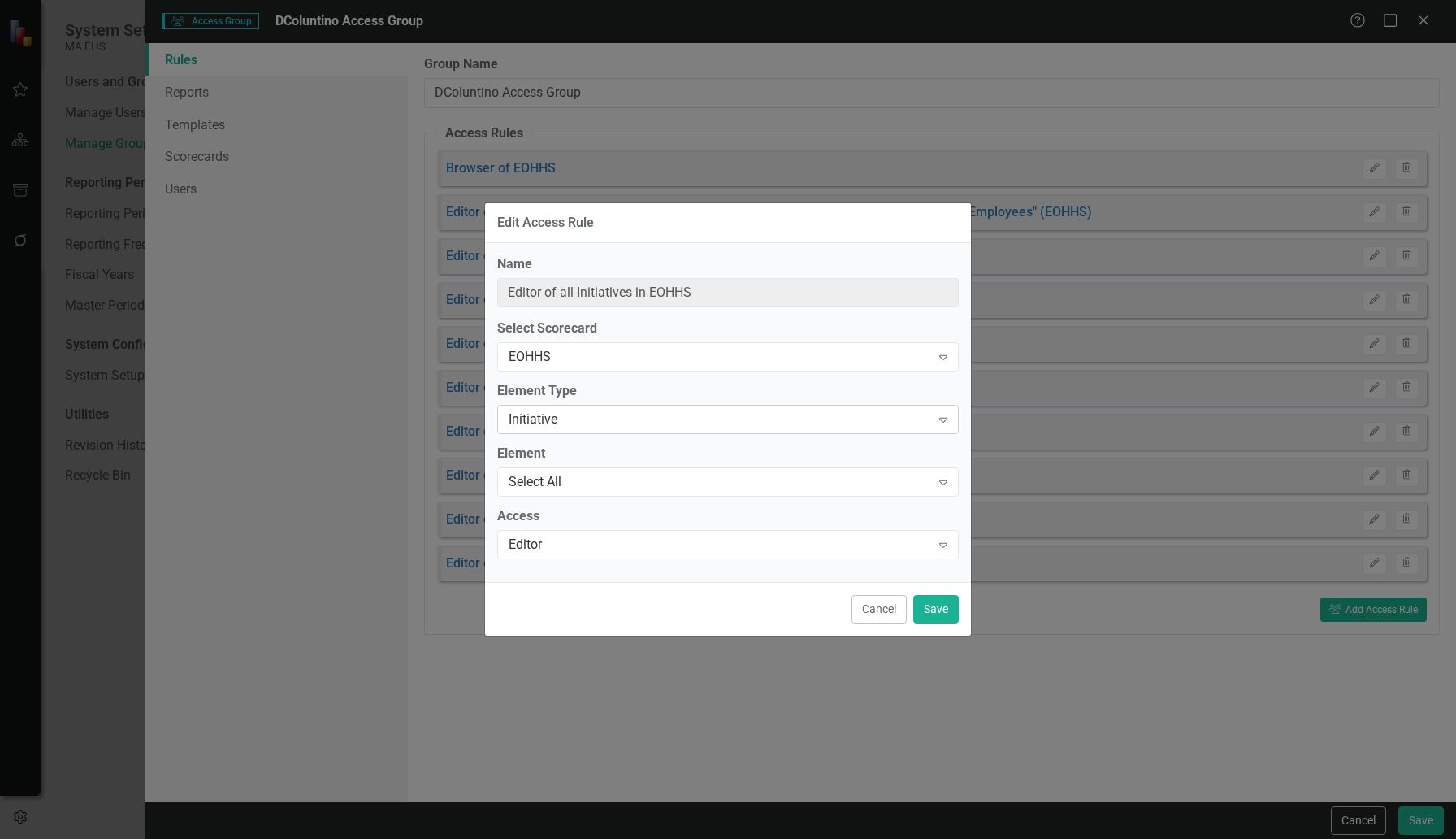
click at [941, 414] on icon "Expand" at bounding box center [943, 419] width 16 height 13
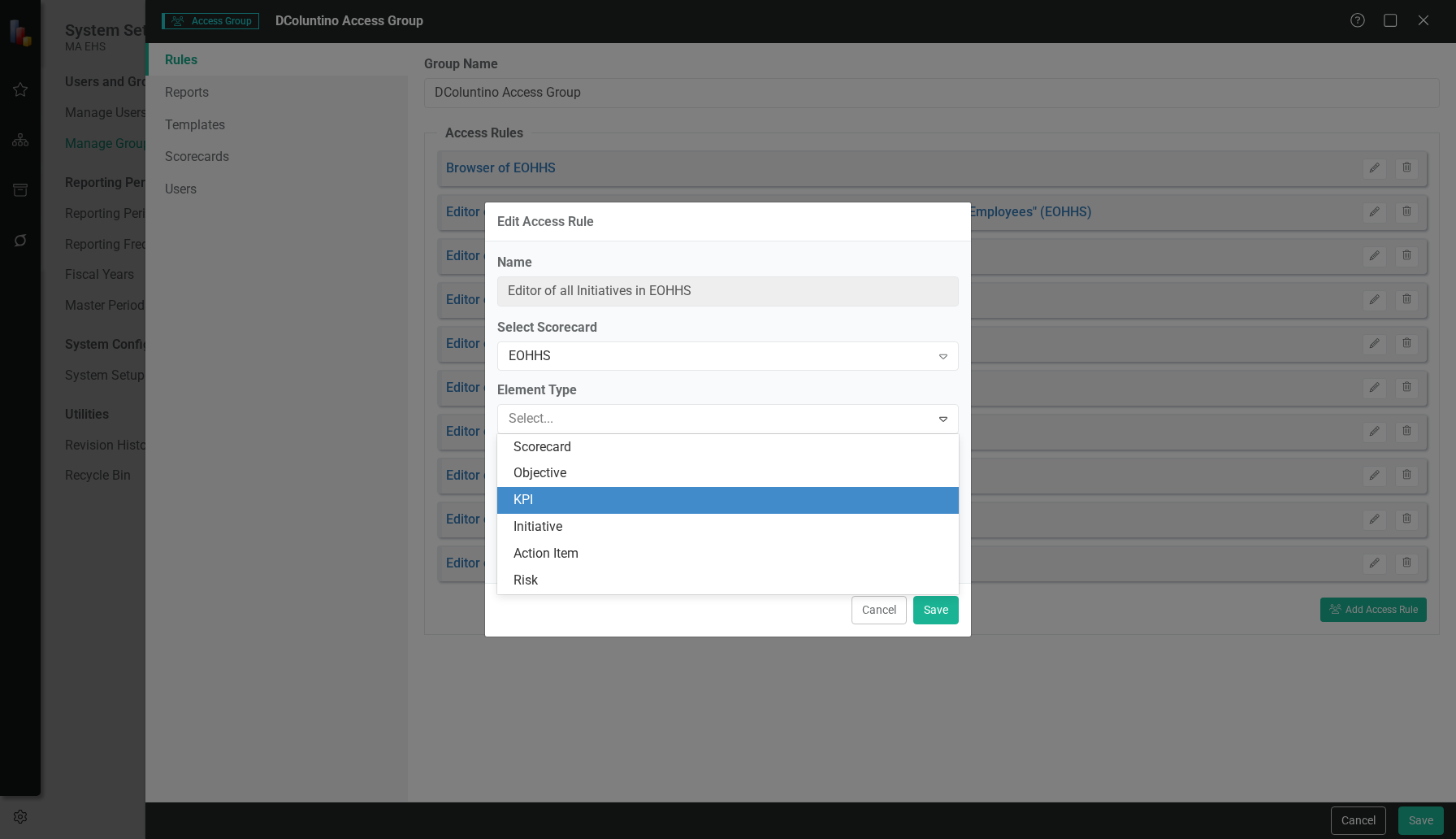
click at [624, 507] on div "KPI" at bounding box center [731, 500] width 435 height 19
type input "Editor of all Measures in EOHHS"
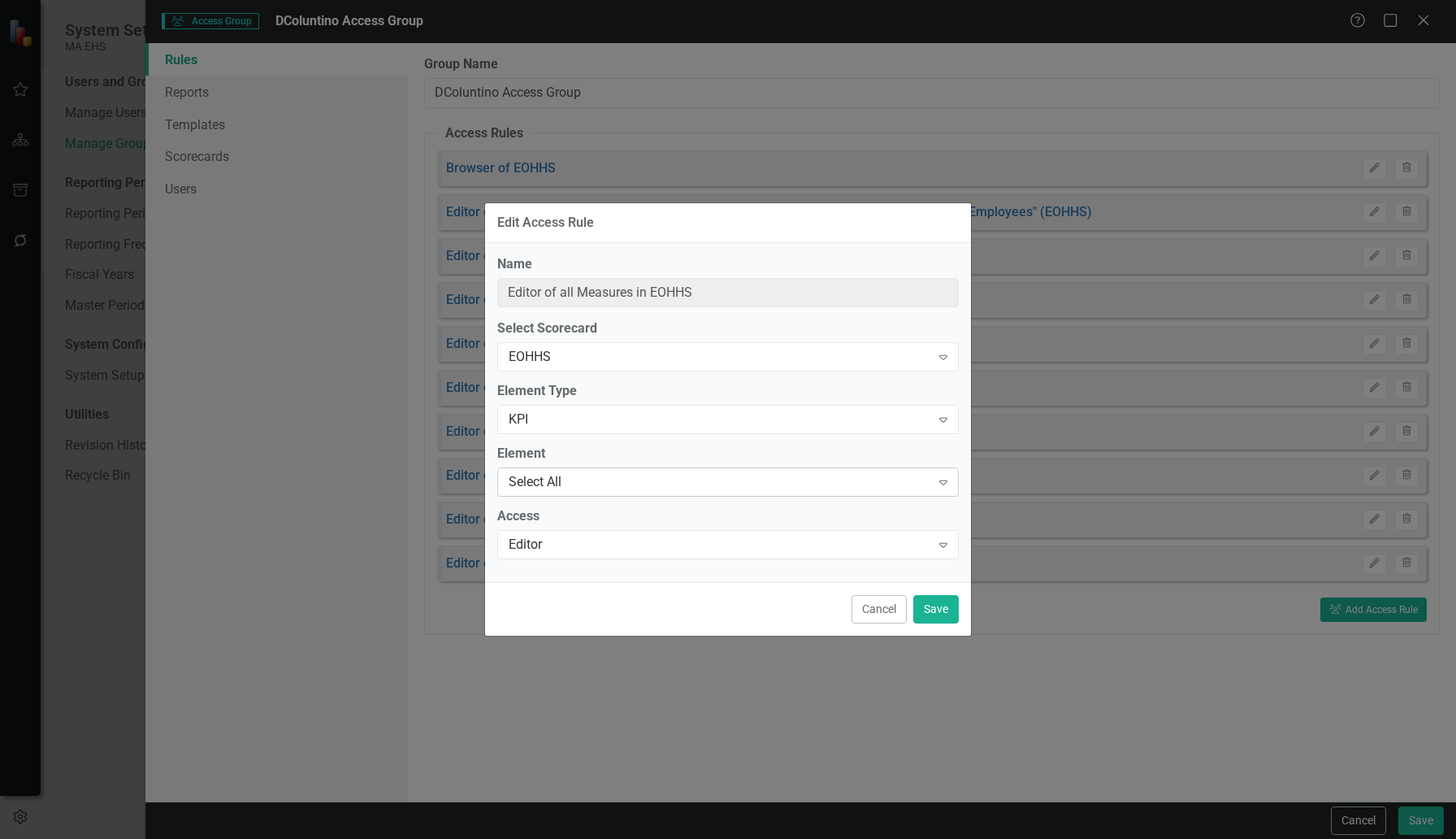
click at [594, 487] on div "Select All" at bounding box center [720, 482] width 422 height 19
click at [937, 611] on button "Save" at bounding box center [936, 609] width 46 height 29
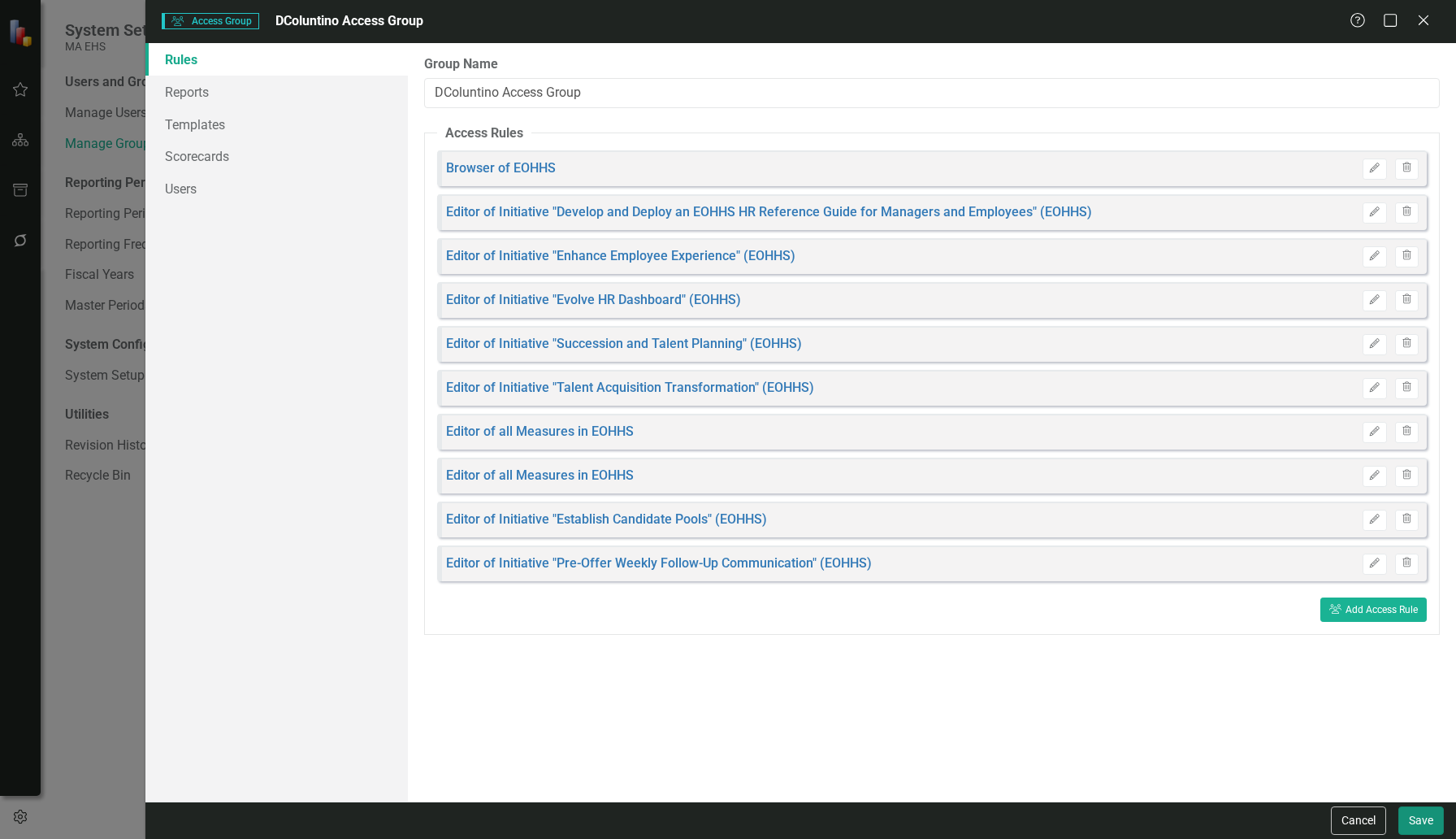
click at [1420, 814] on button "Save" at bounding box center [1421, 820] width 46 height 29
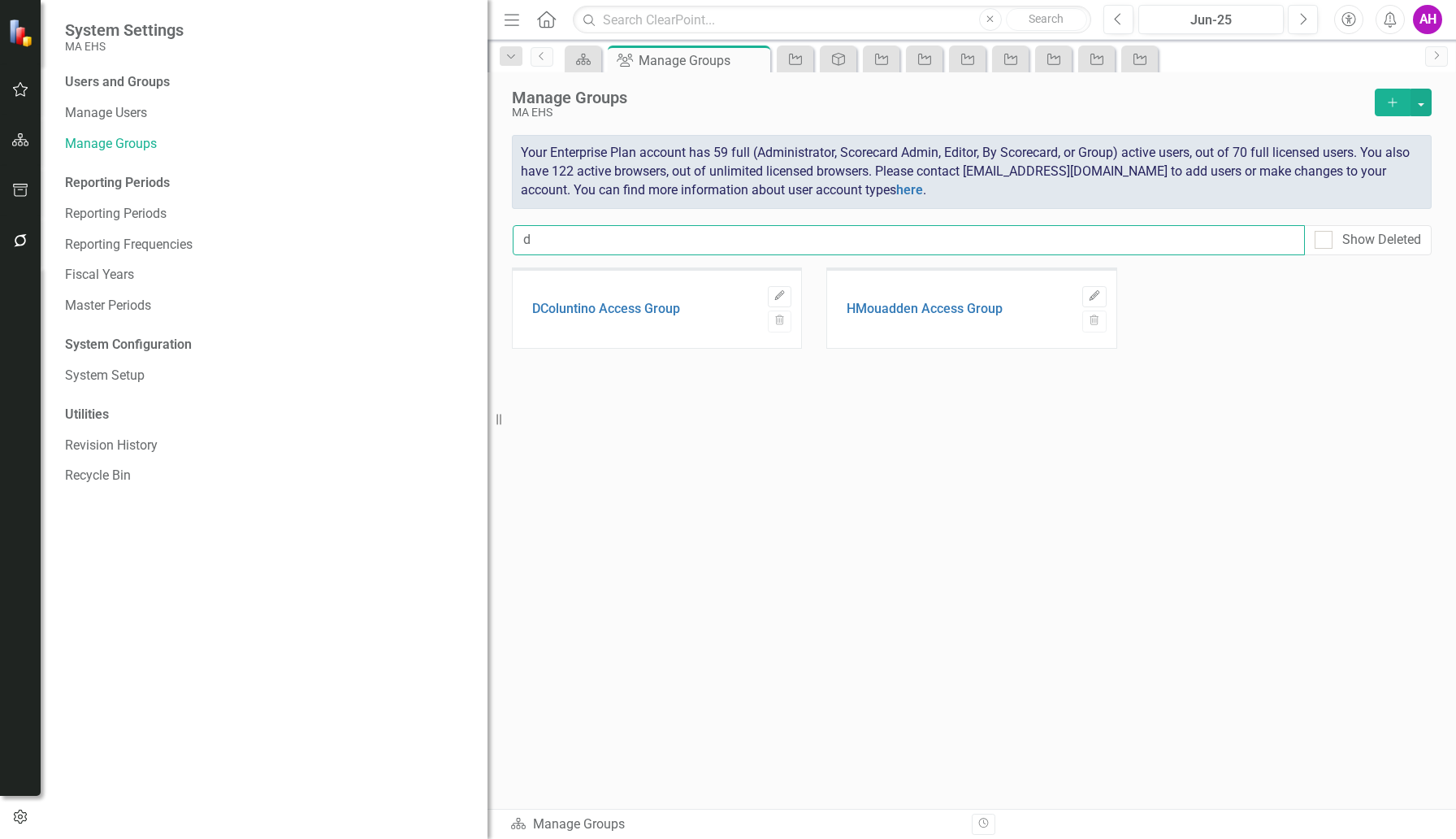
click at [554, 247] on input "d" at bounding box center [908, 240] width 792 height 30
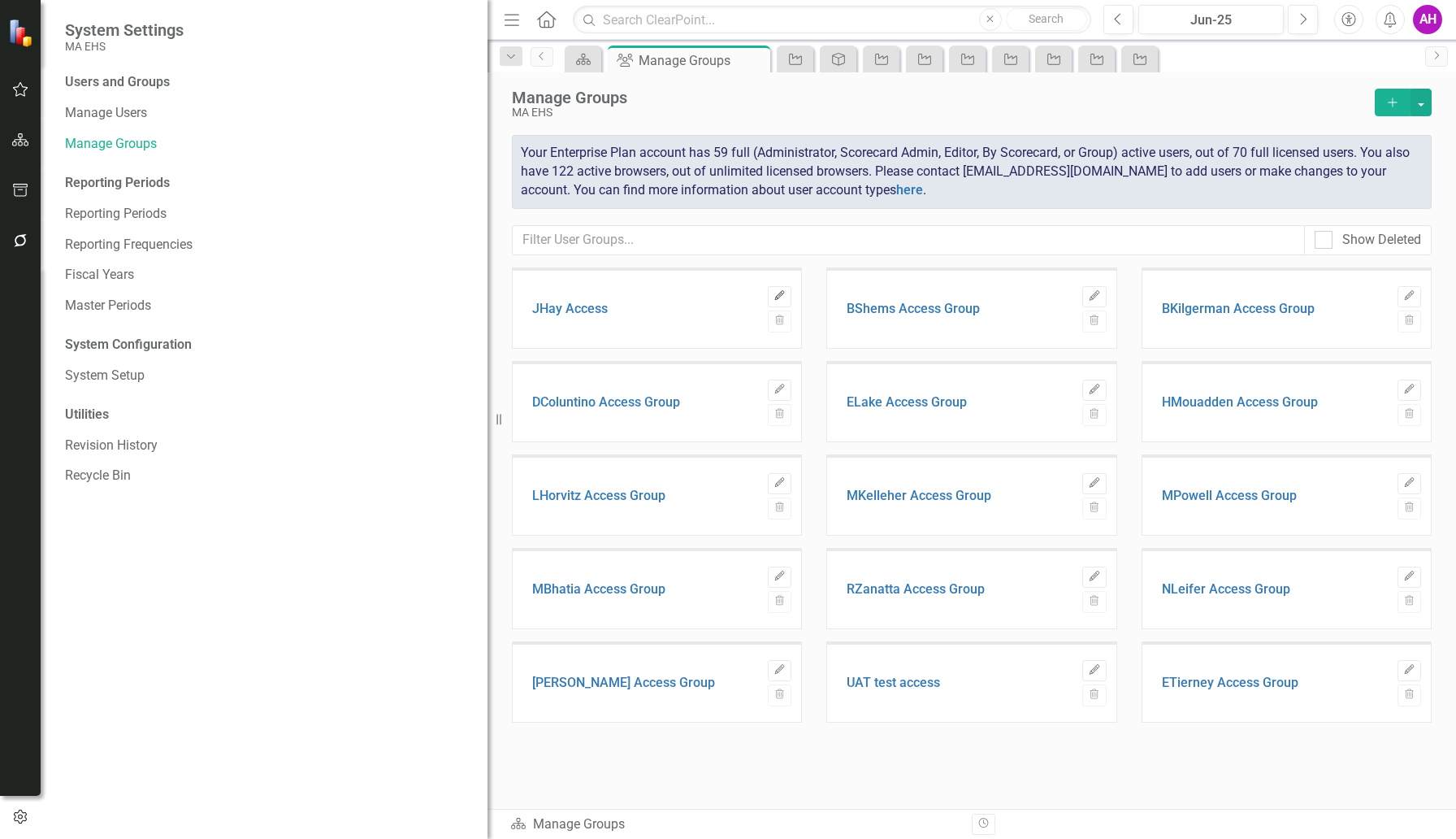
click at [782, 288] on button "Edit" at bounding box center [780, 296] width 24 height 21
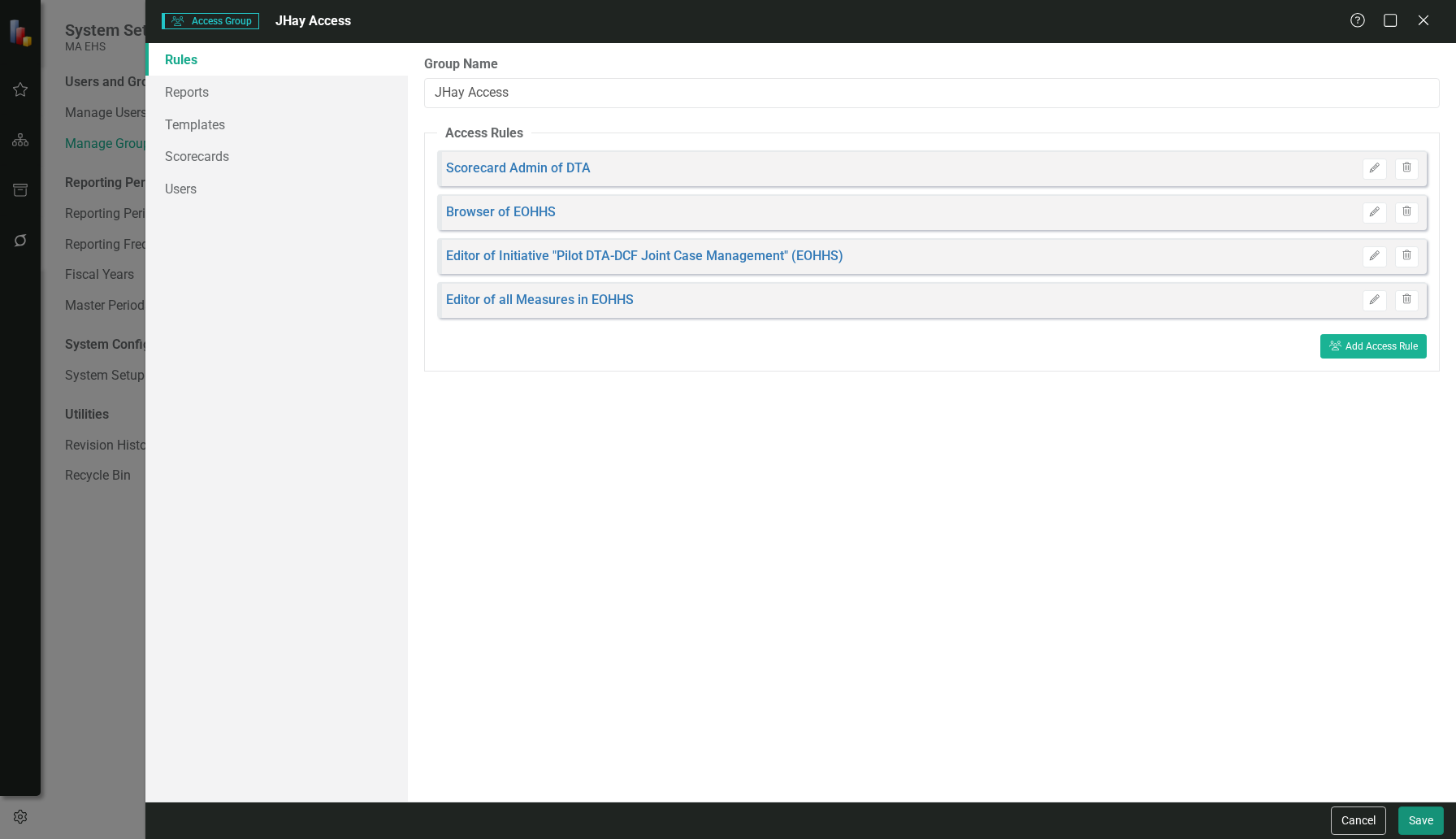
click at [1411, 820] on button "Save" at bounding box center [1421, 820] width 46 height 29
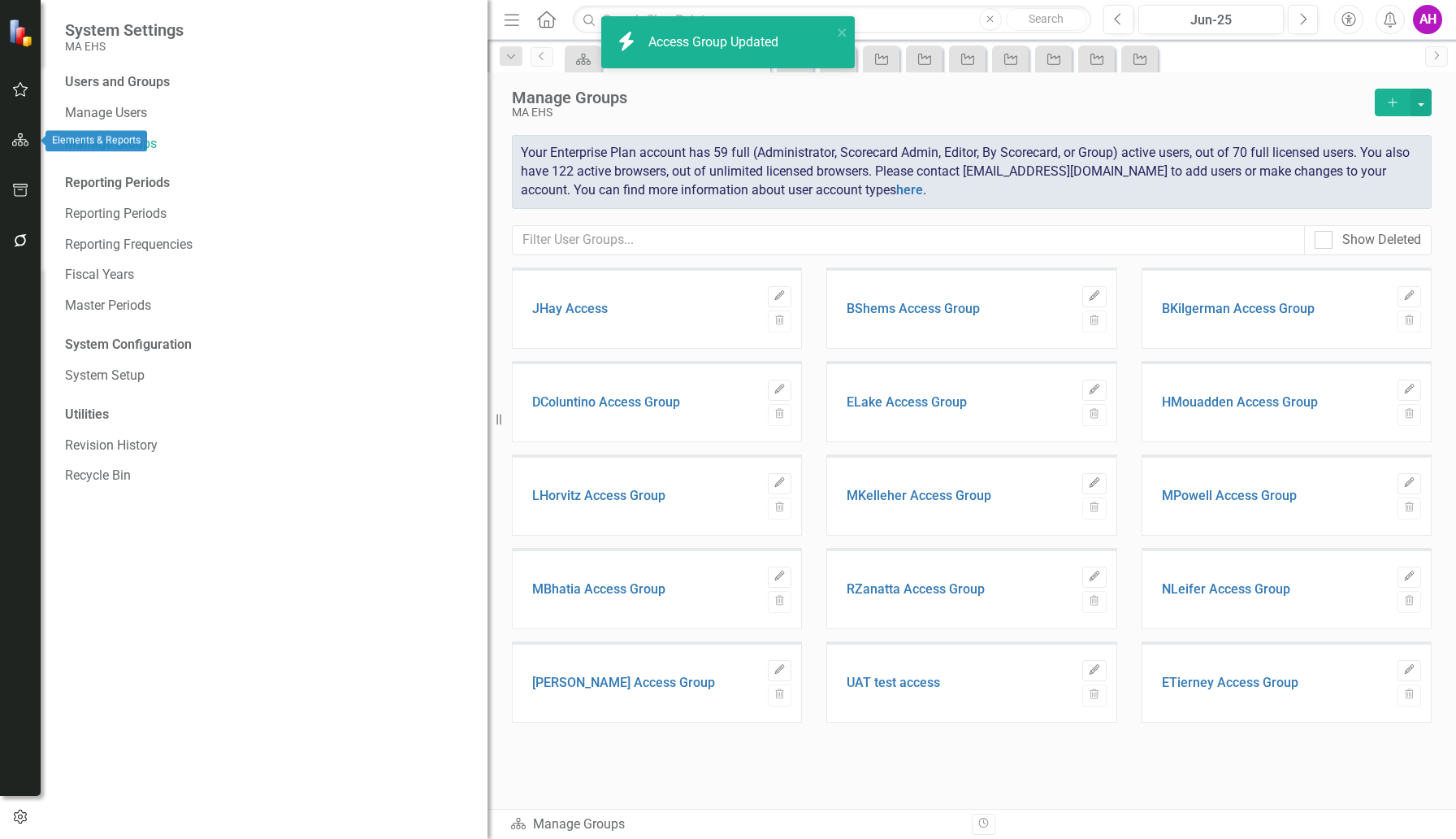
click at [19, 140] on icon "button" at bounding box center [20, 140] width 17 height 13
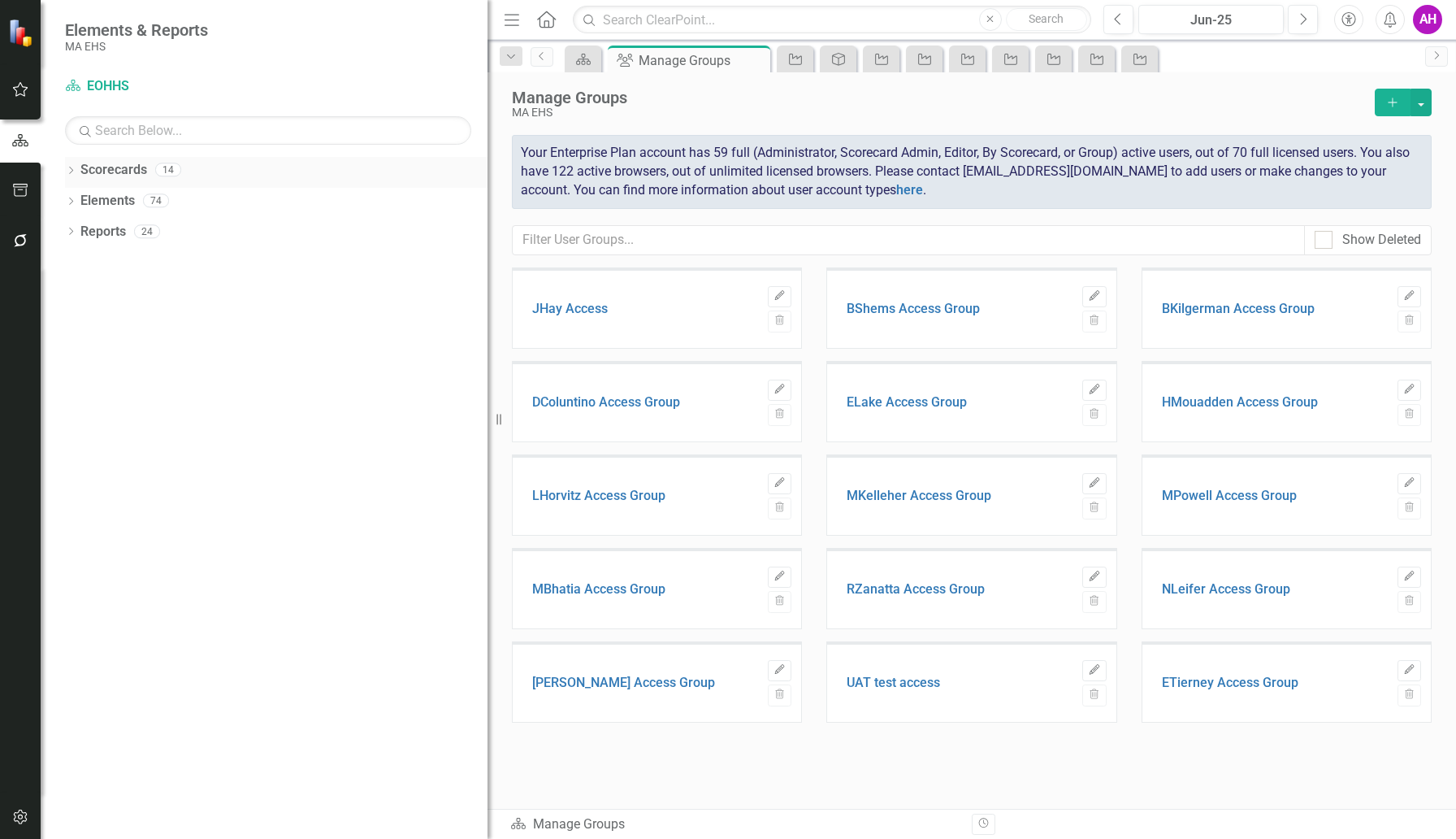
click at [70, 170] on icon "Dropdown" at bounding box center [70, 172] width 11 height 9
click at [79, 198] on icon at bounding box center [79, 200] width 4 height 8
click at [120, 203] on link "EOHHS" at bounding box center [288, 201] width 398 height 19
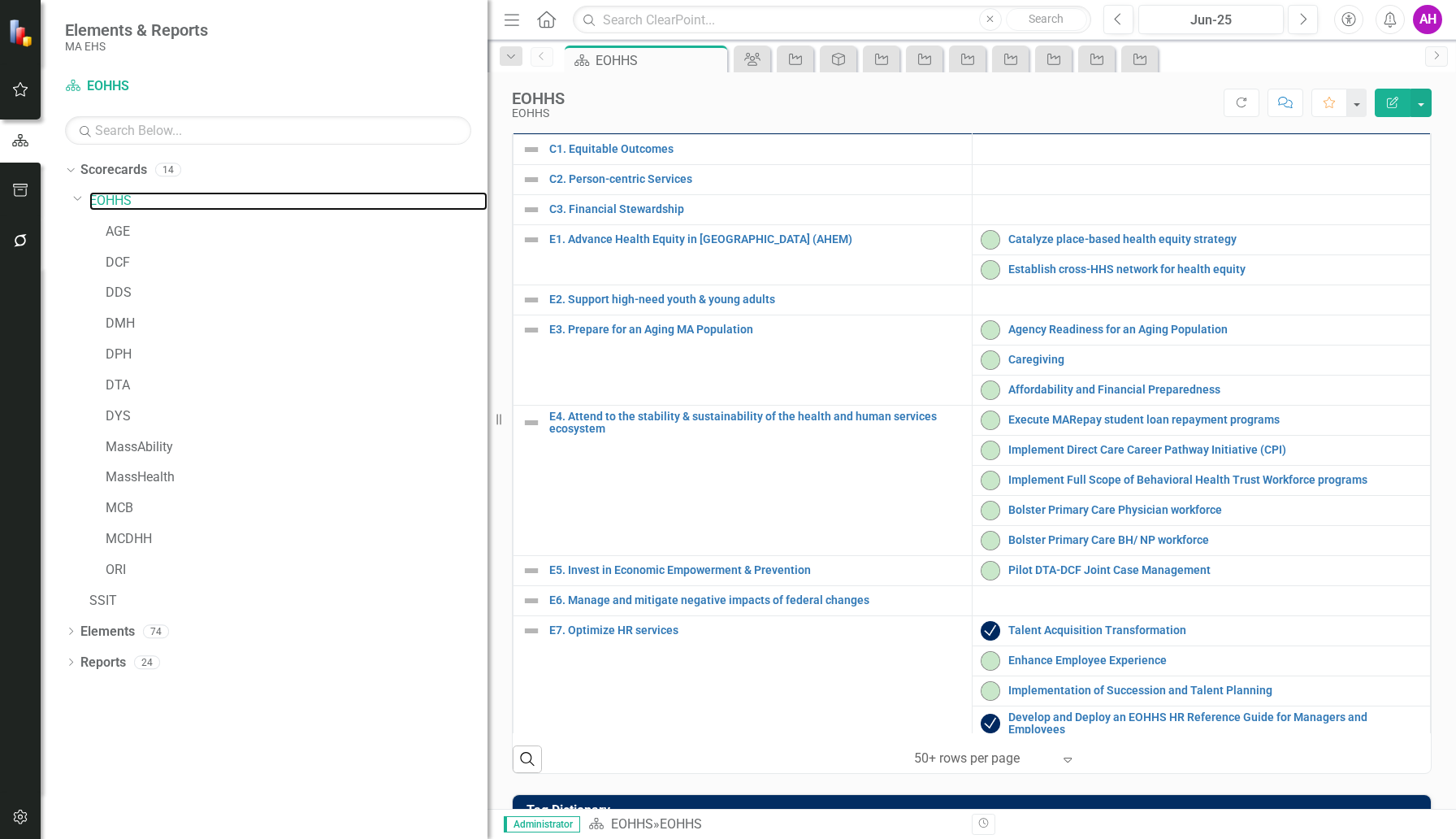
scroll to position [414, 0]
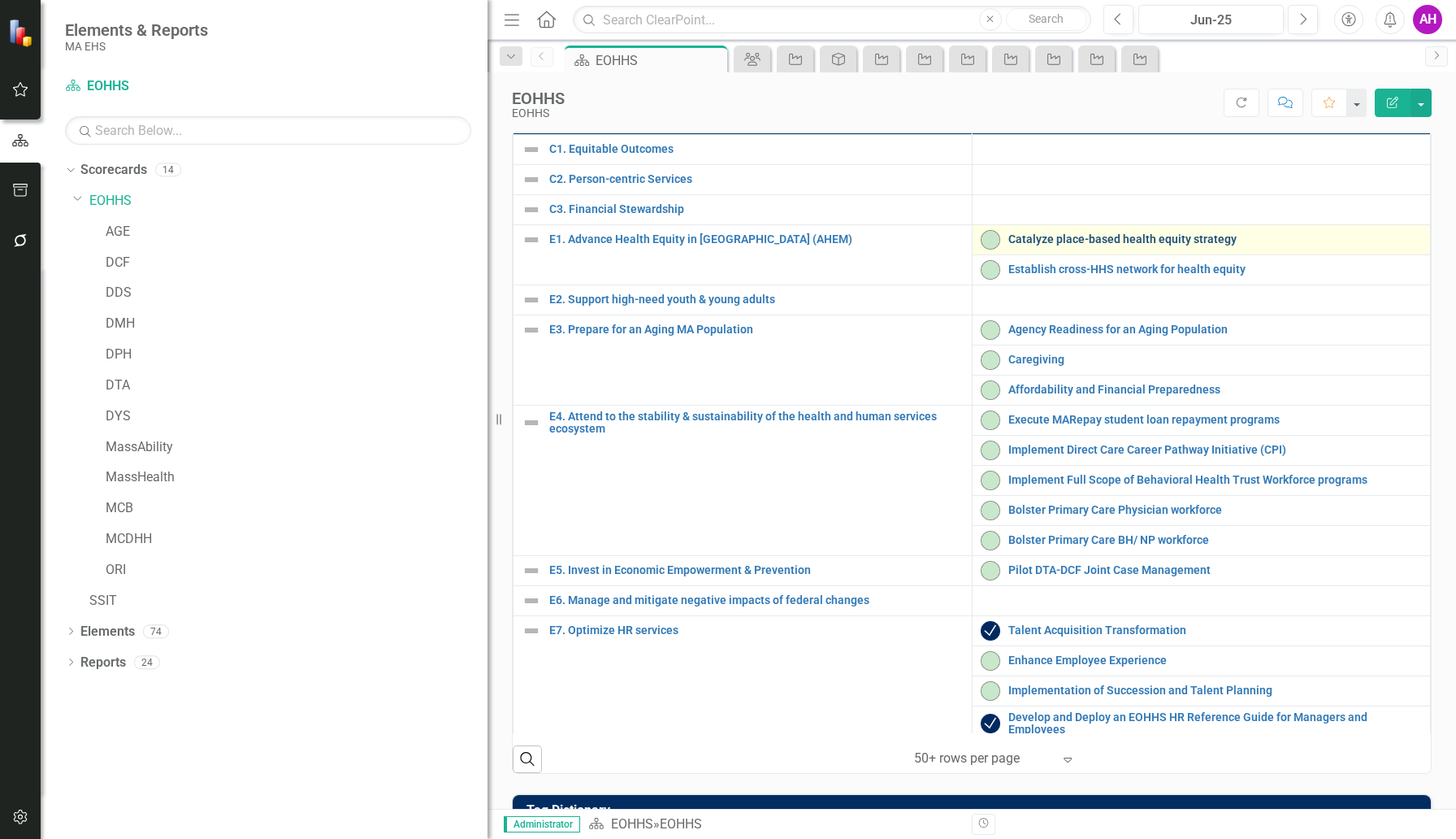
click at [1089, 245] on link "Catalyze place-based health equity strategy" at bounding box center [1215, 239] width 414 height 12
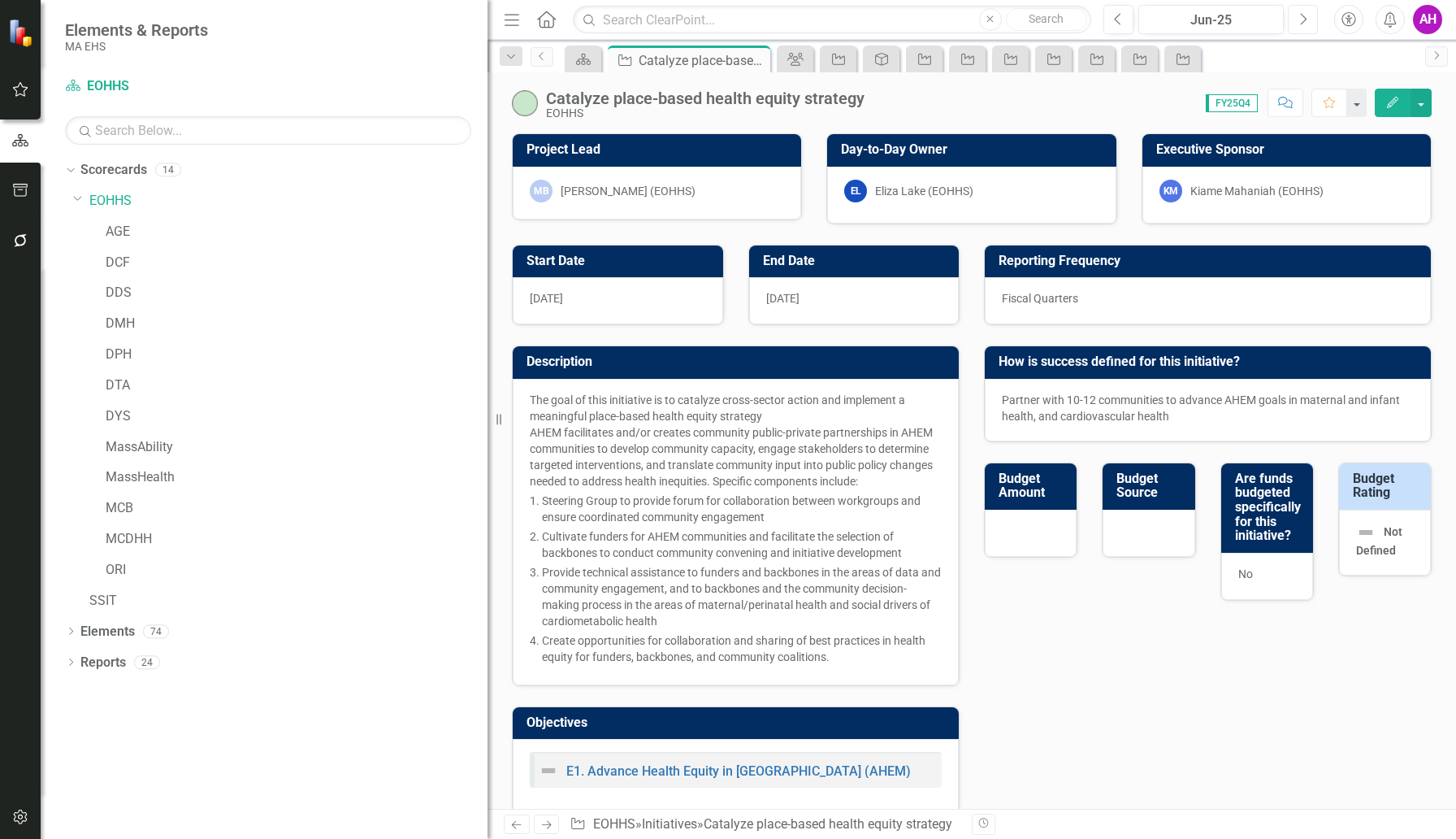
click at [1302, 18] on icon "Next" at bounding box center [1303, 19] width 9 height 14
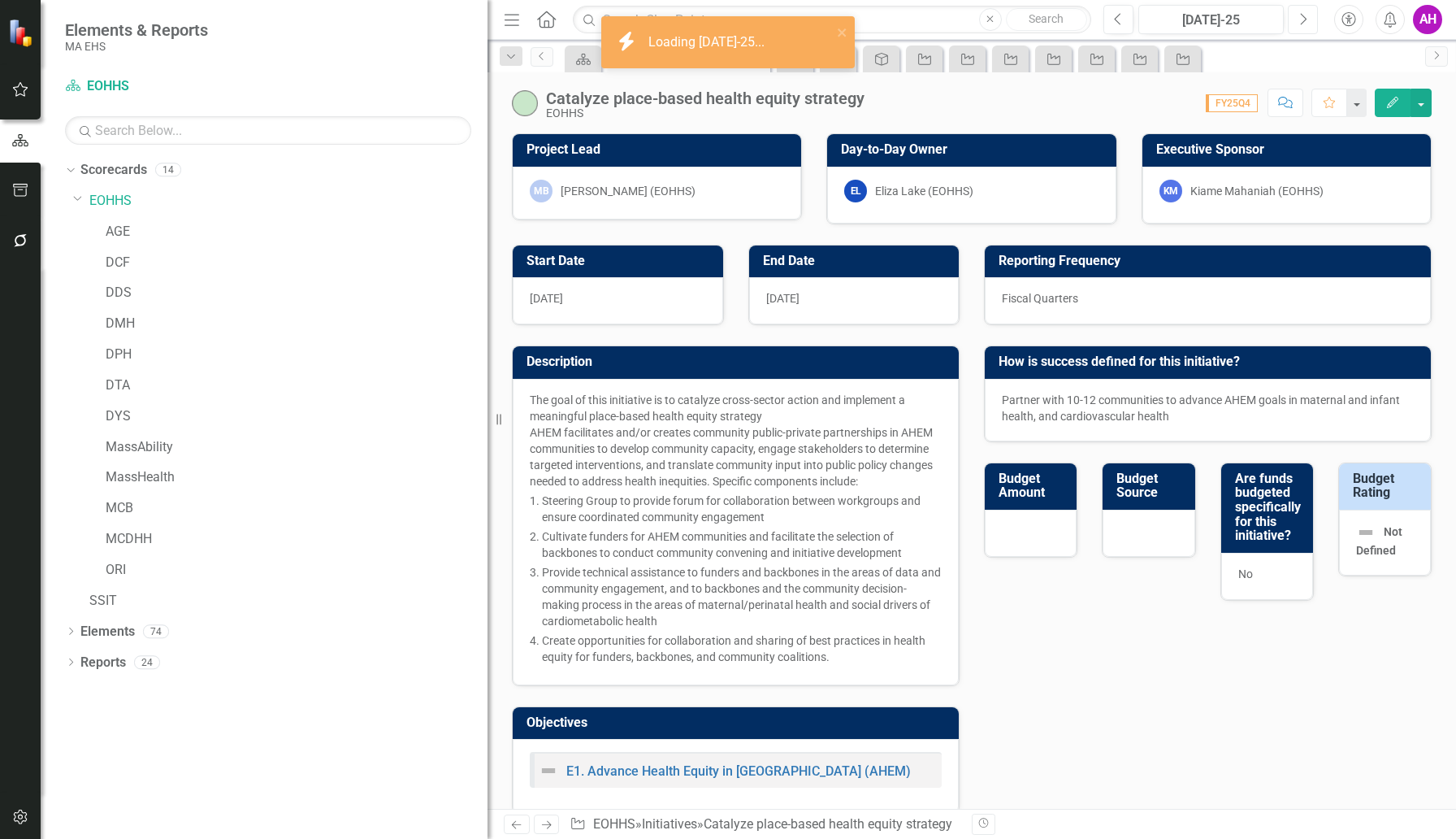
click at [1303, 19] on icon "Next" at bounding box center [1303, 19] width 9 height 14
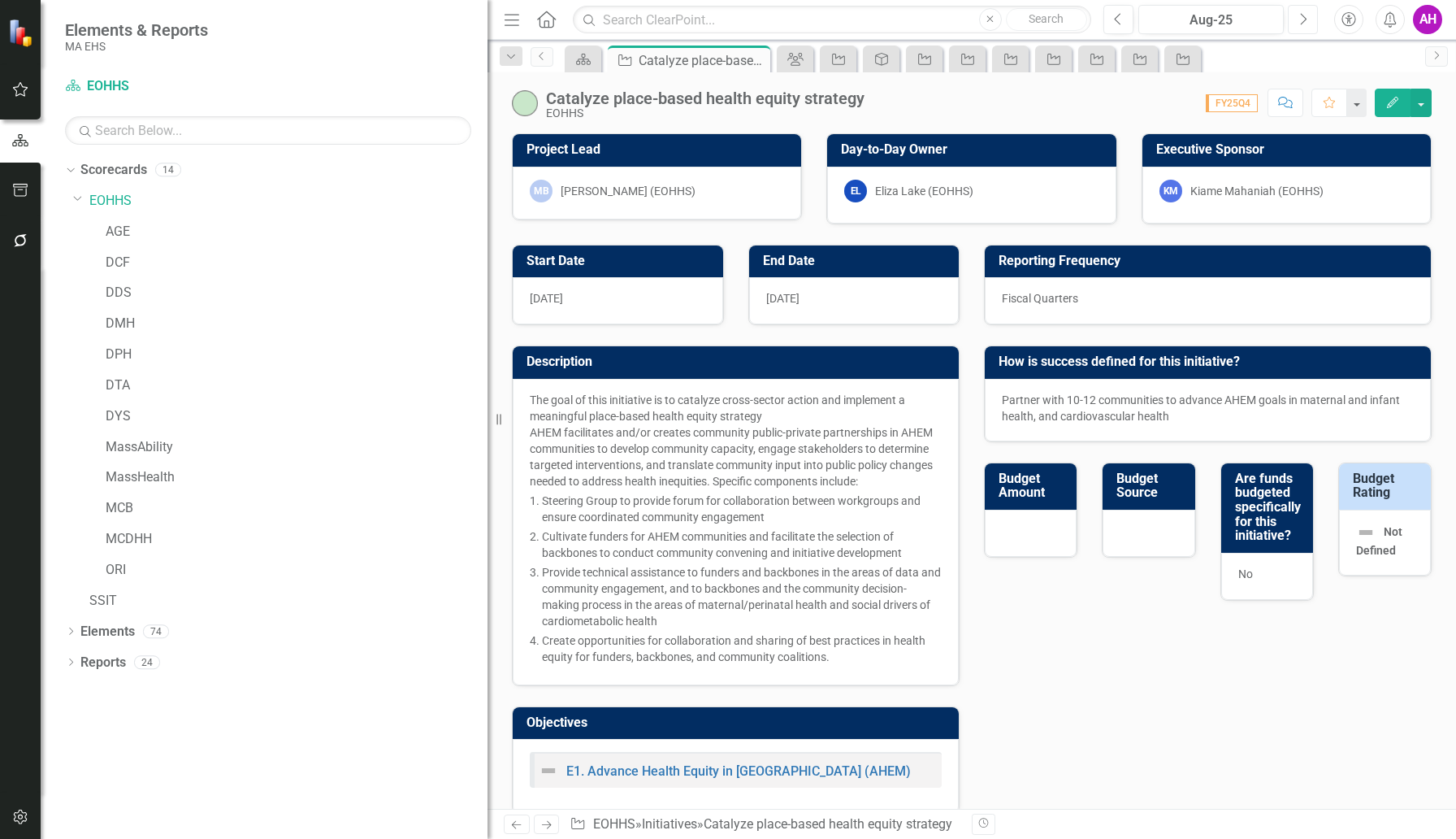
click at [1301, 19] on icon "Next" at bounding box center [1303, 19] width 9 height 14
click at [106, 195] on link "EOHHS" at bounding box center [288, 201] width 398 height 19
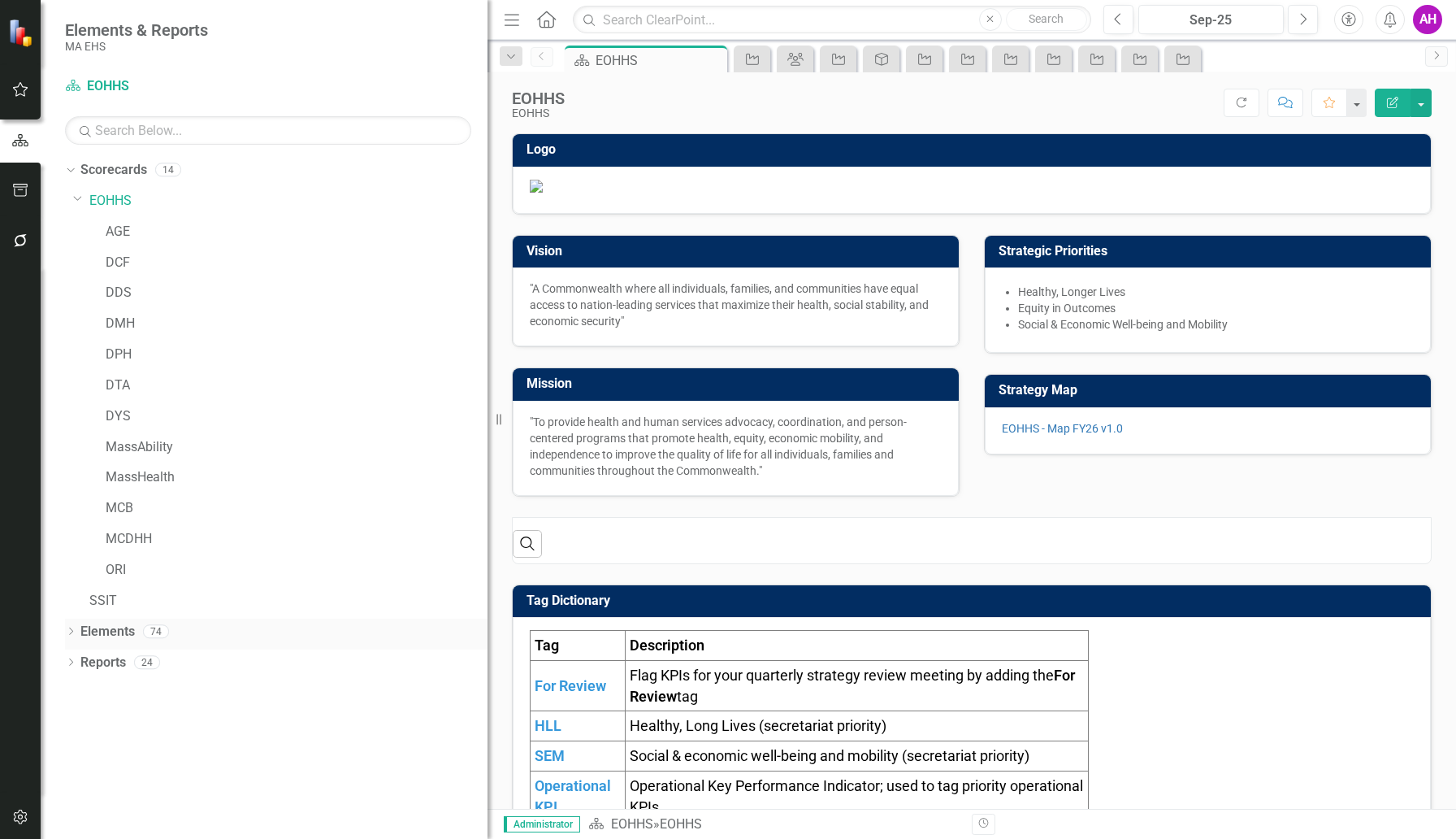
click at [74, 628] on div "Dropdown" at bounding box center [70, 633] width 11 height 14
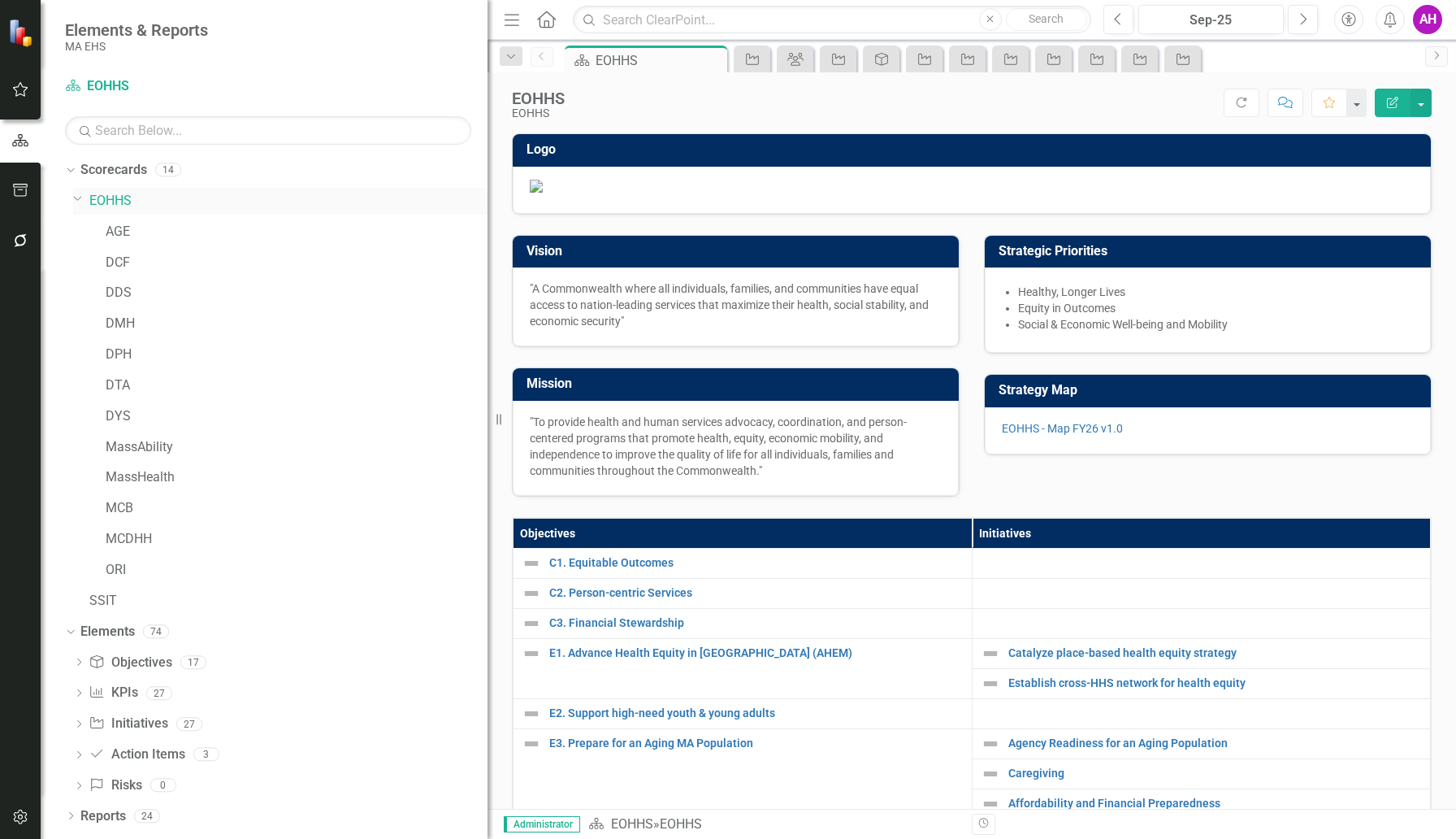
click at [112, 199] on link "EOHHS" at bounding box center [288, 201] width 398 height 19
click at [119, 200] on link "EOHHS" at bounding box center [288, 201] width 398 height 19
click at [131, 345] on link "DPH" at bounding box center [297, 354] width 382 height 19
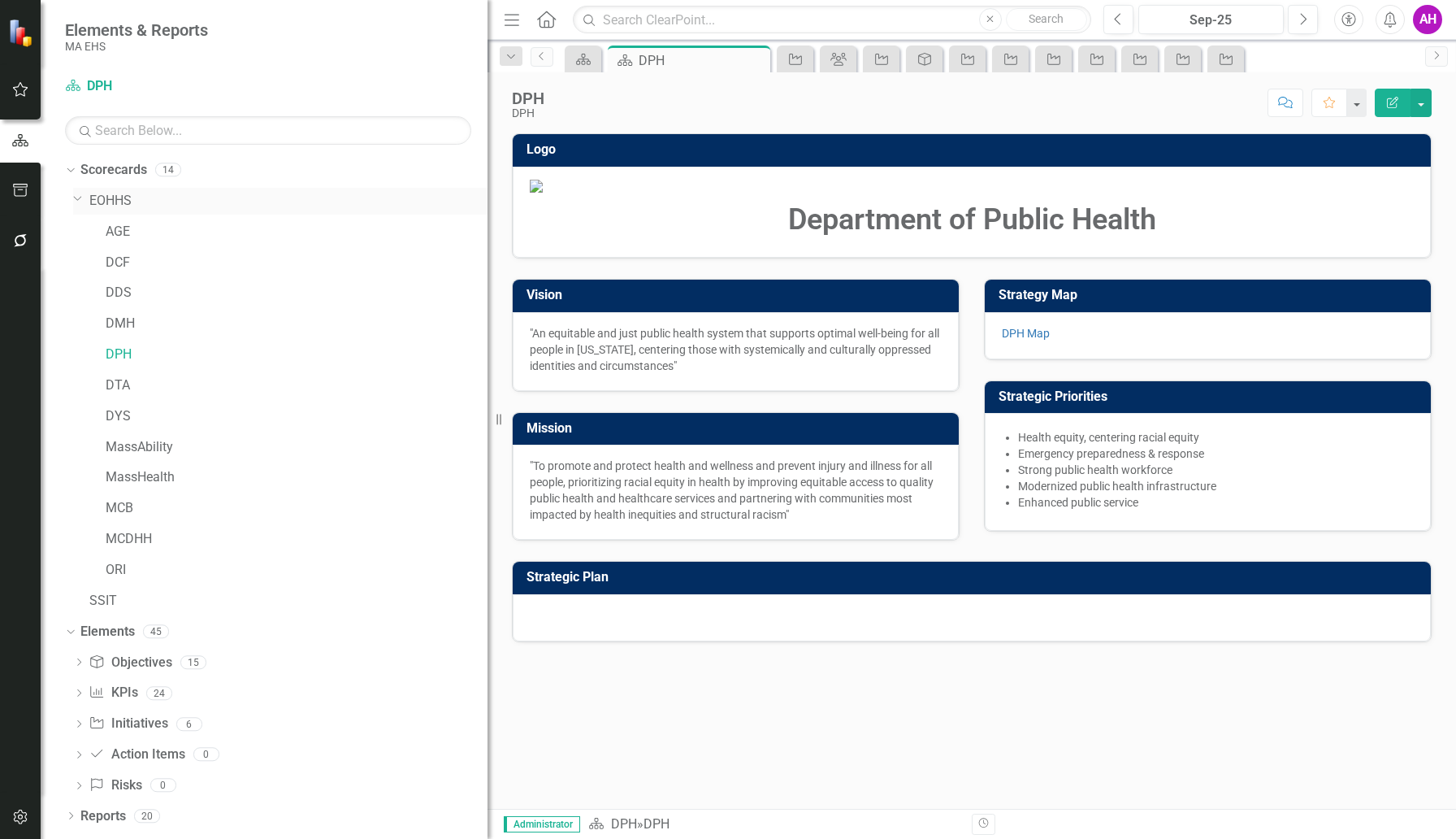
click at [114, 196] on link "EOHHS" at bounding box center [288, 201] width 398 height 19
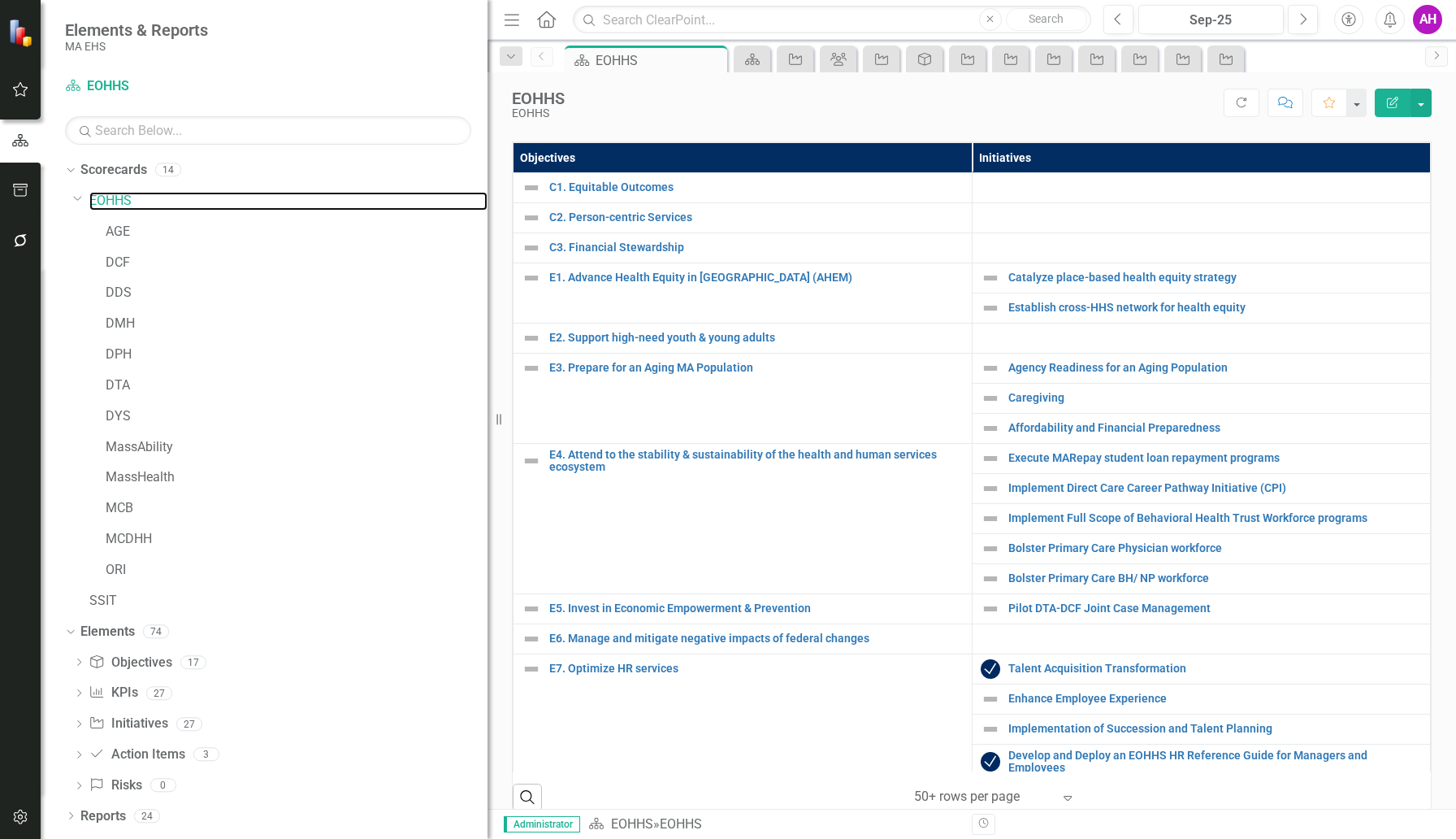
scroll to position [425, 0]
